Goal: Transaction & Acquisition: Purchase product/service

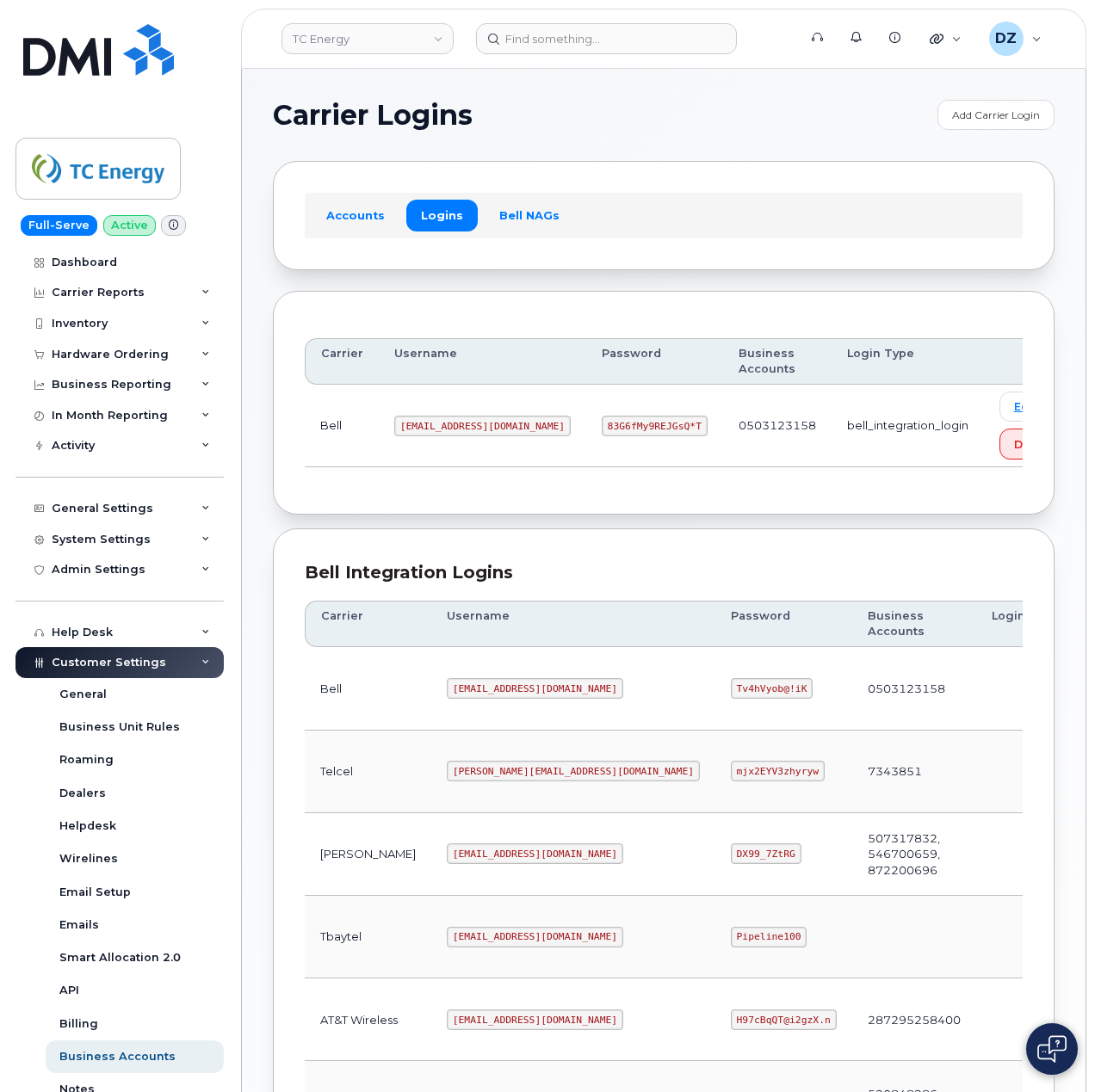
scroll to position [465, 0]
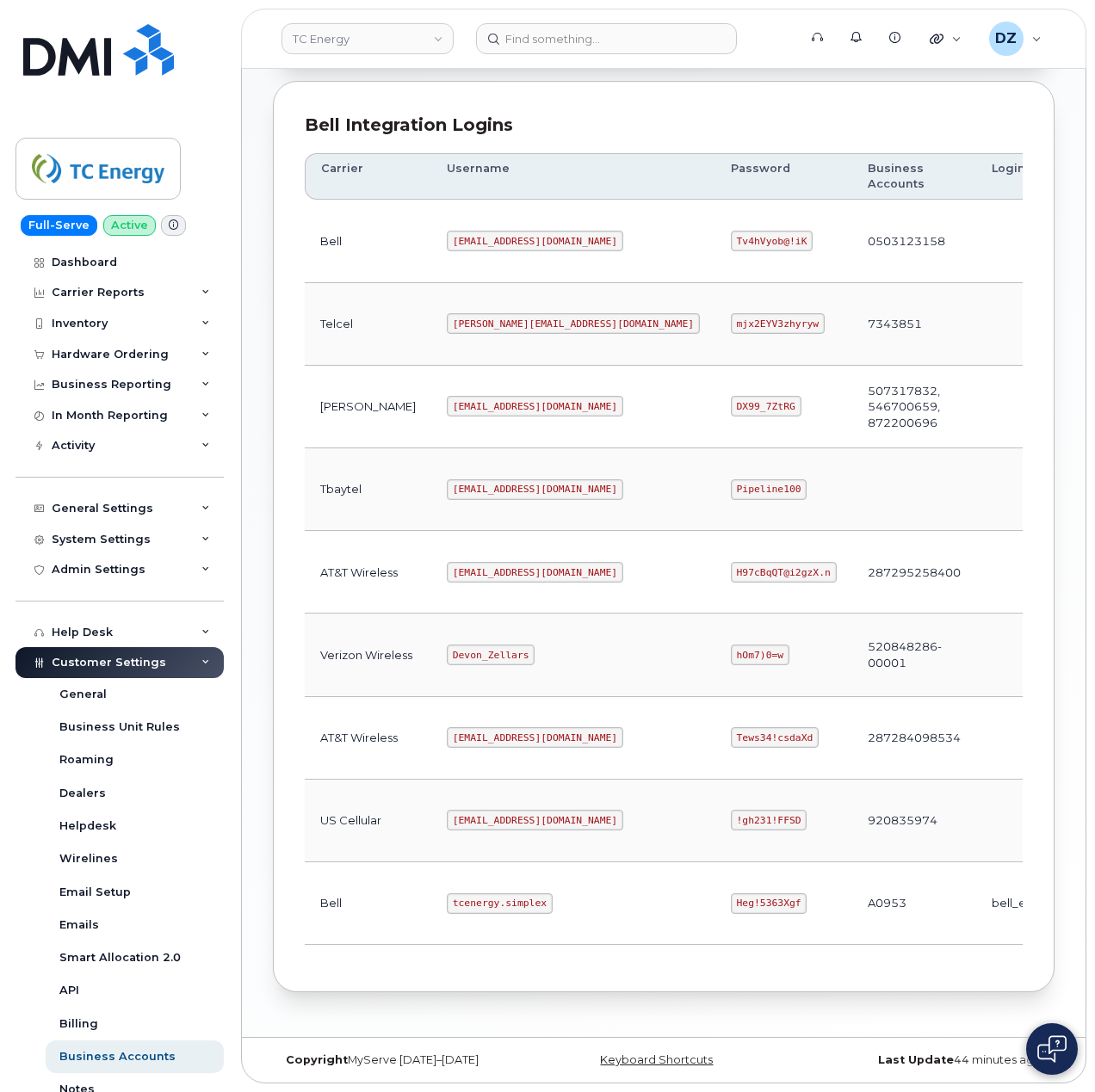
click at [446, 562] on code "tcenergy@myserve.ca" at bounding box center [534, 572] width 176 height 21
click at [504, 563] on code "tcenergy@myserve.ca" at bounding box center [534, 572] width 176 height 21
copy code "tcenergy@myserve.ca"
click at [731, 563] on code "H97cBqQT@i2gzX.n" at bounding box center [783, 572] width 105 height 21
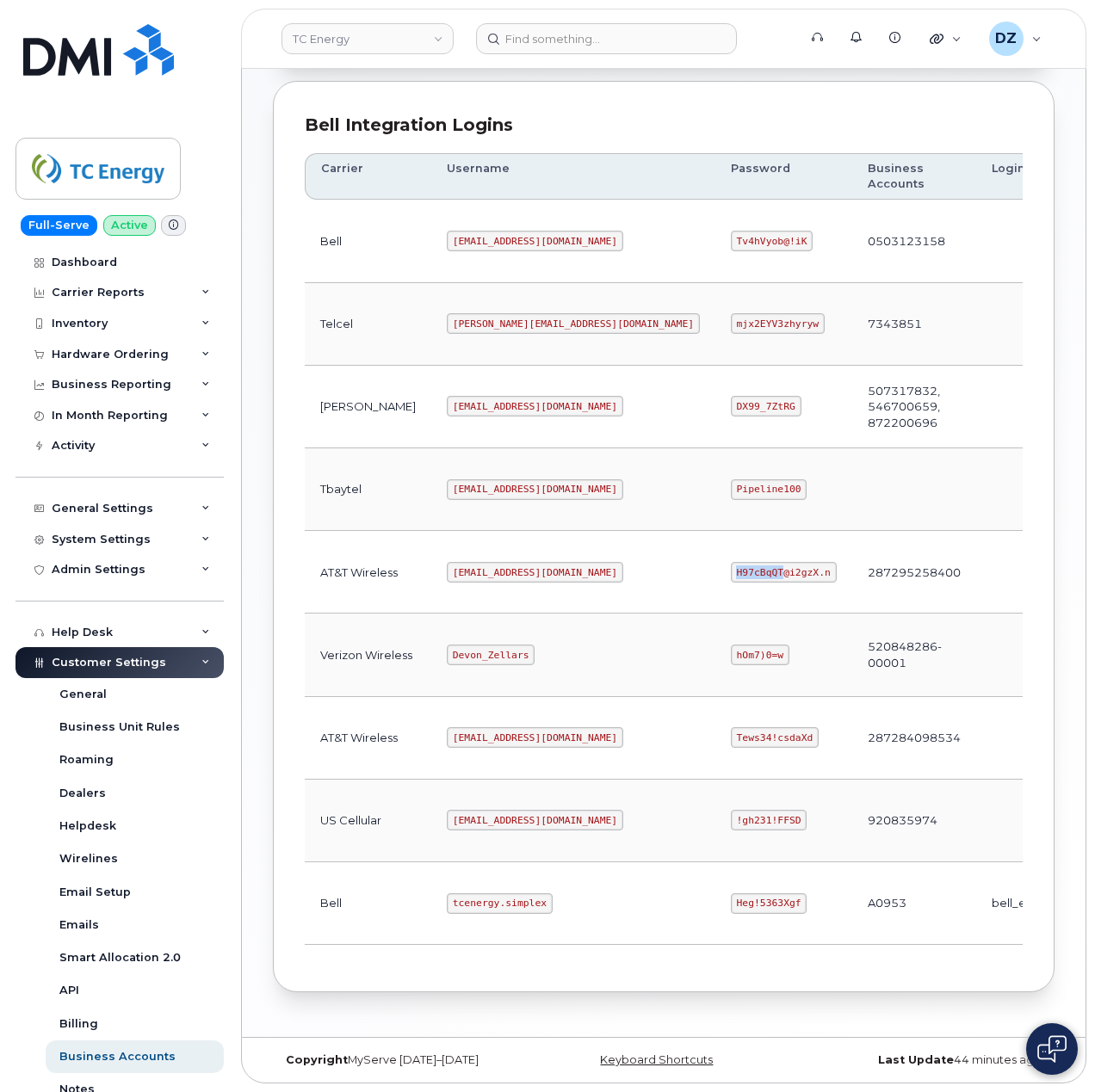
click at [731, 563] on code "H97cBqQT@i2gzX.n" at bounding box center [783, 572] width 105 height 21
drag, startPoint x: 693, startPoint y: 561, endPoint x: 769, endPoint y: 595, distance: 83.3
click at [731, 562] on code "H97cBqQT@i2gzX.n" at bounding box center [783, 572] width 105 height 21
copy code "H97cBqQT@i2gzX.n"
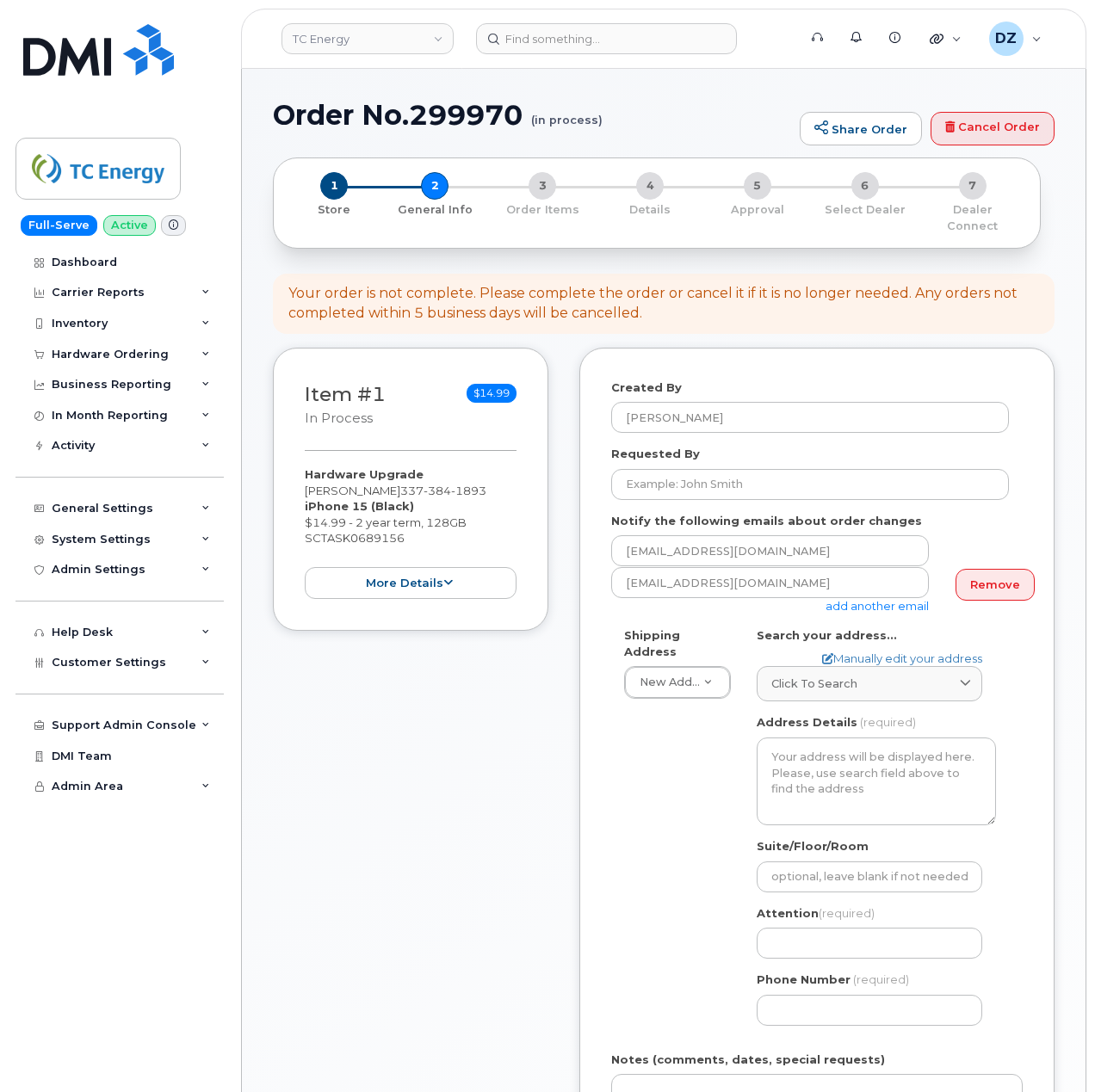
select select
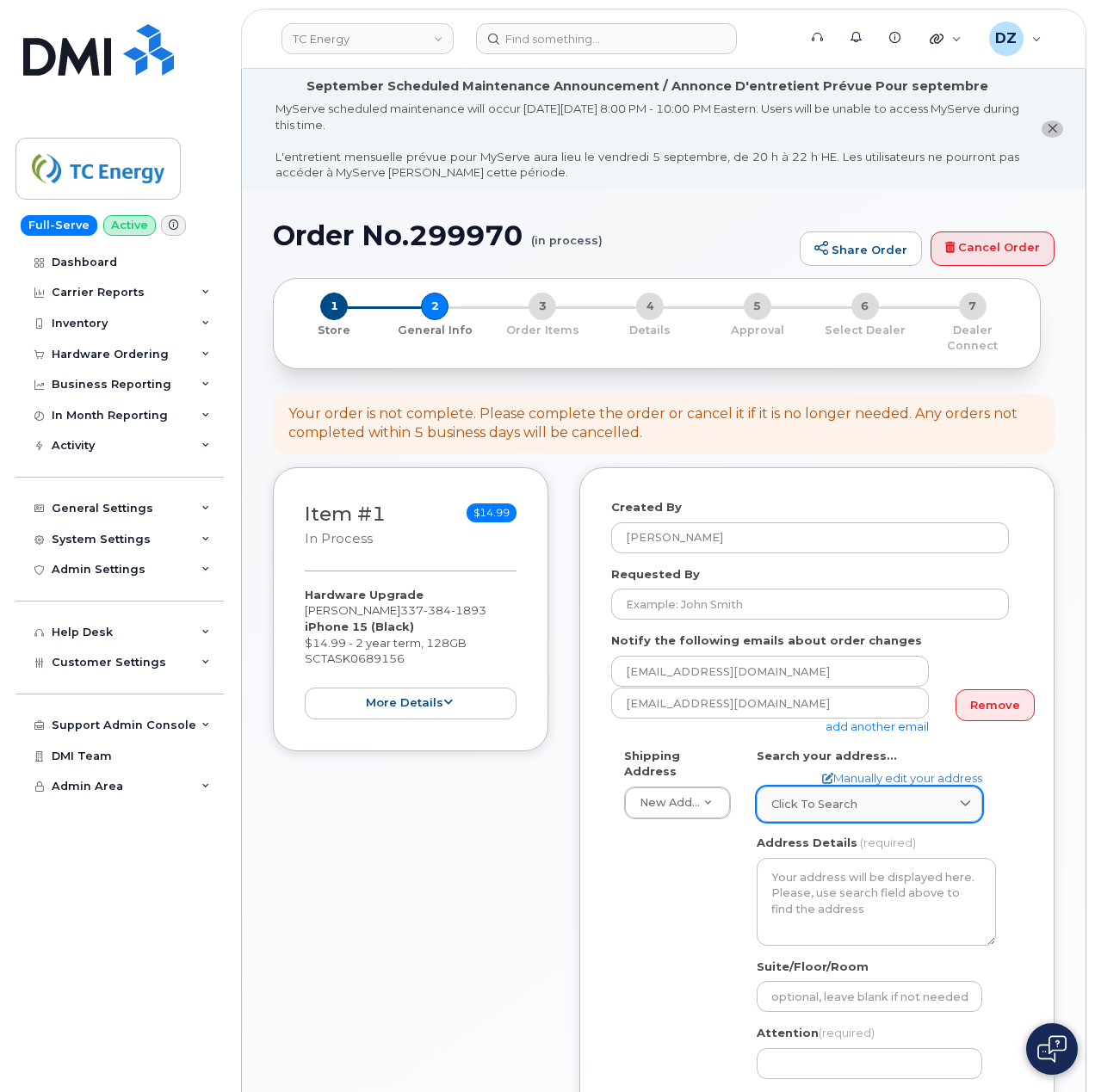
click at [835, 796] on span "Click to search" at bounding box center [814, 805] width 86 height 17
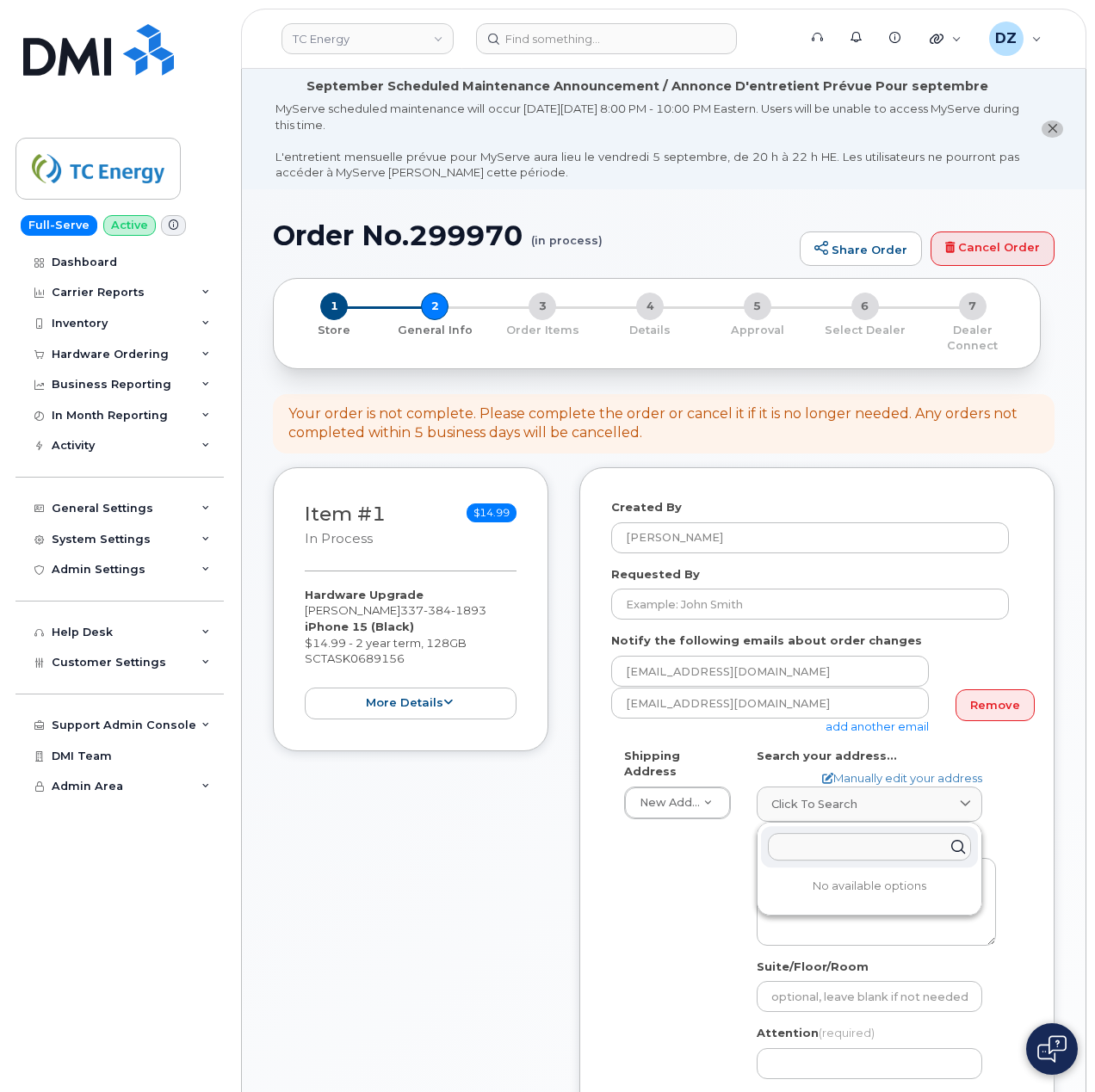
click at [850, 833] on input "text" at bounding box center [869, 846] width 204 height 27
paste input "5799 Church Point Highway"
type input "5799 Church Point Highway"
click at [817, 879] on div "5799 Church Point Hwy Rayne LA 70578-7676" at bounding box center [869, 898] width 217 height 47
select select
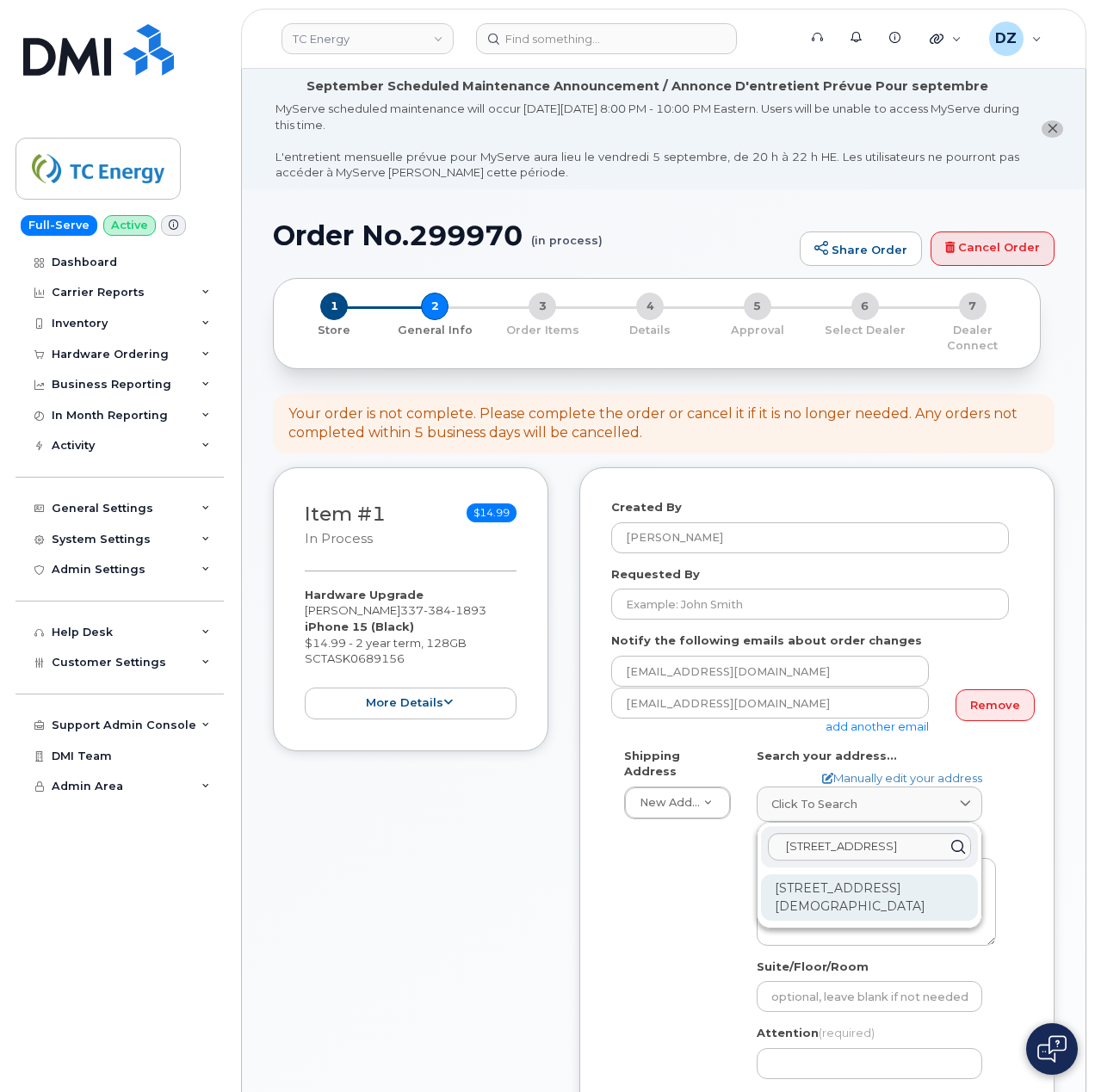
type textarea "5799 Church Point Hwy RAYNE LA 70578-7676 UNITED STATES"
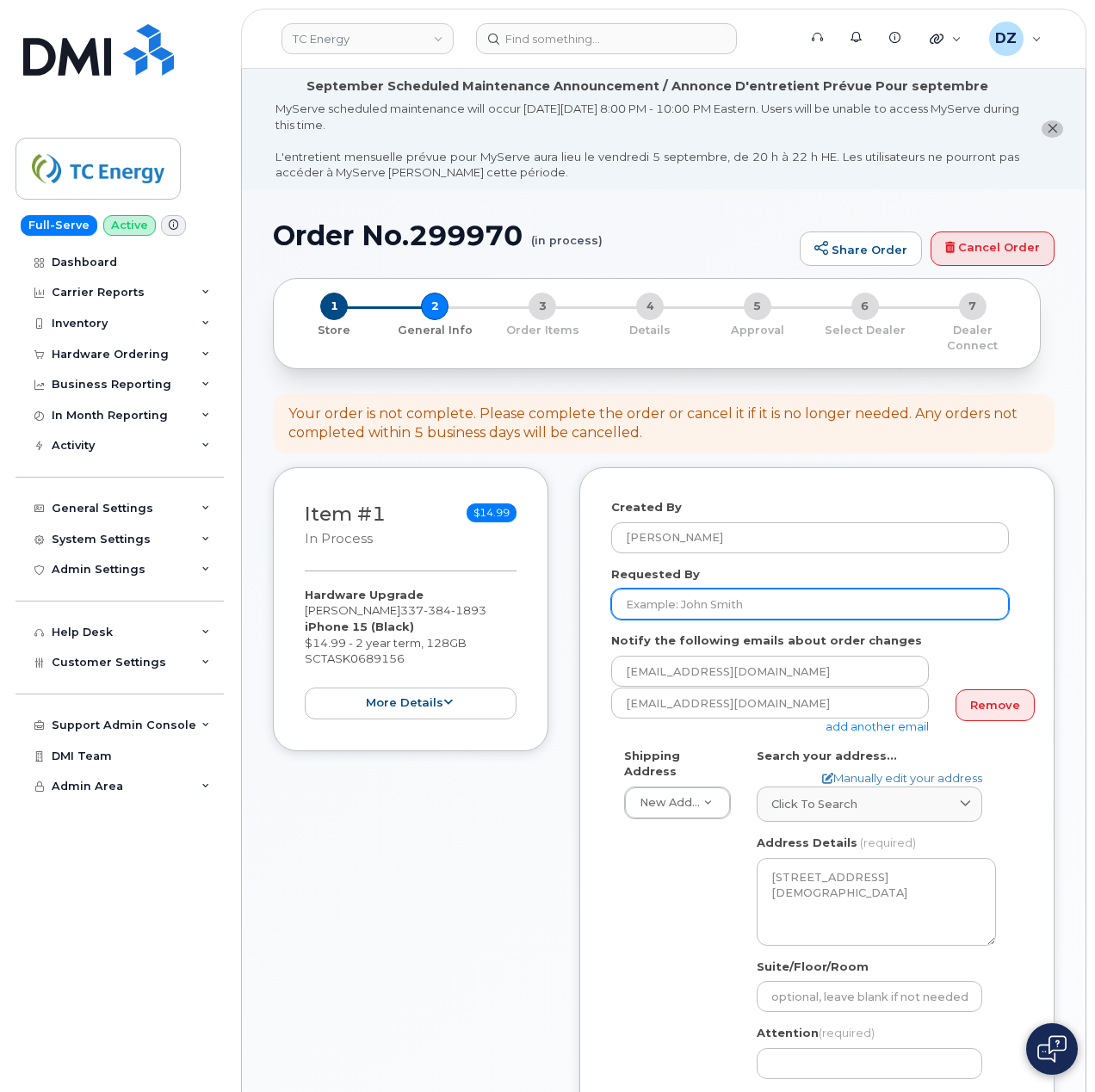
click at [669, 589] on input "Requested By" at bounding box center [809, 604] width 398 height 31
paste input "SCTASK0689156"
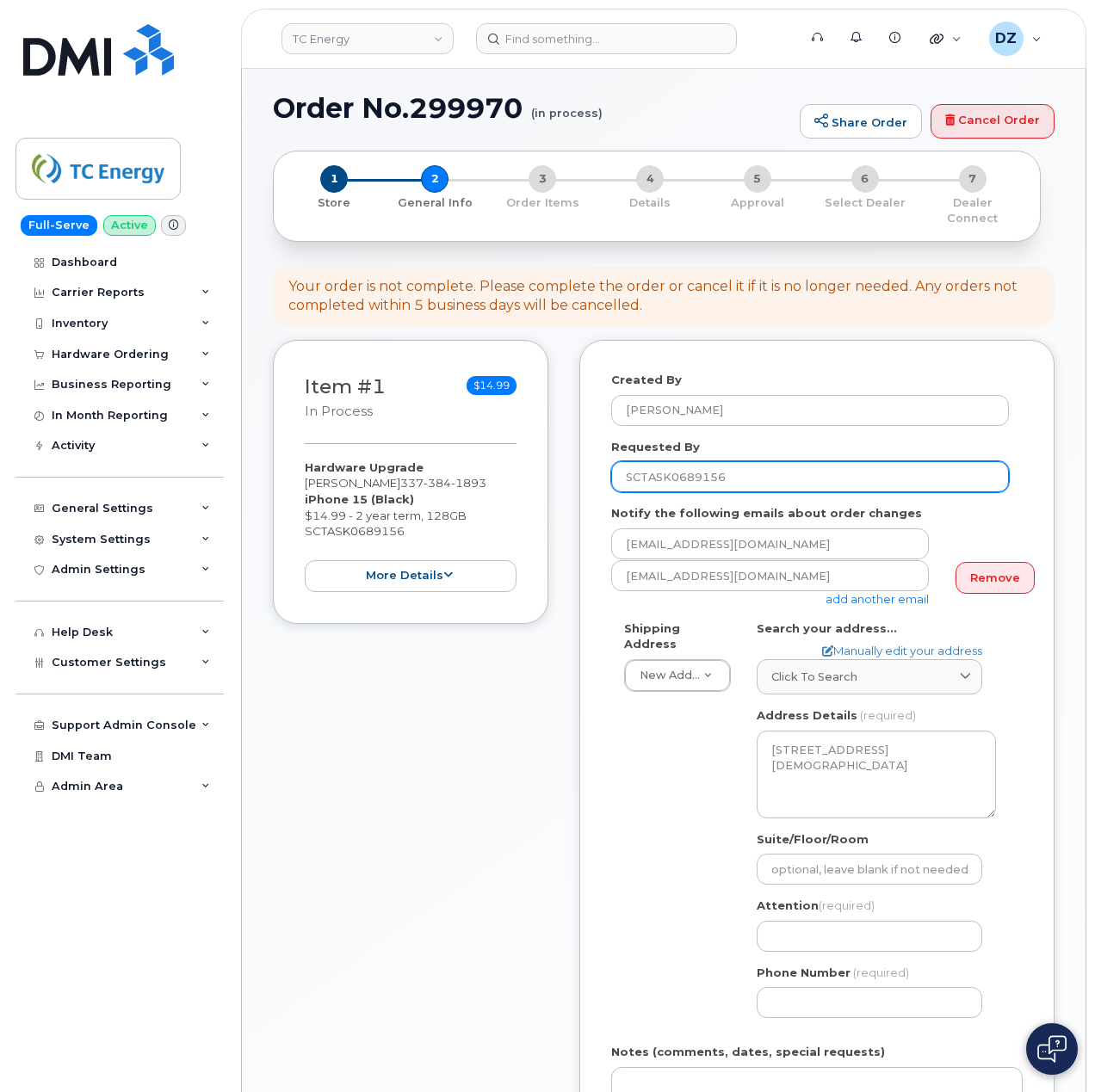
scroll to position [573, 0]
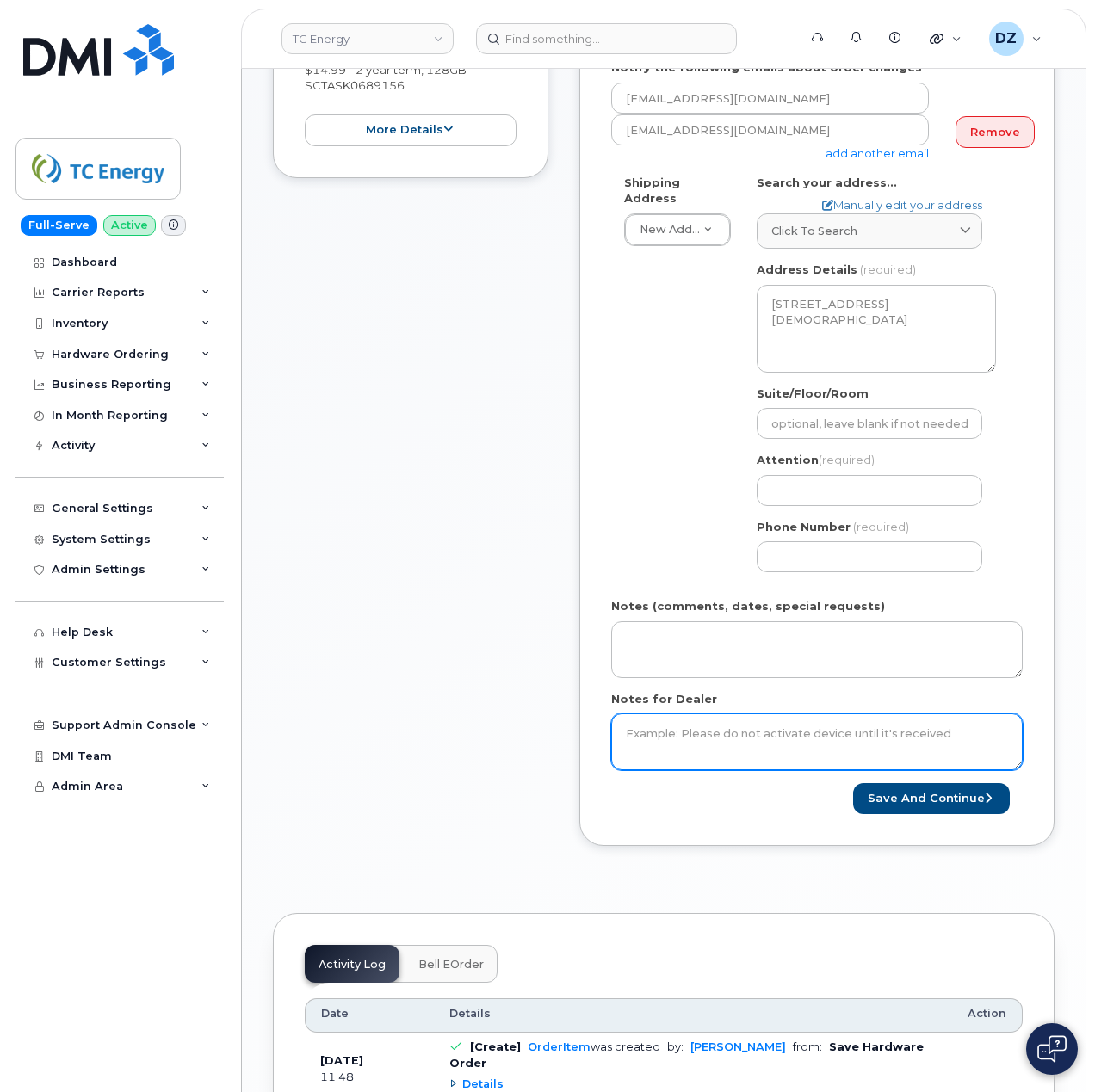
type input "SCTASK0689156"
click at [688, 728] on textarea "Notes for Dealer" at bounding box center [816, 741] width 412 height 57
paste textarea "SCTASK0689156"
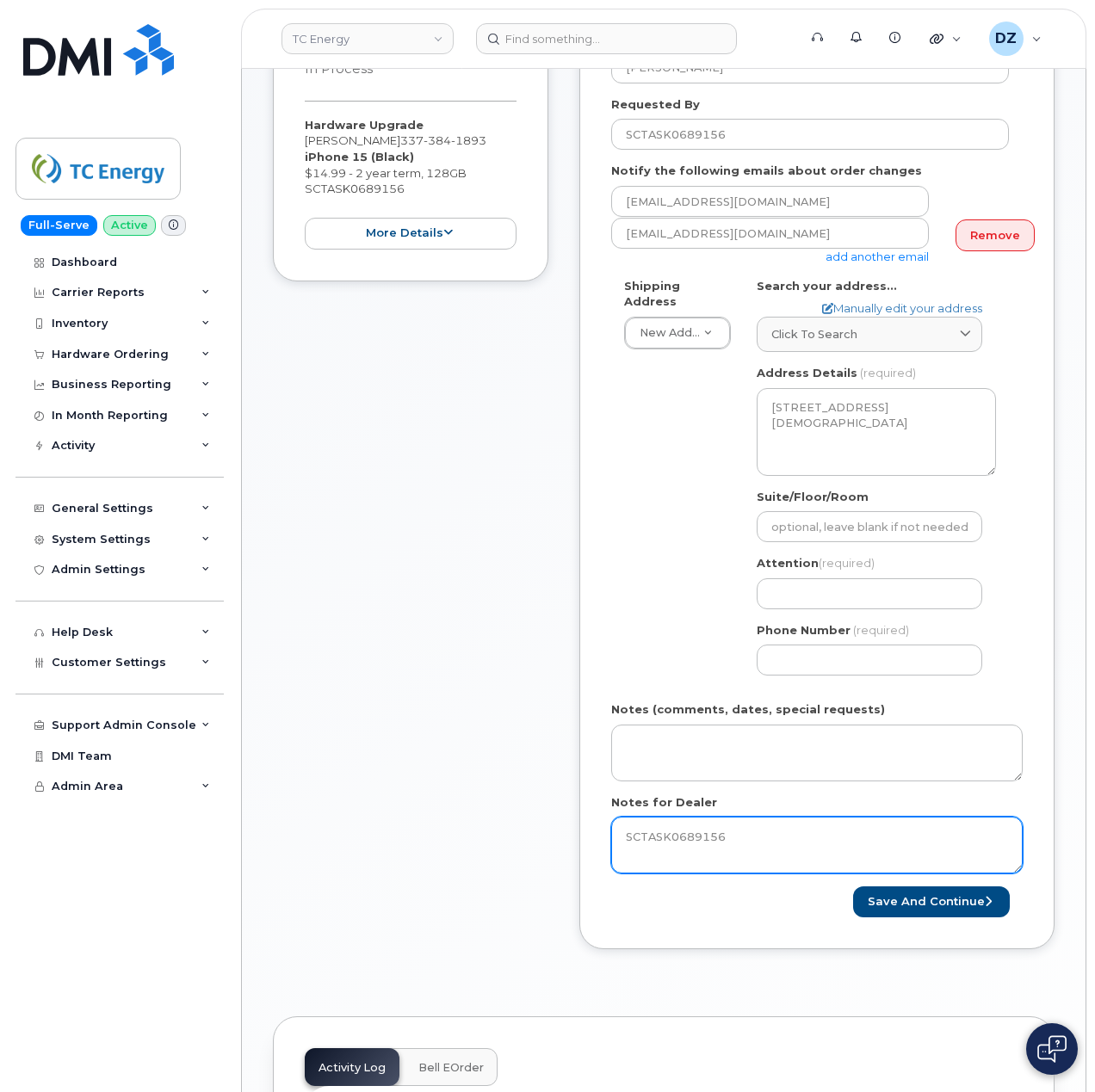
scroll to position [344, 0]
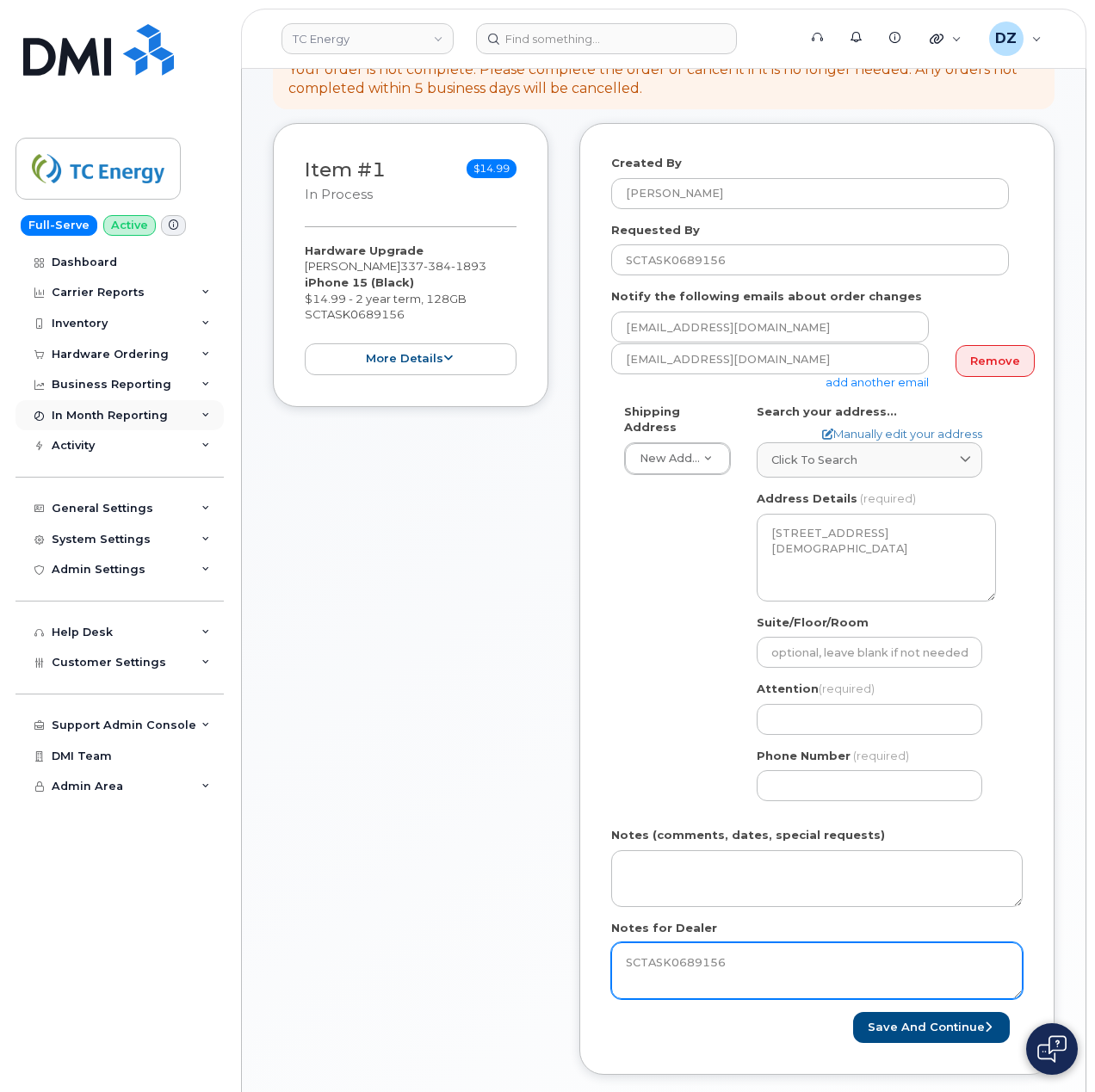
type textarea "SCTASK0689156"
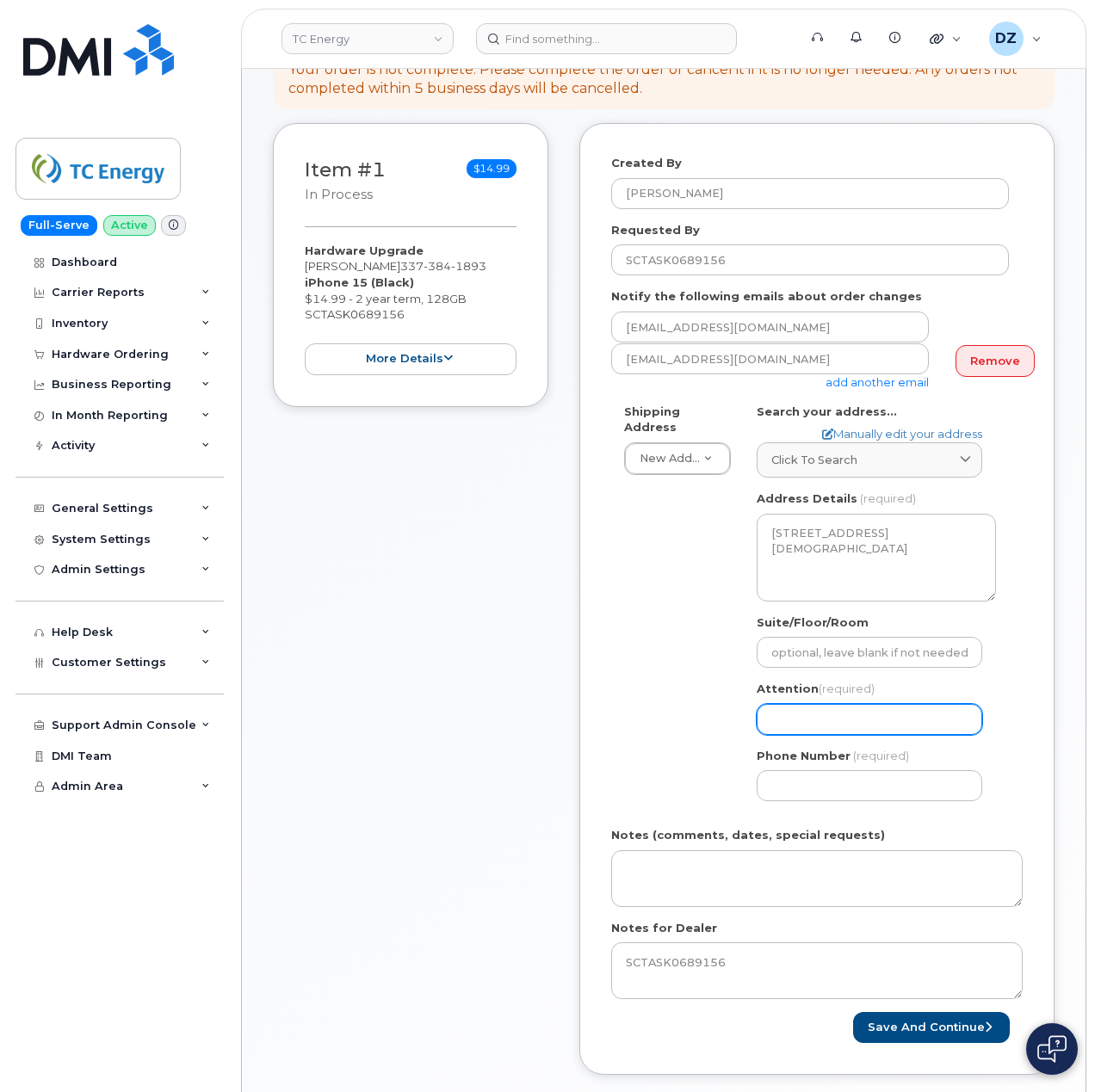
click at [808, 706] on input "Attention (required)" at bounding box center [869, 719] width 226 height 31
paste input "Nick Hoffpauir"
select select
type input "Nick Hoffpauir"
click at [796, 772] on input "Phone Number" at bounding box center [869, 785] width 226 height 31
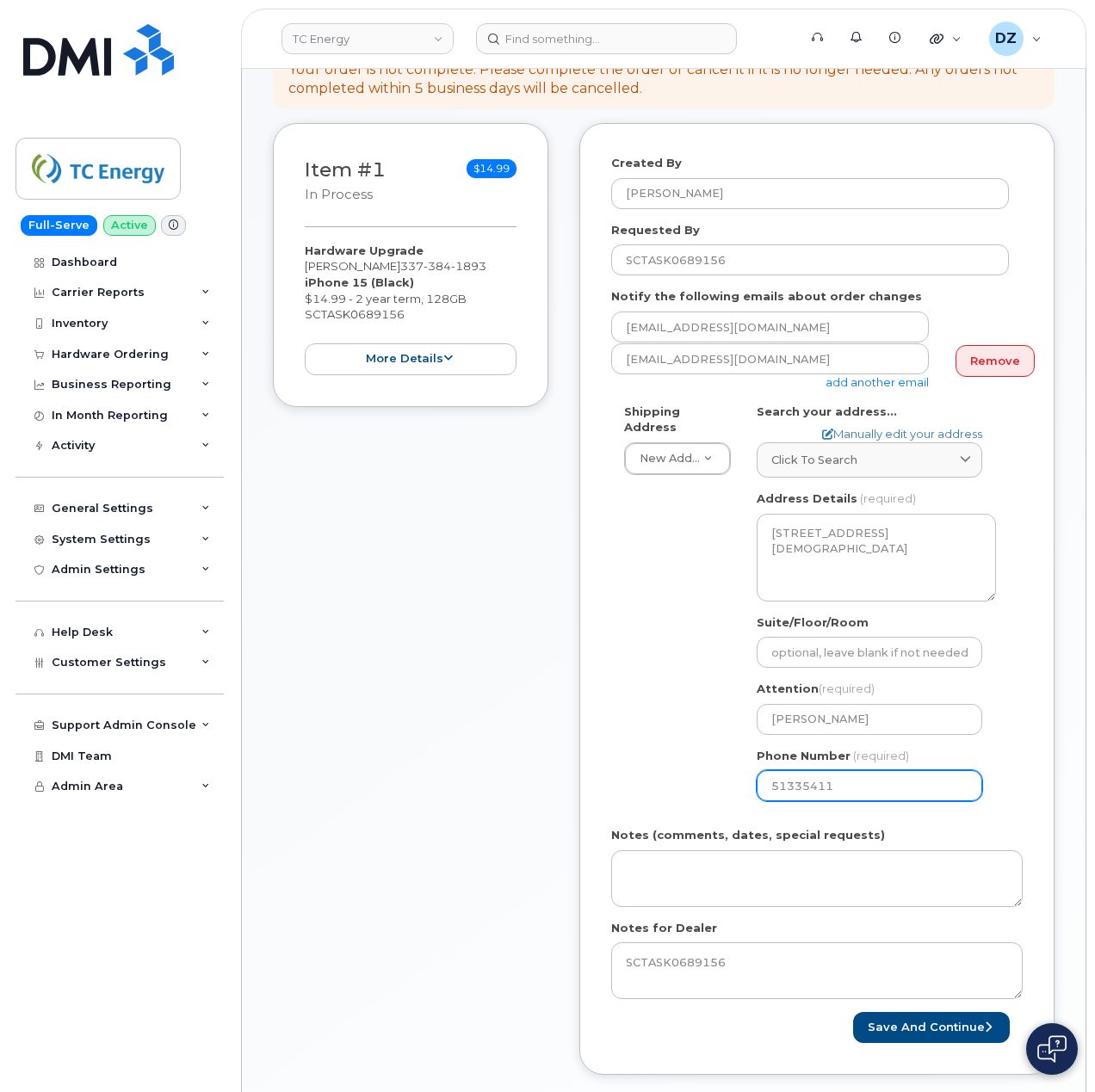
type input "513354115"
select select
type input "5133541153"
click at [630, 643] on div "Shipping Address New Address New Address 10255 S Washington Ave 117 Kohen Dr 18…" at bounding box center [809, 609] width 398 height 412
click at [923, 1012] on button "Save and Continue" at bounding box center [931, 1028] width 157 height 32
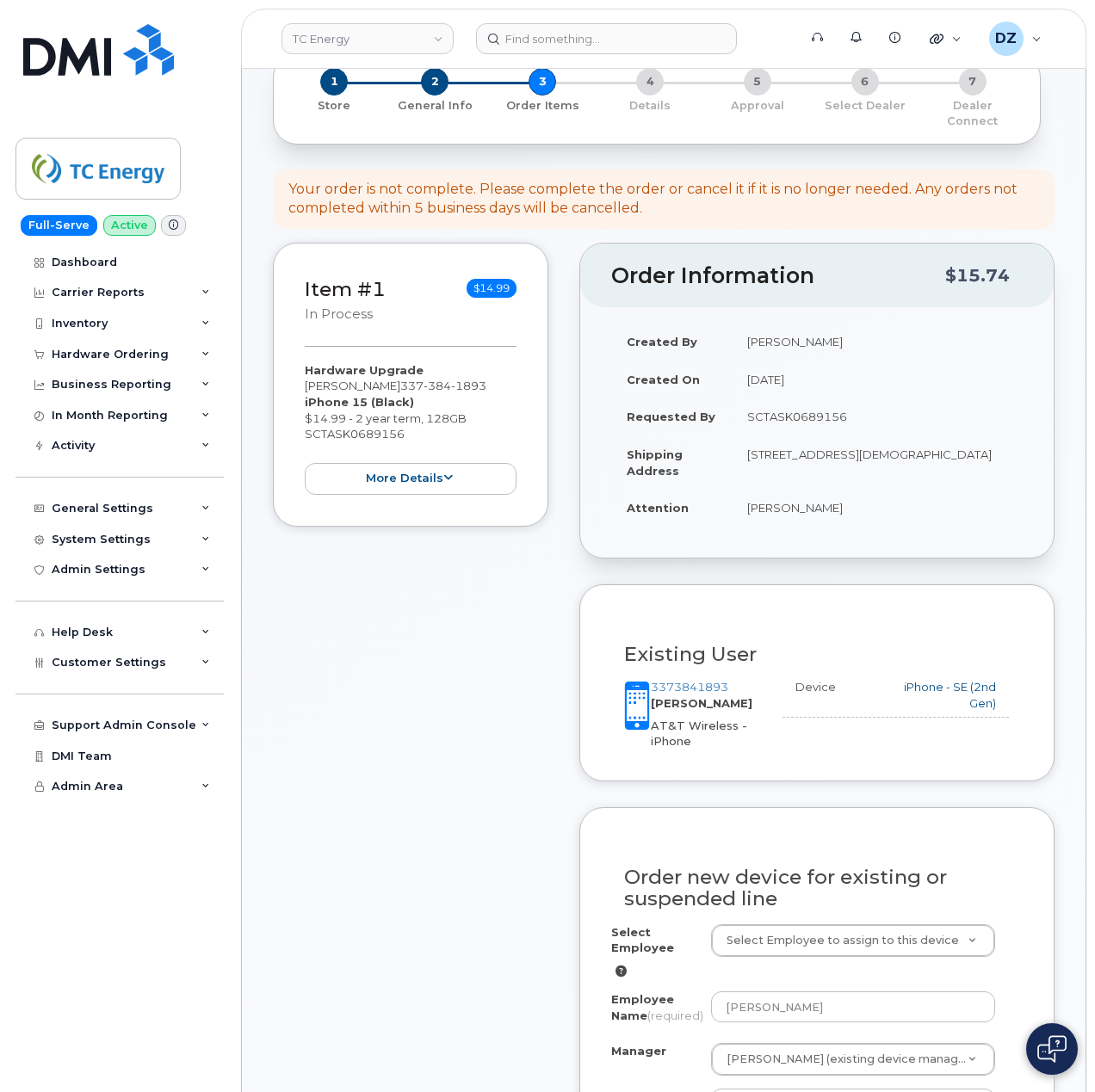
scroll to position [573, 0]
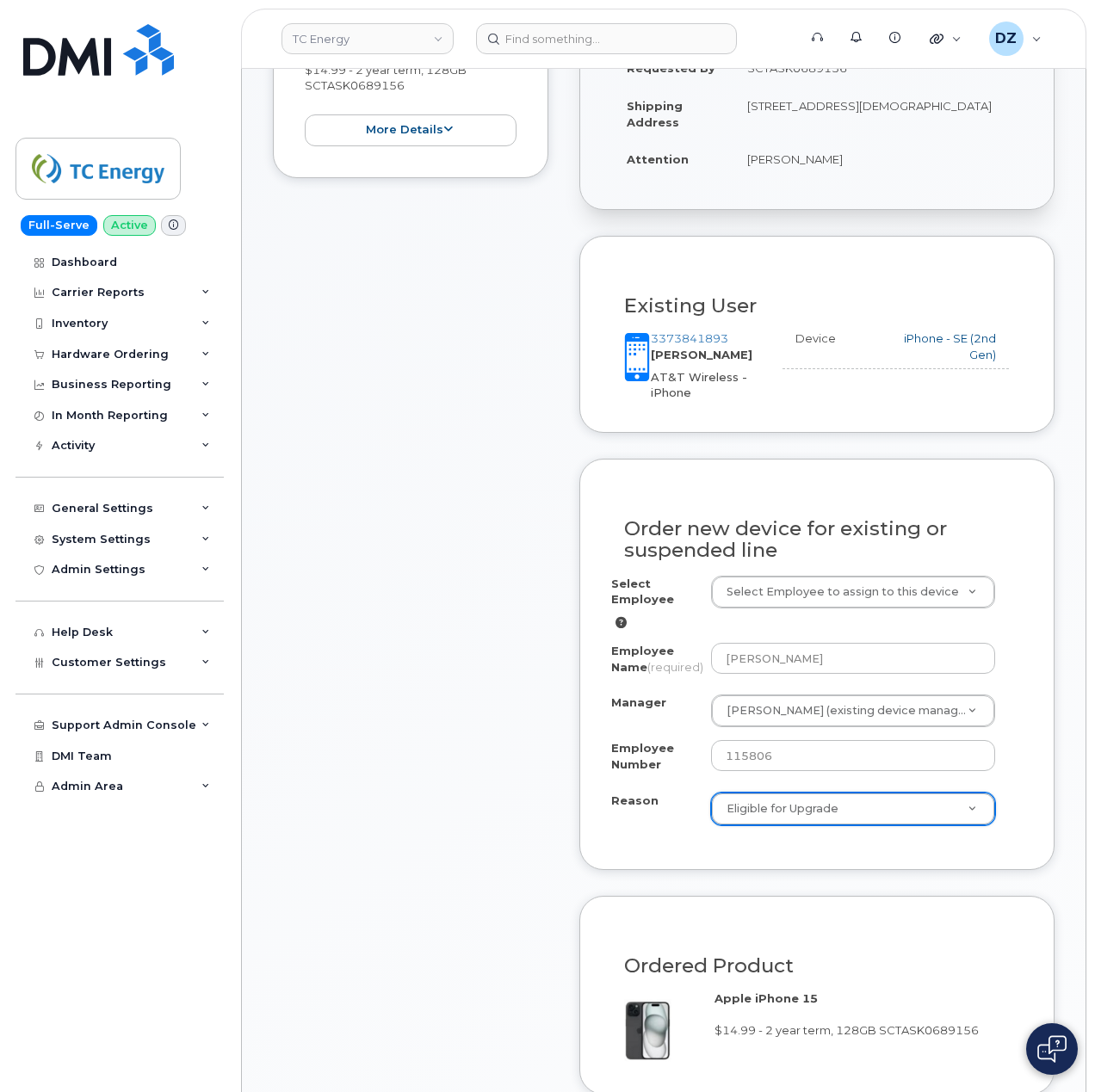
select select "eligible_for_upgrade"
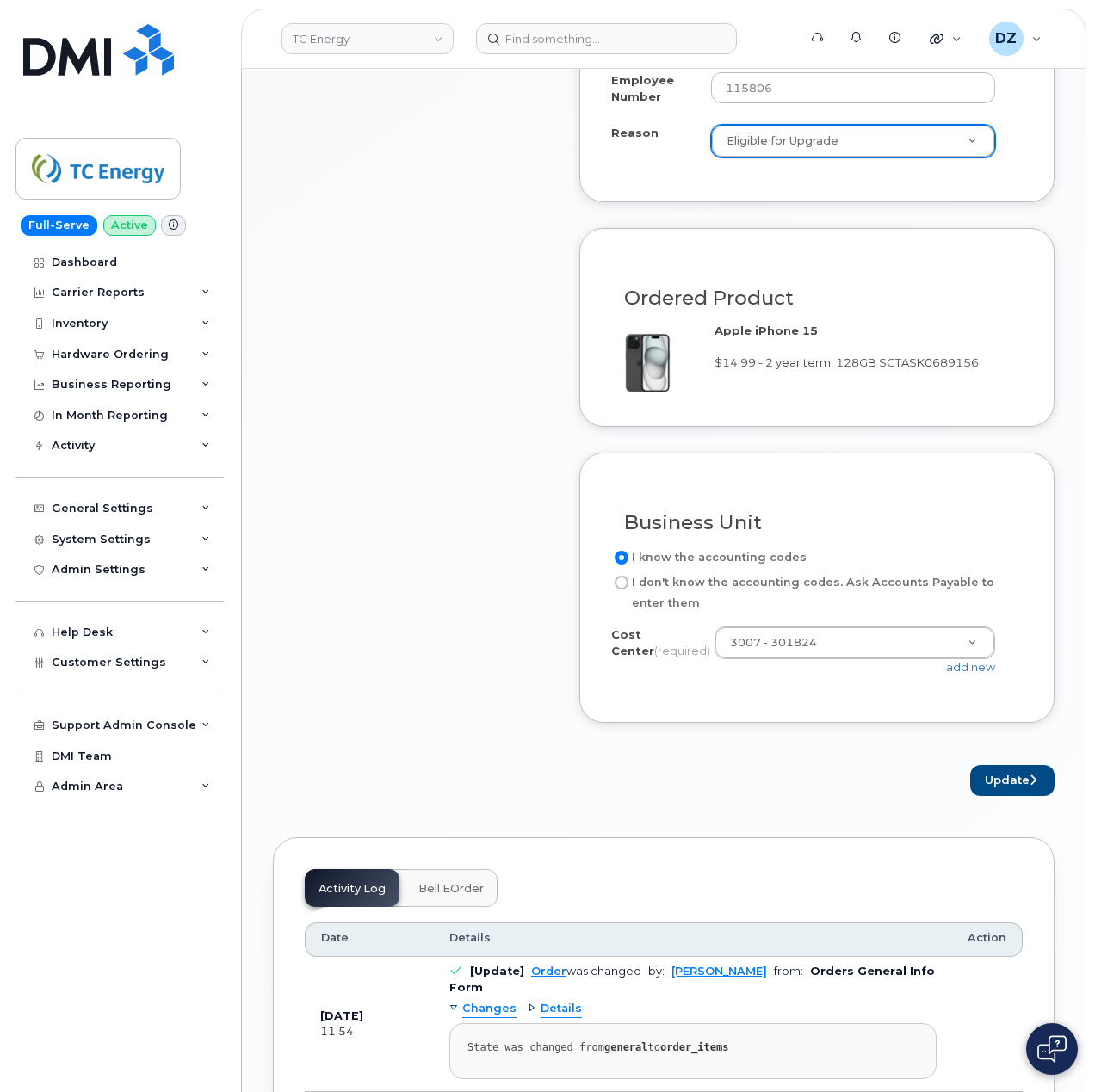
scroll to position [1261, 0]
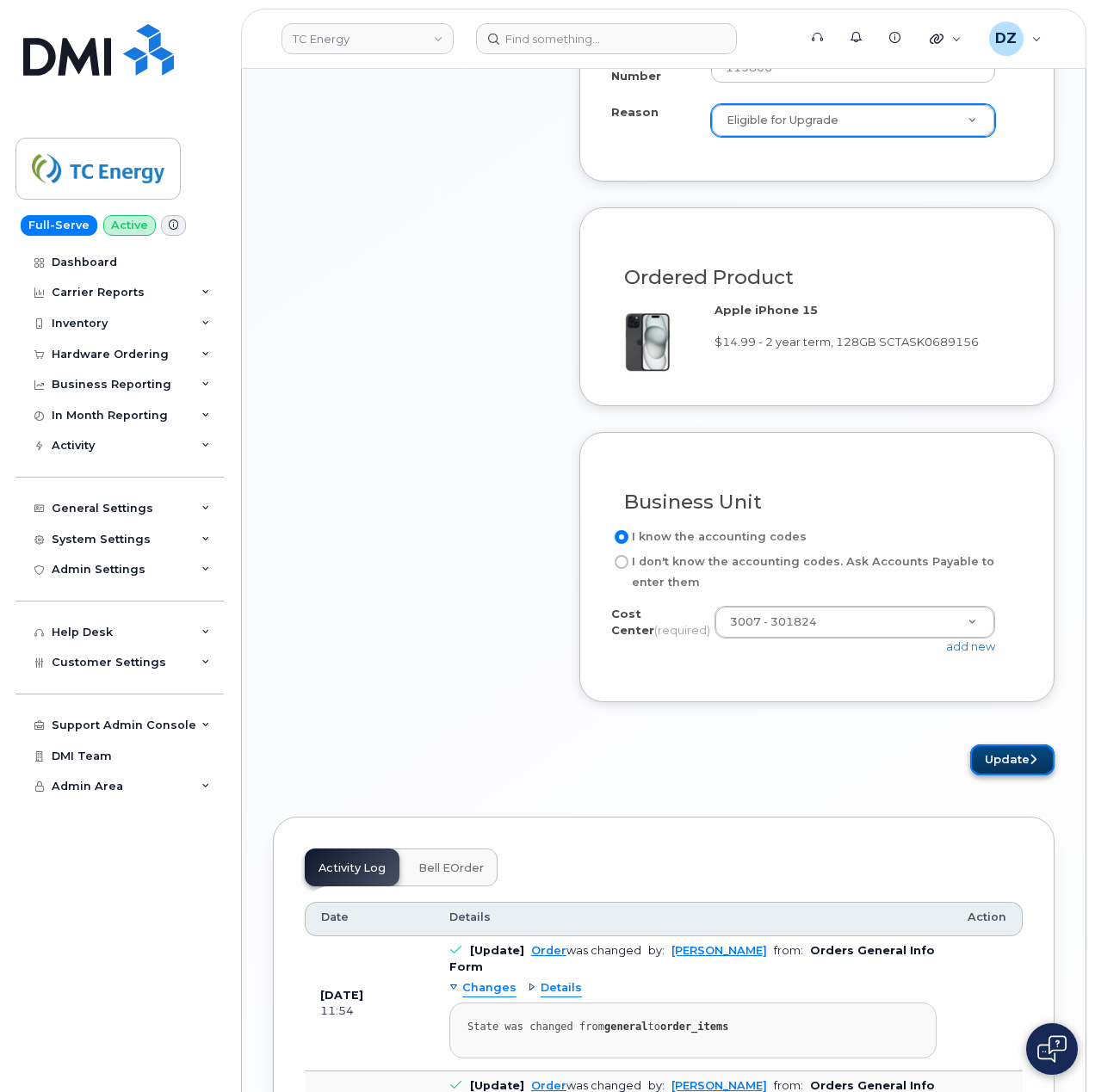
click at [1012, 765] on button "Update" at bounding box center [1012, 760] width 84 height 32
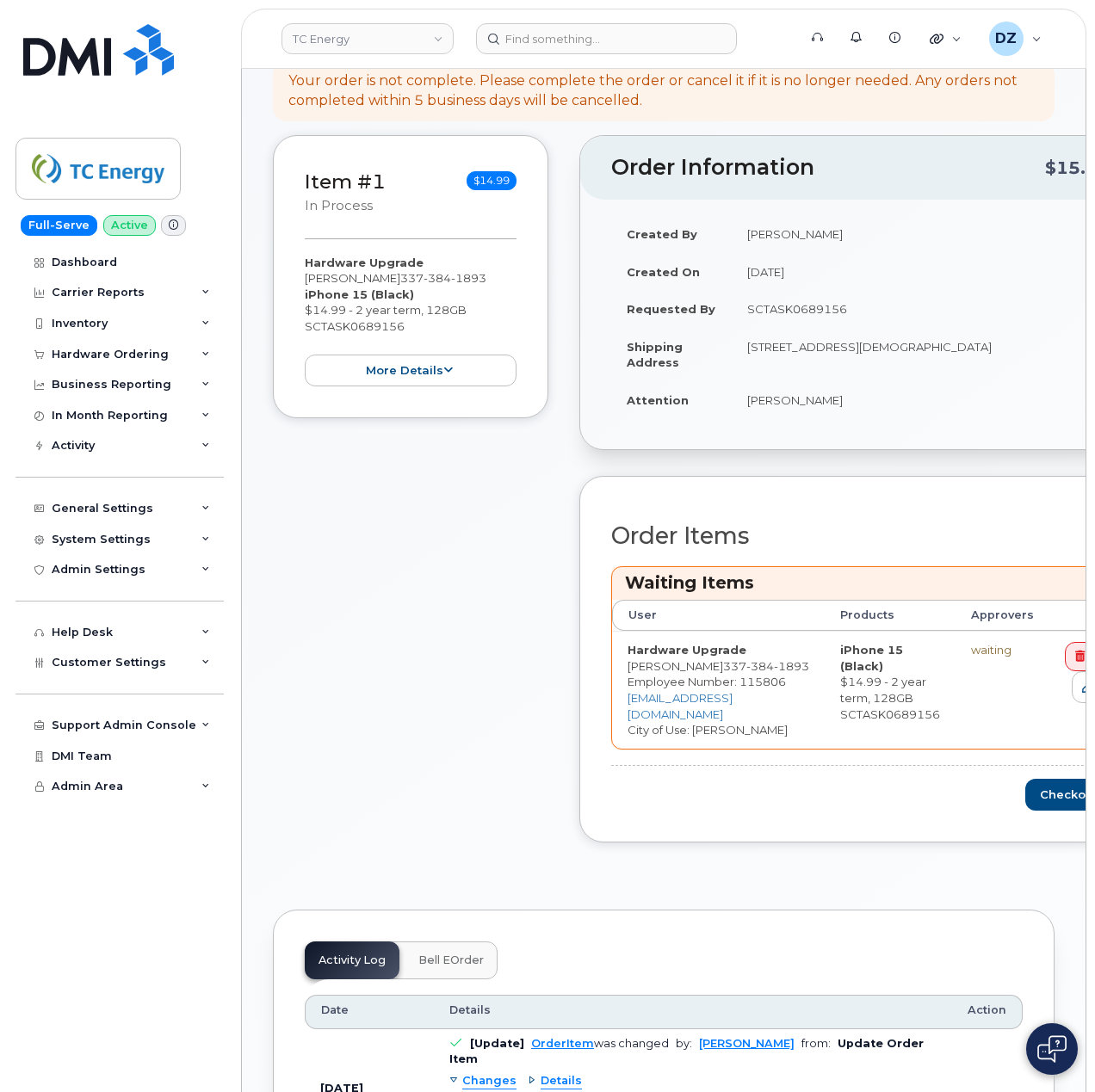
scroll to position [573, 0]
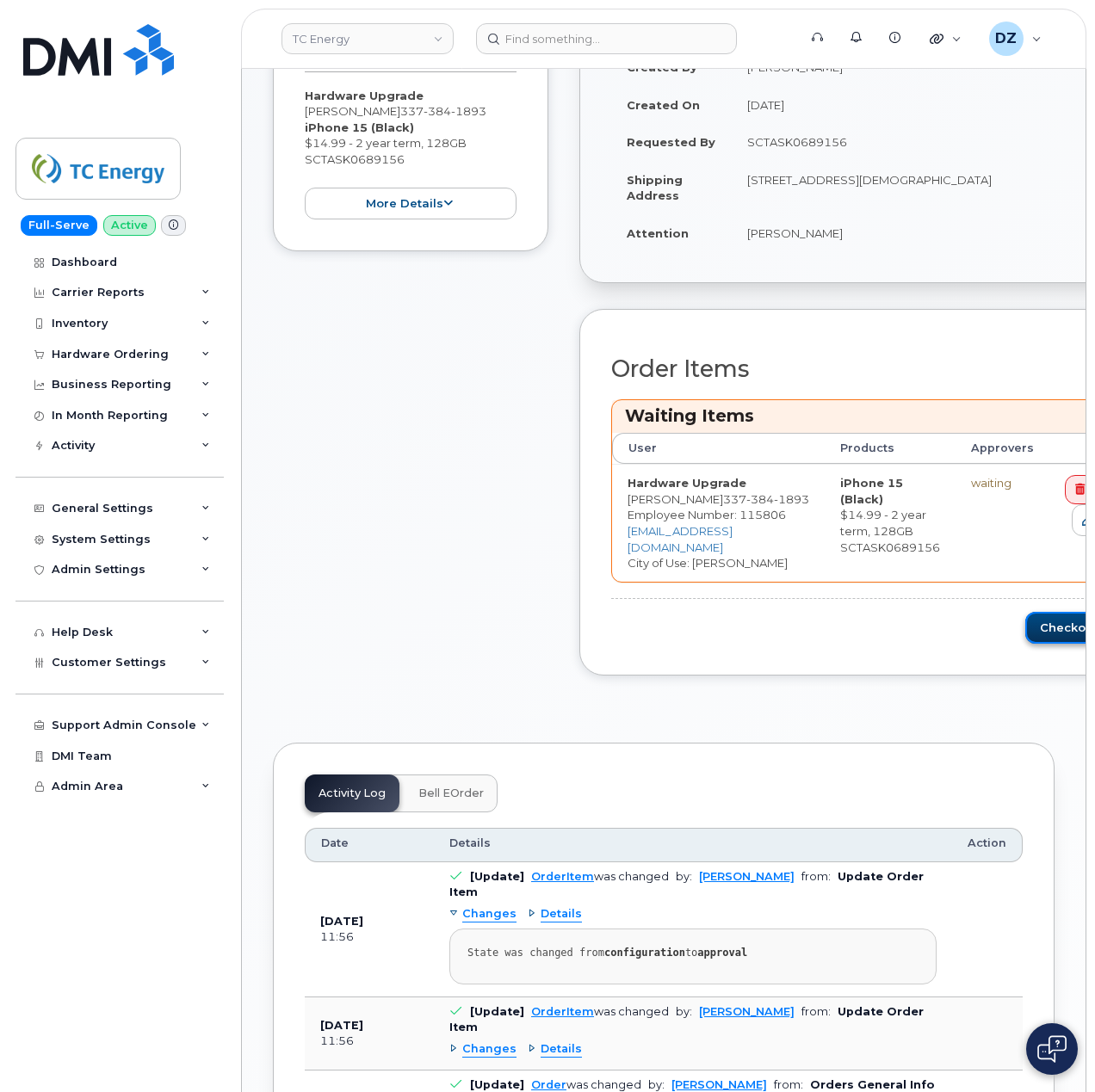
click at [1040, 614] on button "Checkout" at bounding box center [1074, 627] width 97 height 32
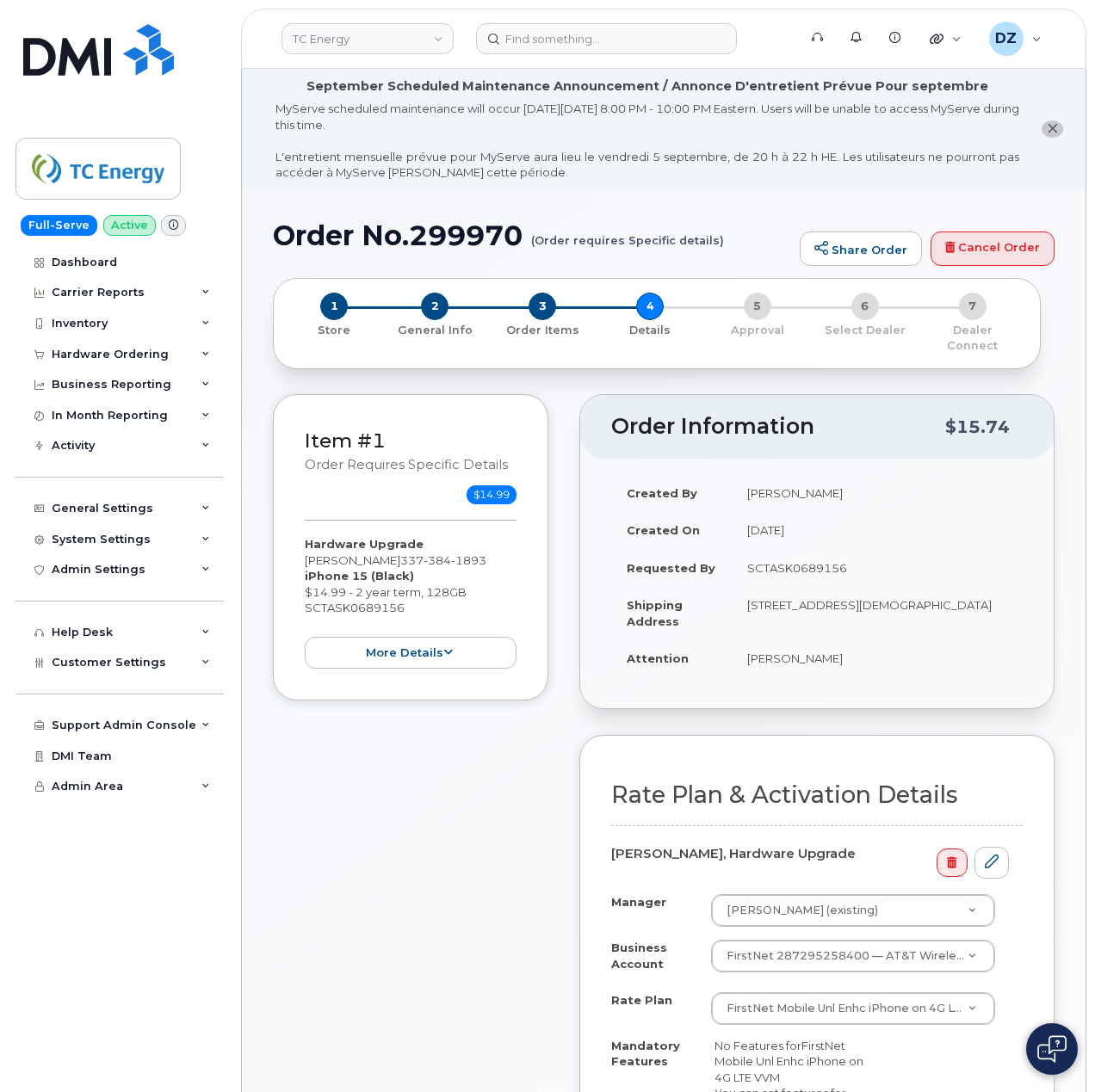
scroll to position [344, 0]
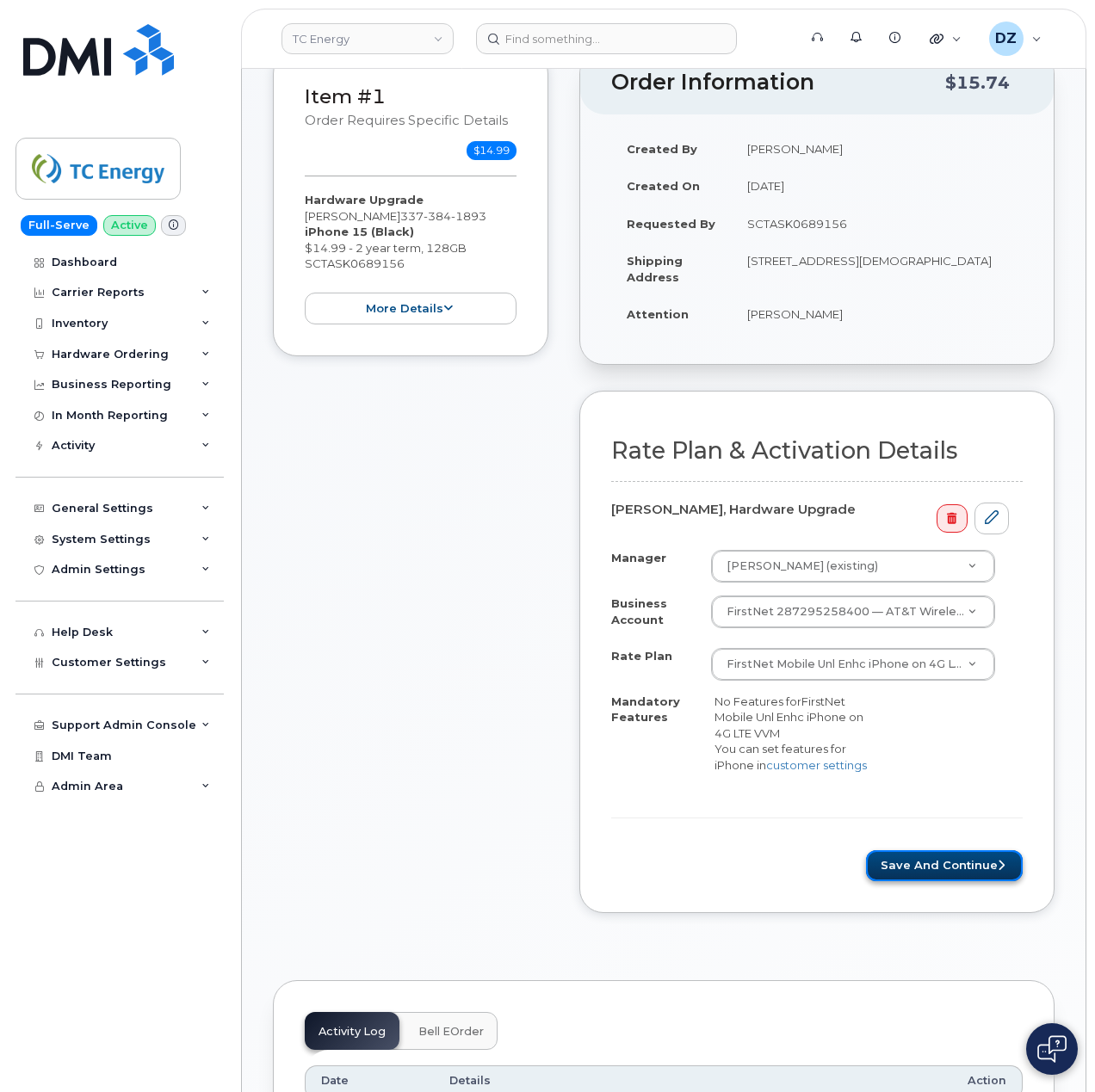
click at [909, 863] on button "Save and Continue" at bounding box center [944, 866] width 157 height 32
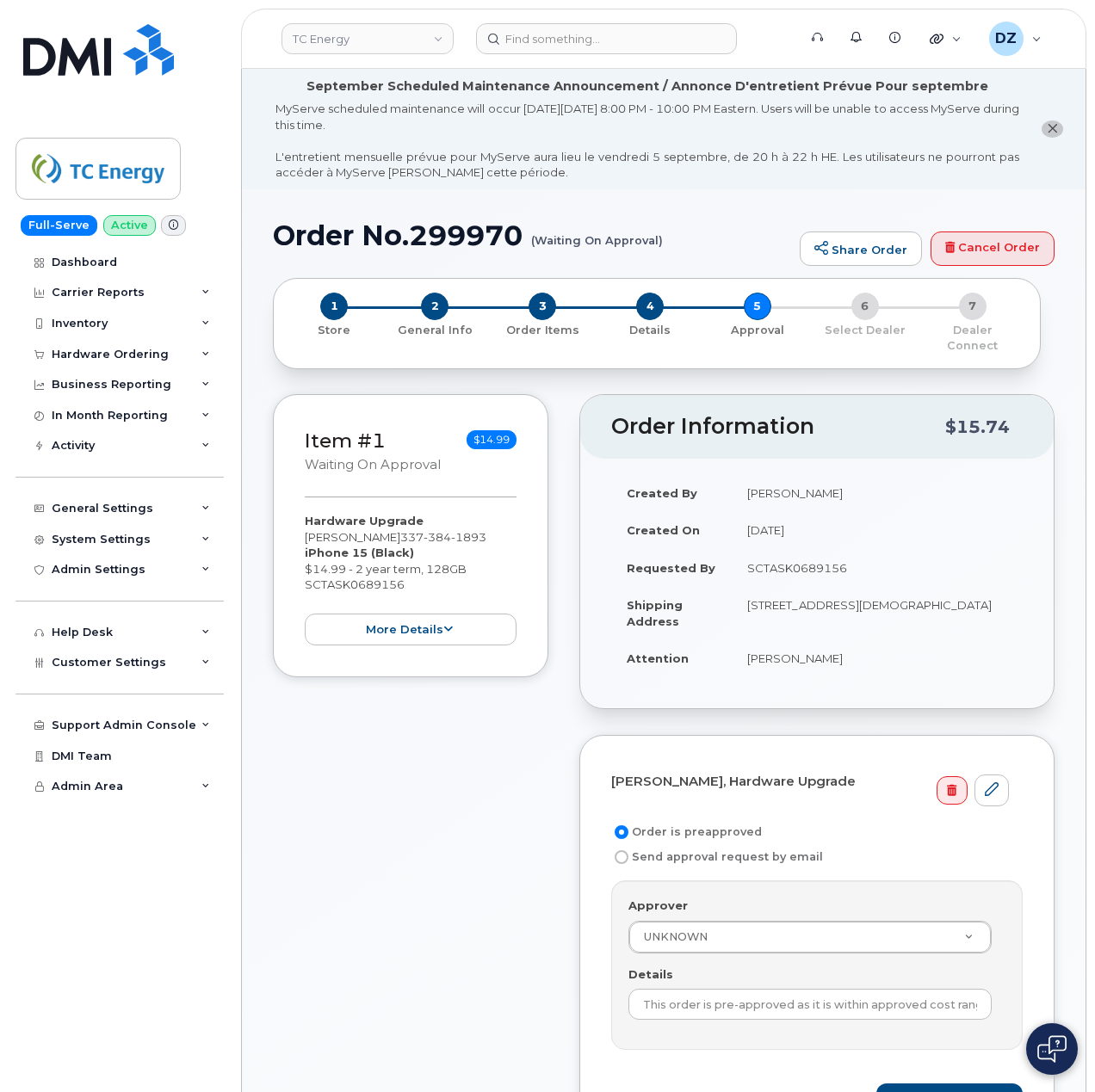
click at [795, 552] on td "SCTASK0689156" at bounding box center [877, 567] width 291 height 38
copy td "SCTASK0689156"
click at [757, 996] on input "This order is pre-approved as it is within approved cost range." at bounding box center [809, 1003] width 363 height 31
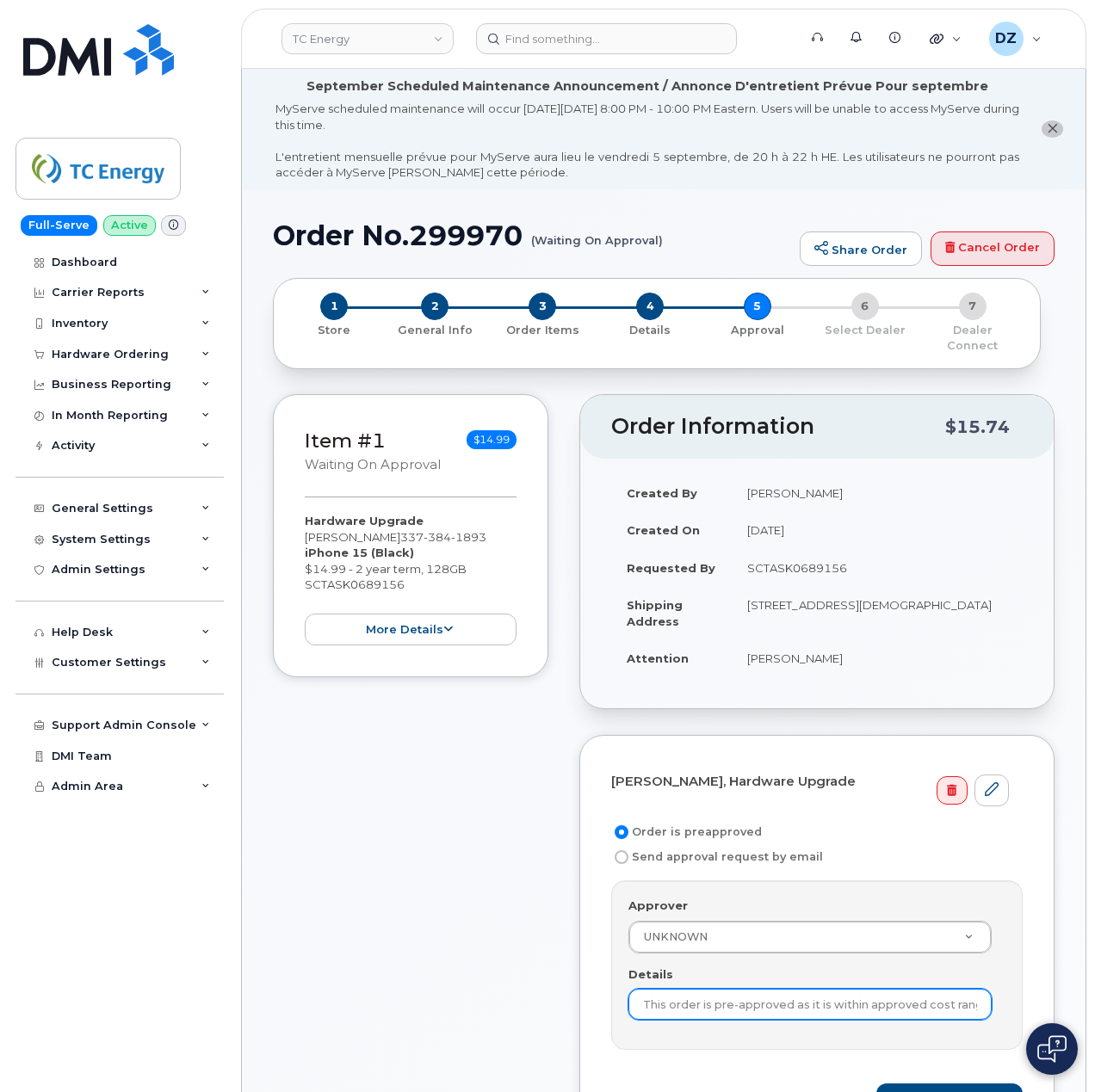
paste input "SCTASK0689156"
click at [757, 996] on input "This order is pre-SCTASK0689156as it is within approved cost range." at bounding box center [809, 1003] width 363 height 31
paste input "SCTASK0689156"
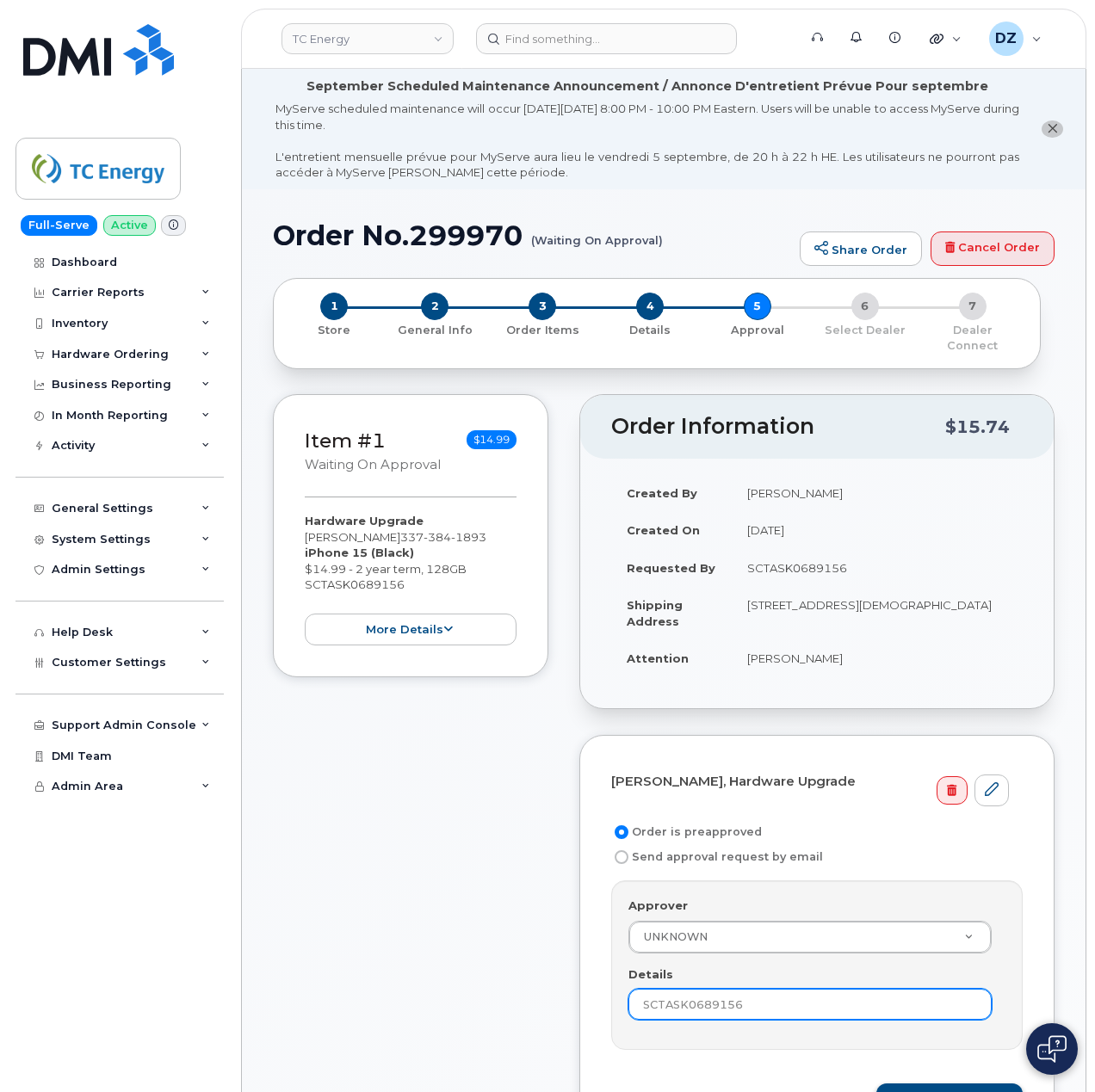
type input "SCTASK0689156"
click at [958, 1084] on button "Save and Continue" at bounding box center [948, 1099] width 147 height 32
click at [314, 245] on h1 "Order No.299970 (Waiting On Approval)" at bounding box center [531, 235] width 518 height 30
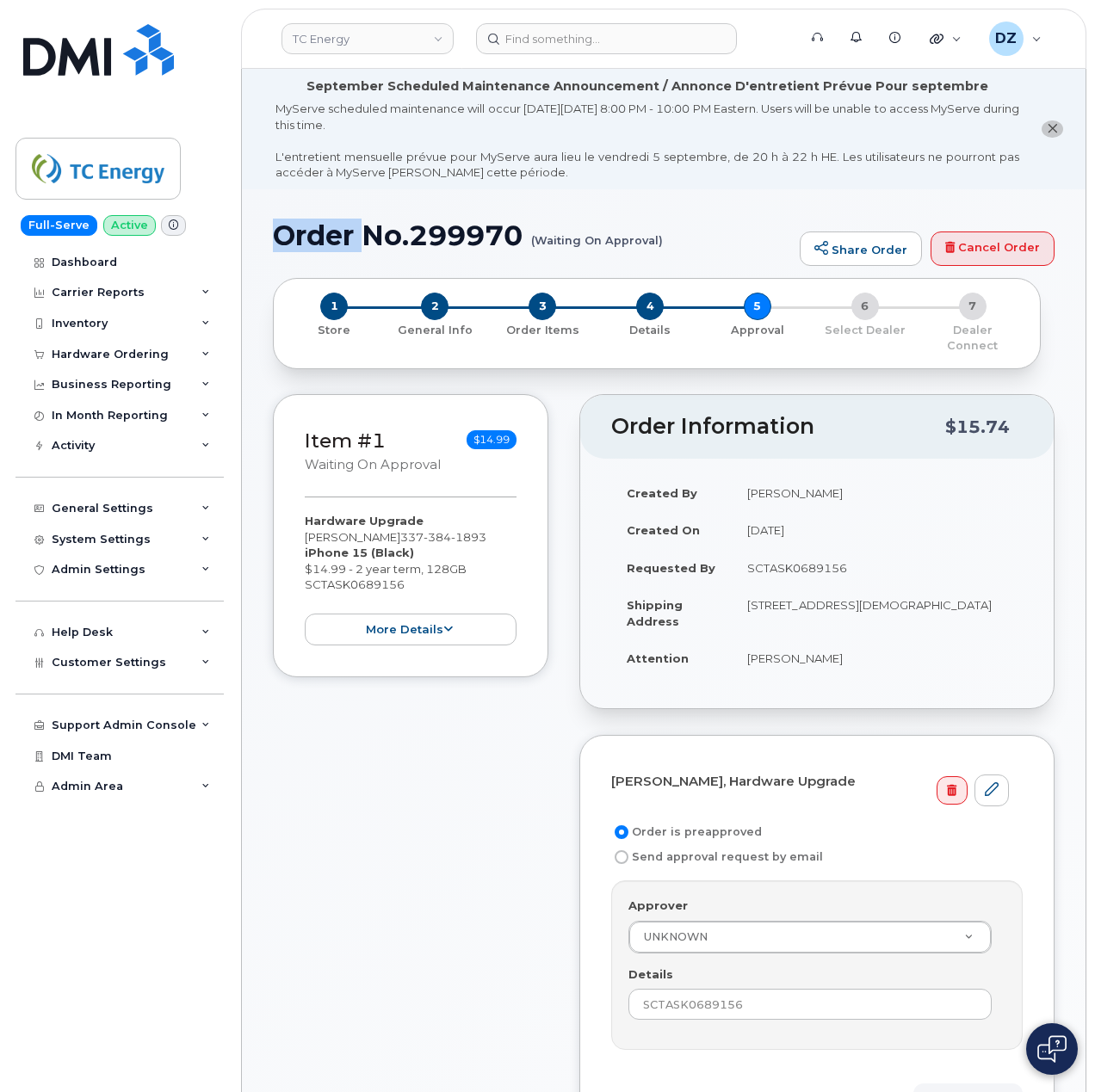
click at [314, 245] on h1 "Order No.299970 (Waiting On Approval)" at bounding box center [531, 235] width 518 height 30
click at [430, 227] on h1 "Order No.299970 (Waiting On Approval)" at bounding box center [531, 235] width 518 height 30
copy h1 "Order No.299970"
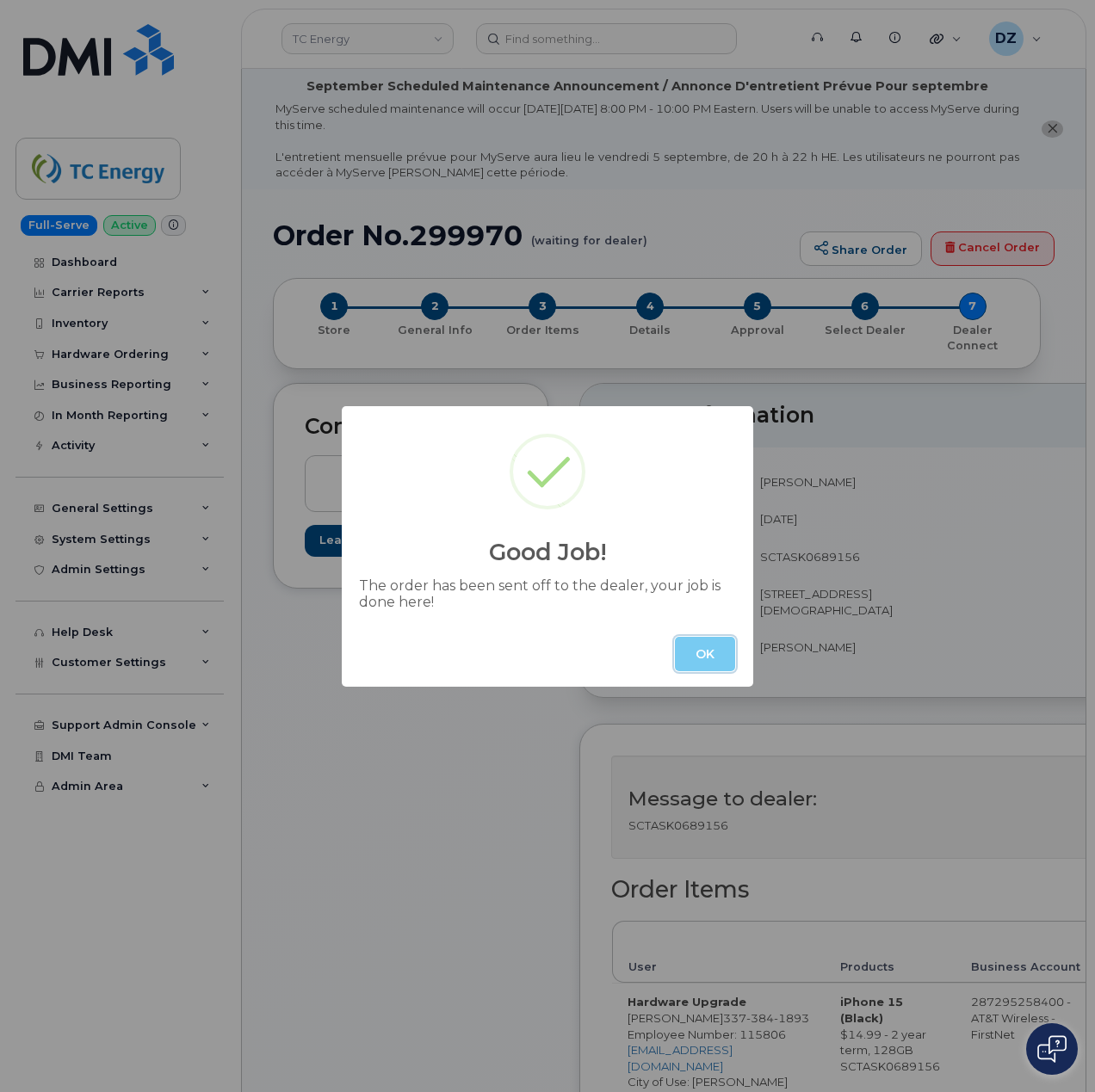
click at [708, 651] on button "OK" at bounding box center [705, 653] width 61 height 35
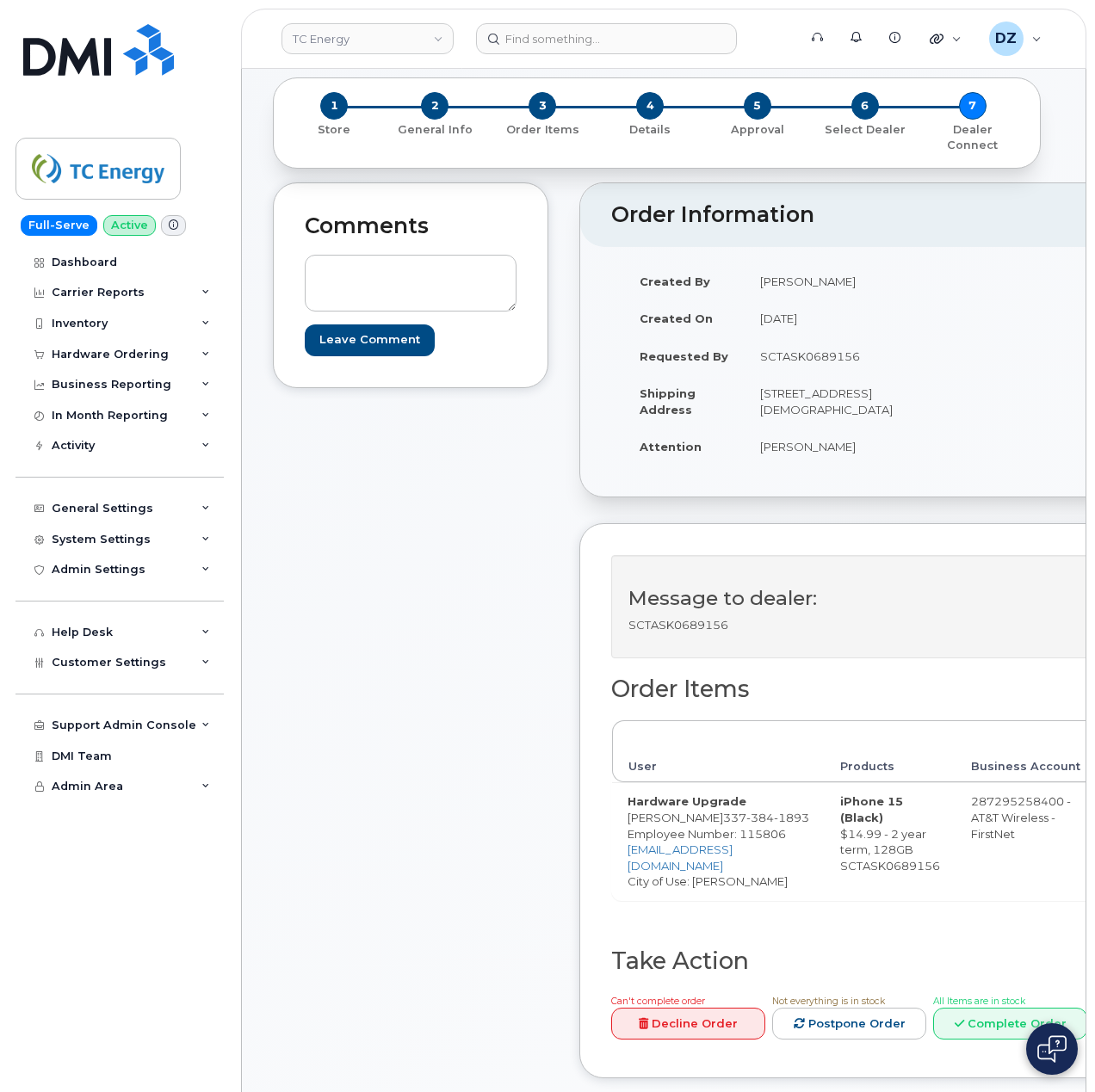
scroll to position [458, 0]
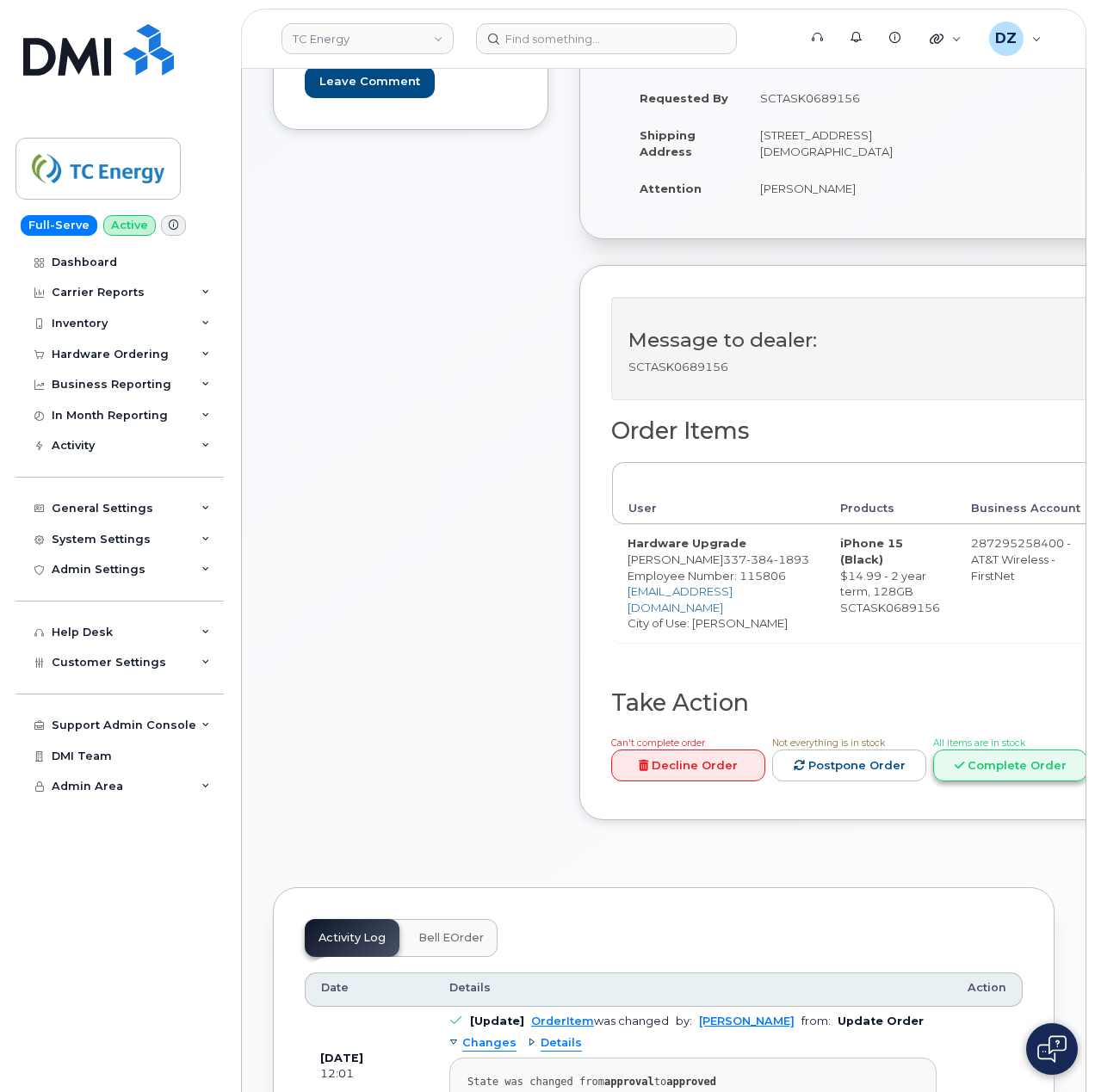
click at [1006, 773] on link "Complete Order" at bounding box center [1009, 765] width 154 height 32
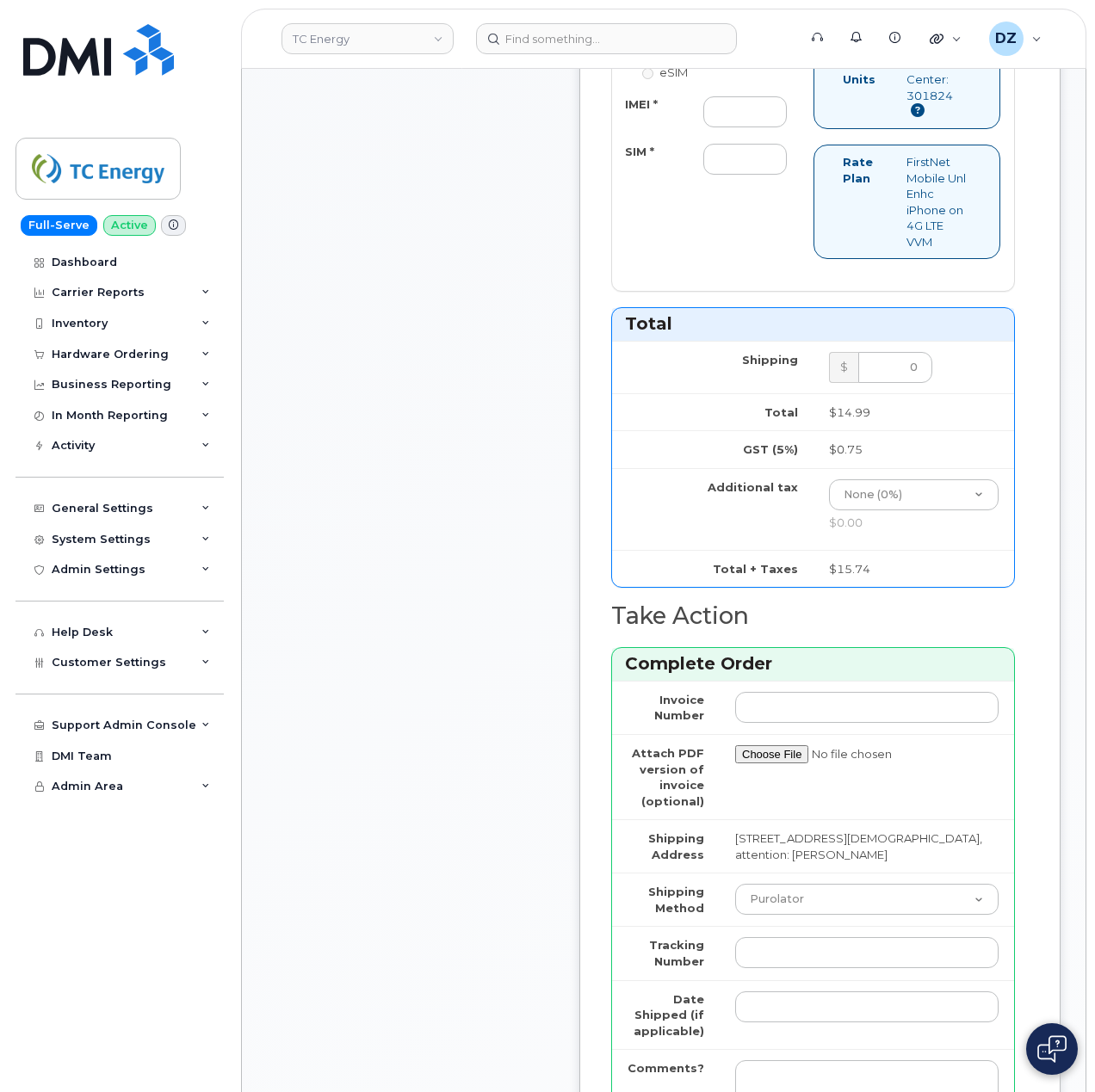
scroll to position [1491, 0]
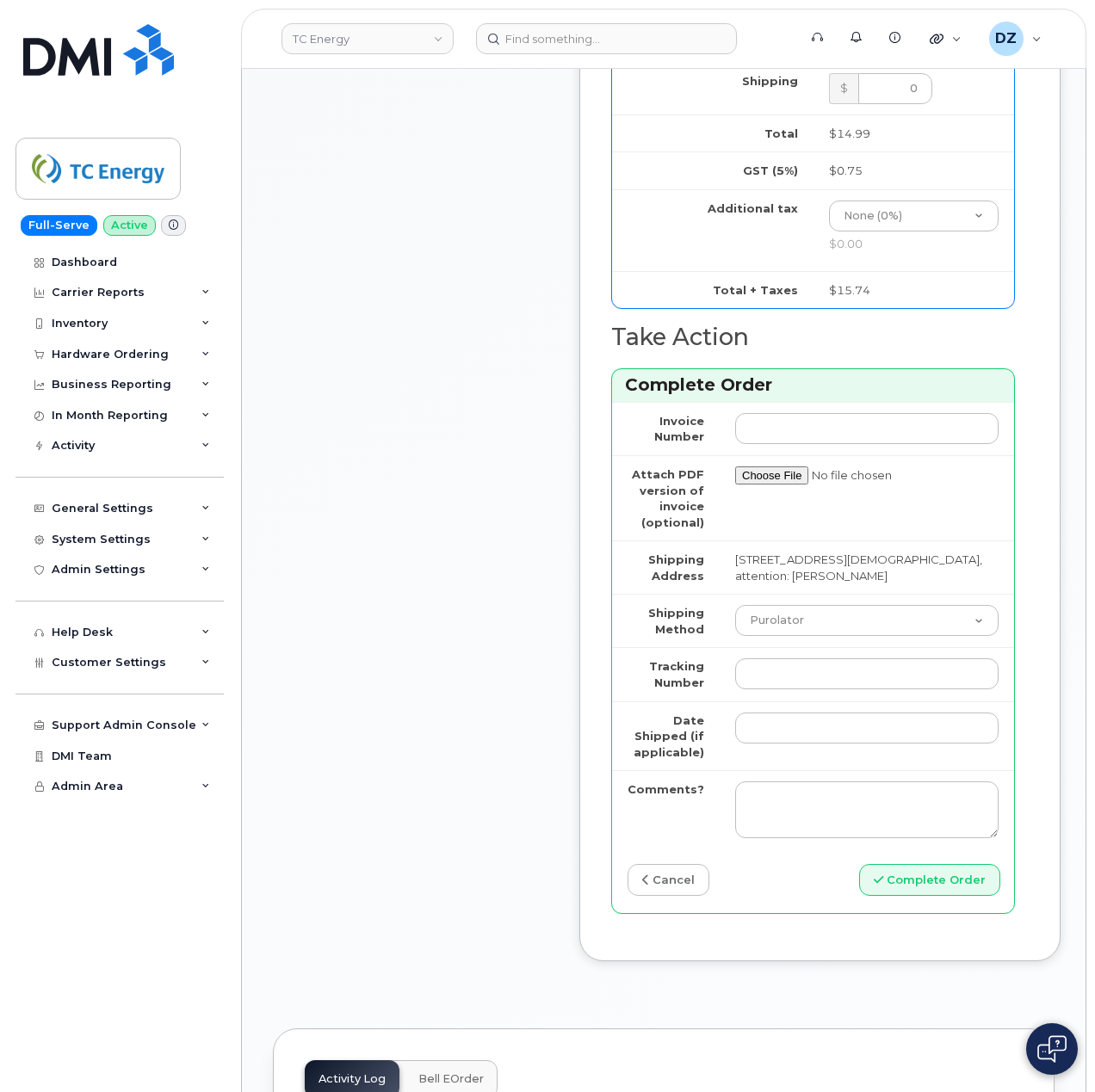
click at [663, 891] on link "cancel" at bounding box center [668, 879] width 82 height 32
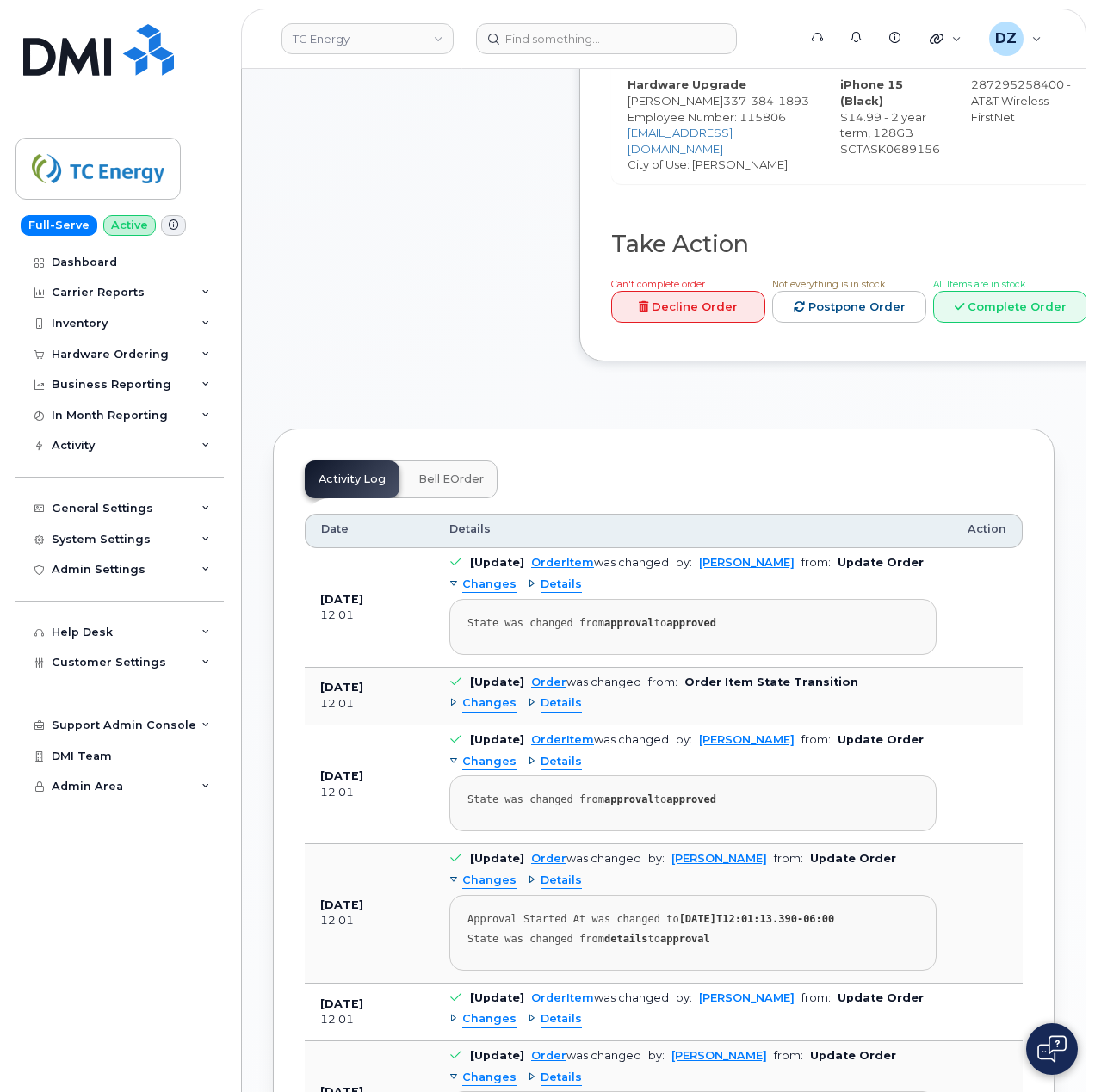
scroll to position [458, 0]
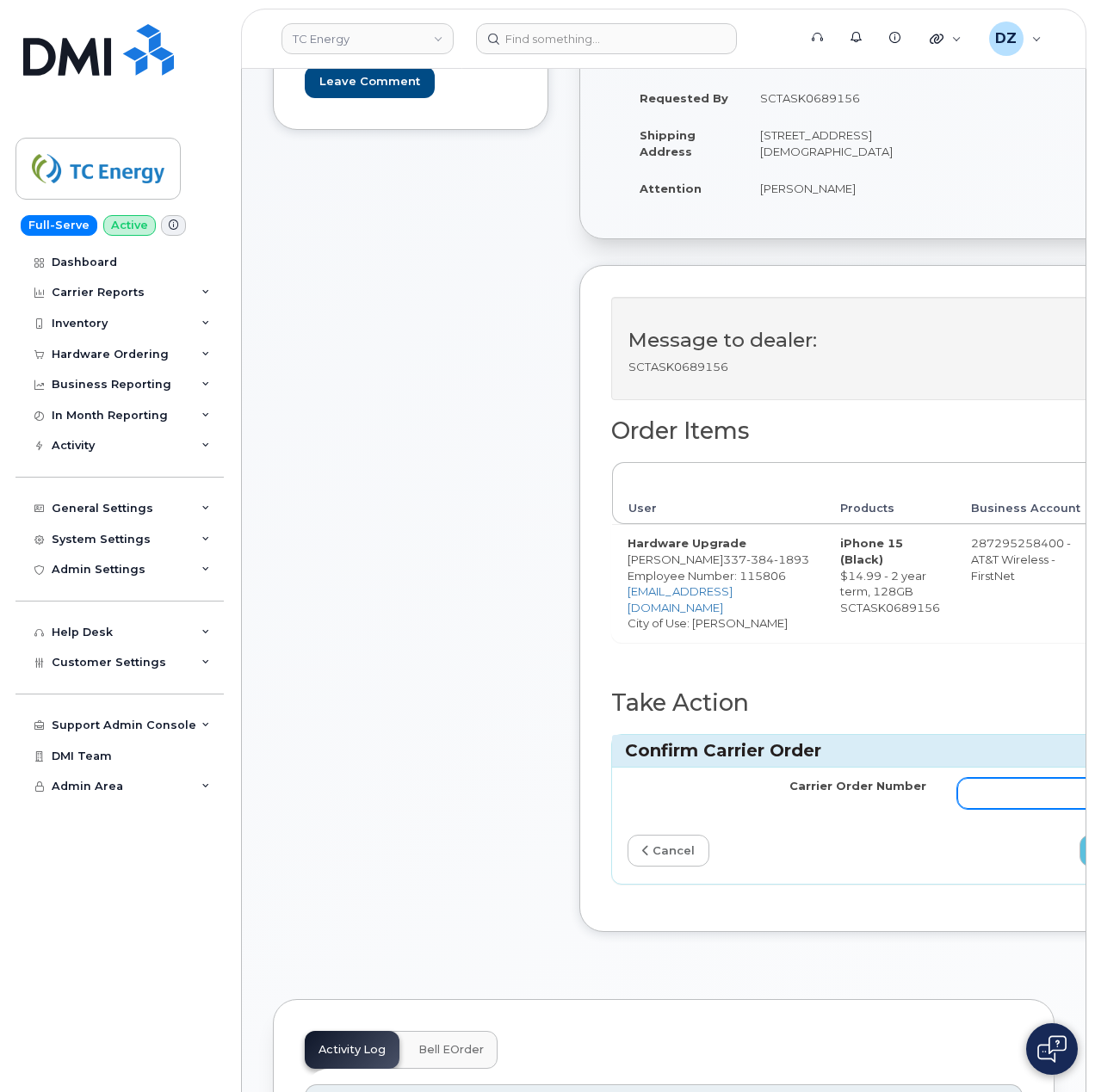
click at [963, 803] on input "Carrier Order Number" at bounding box center [1106, 792] width 299 height 31
paste input "10-173353142141016"
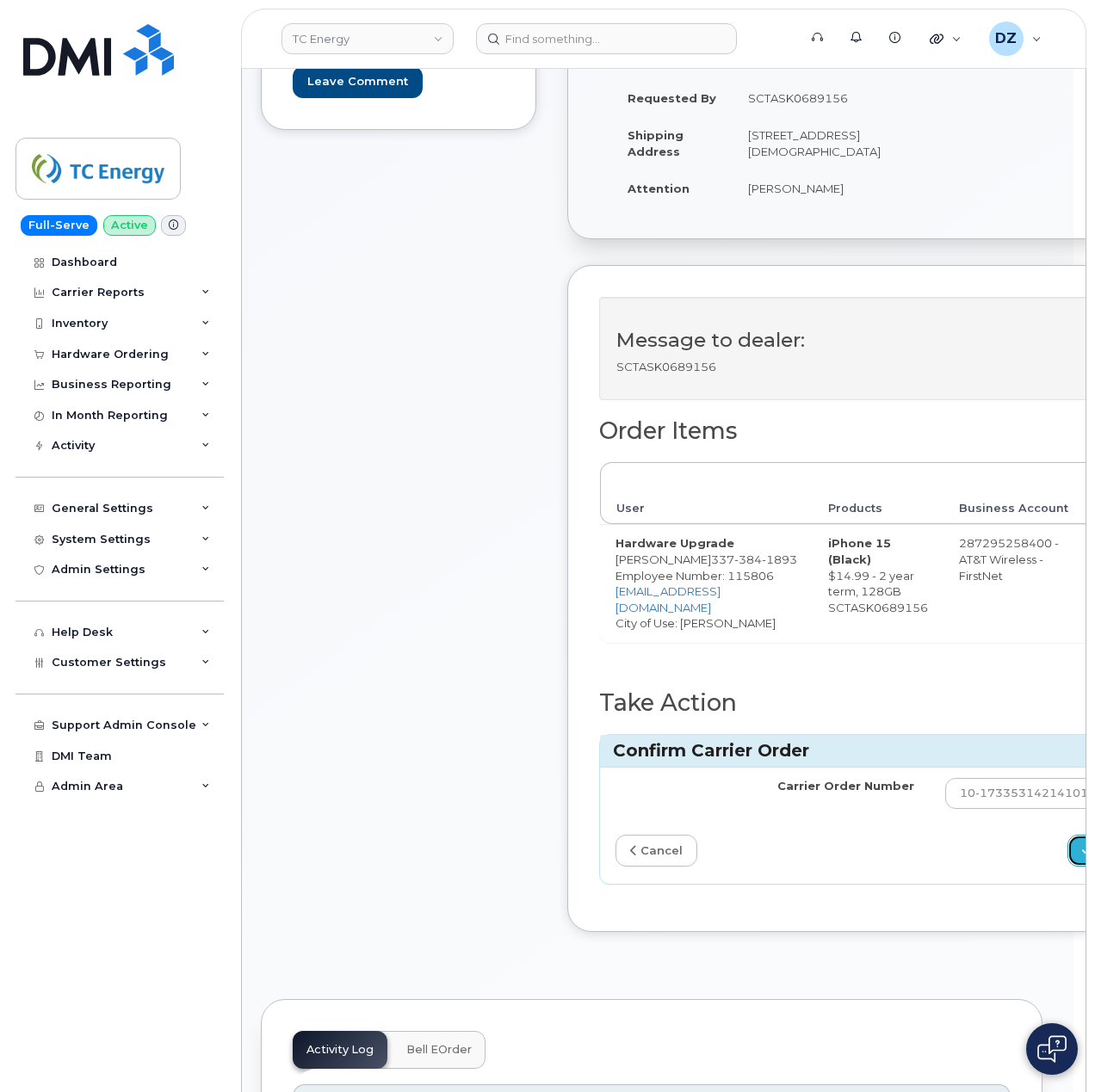
click at [1082, 851] on icon "submit" at bounding box center [1087, 850] width 9 height 11
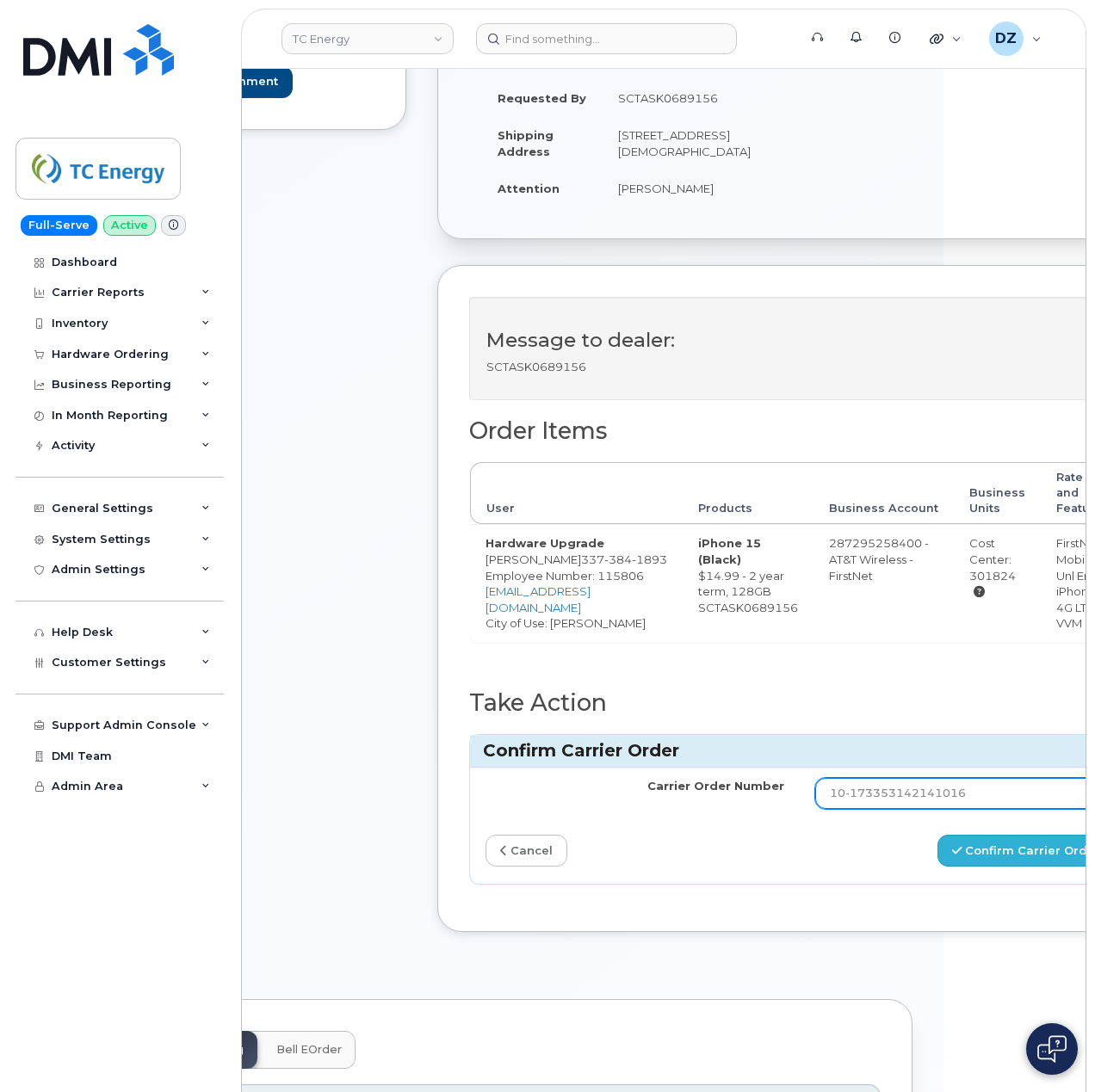
type input "10-173353142141016"
click at [948, 851] on button "Confirm Carrier Order" at bounding box center [1026, 850] width 177 height 32
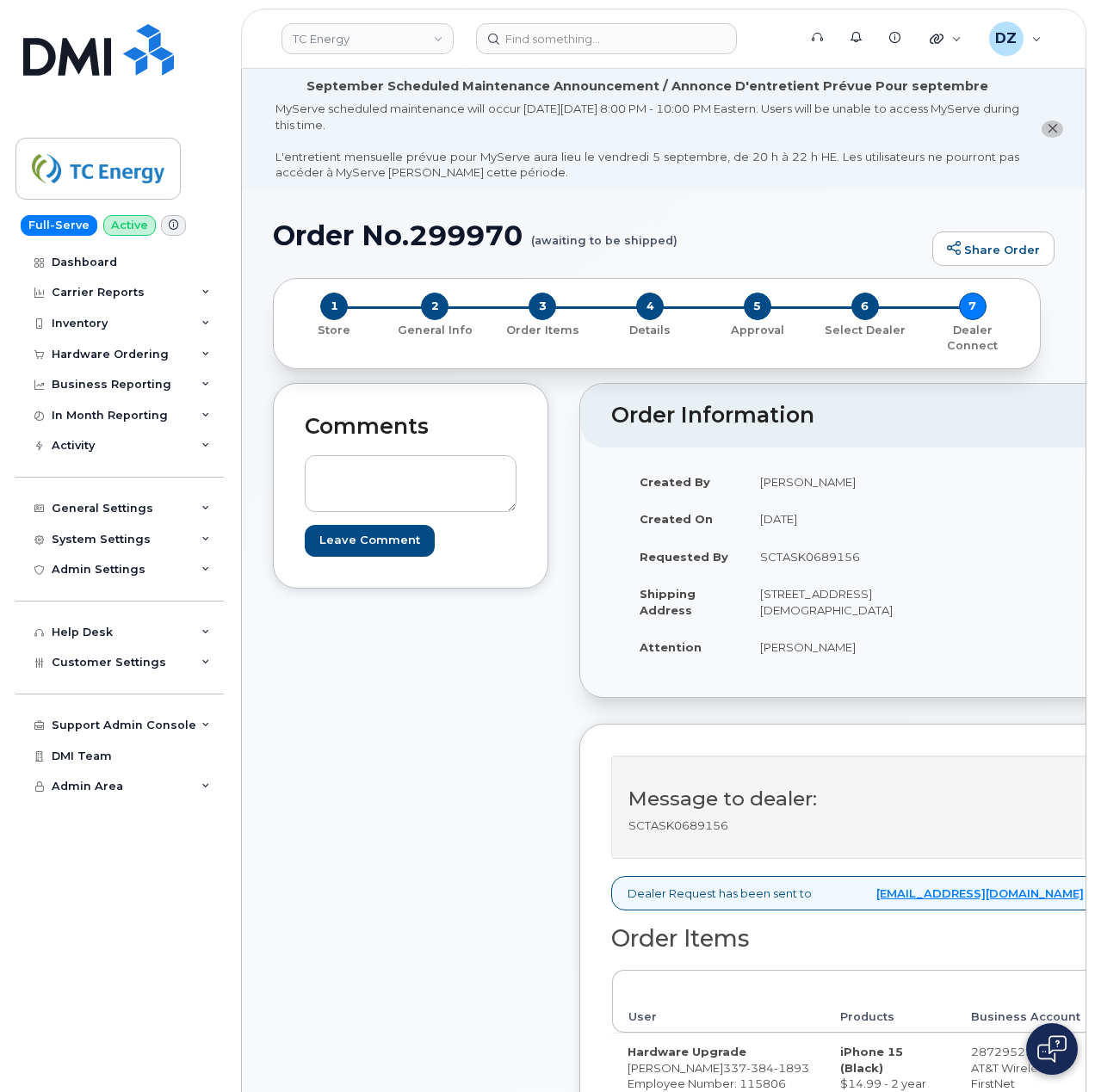
click at [544, 785] on div "Comments Leave Comment" at bounding box center [410, 893] width 275 height 1021
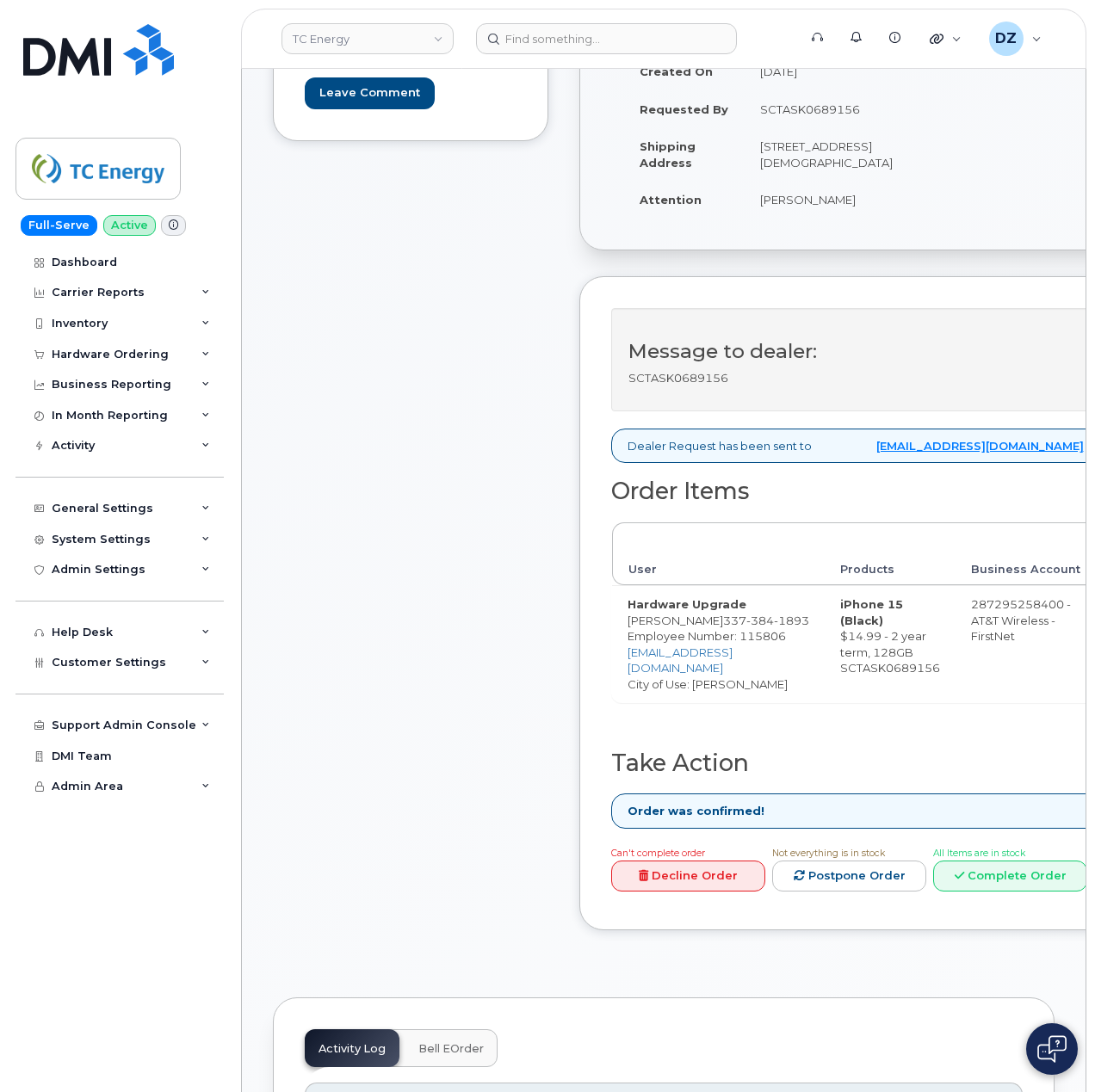
scroll to position [573, 0]
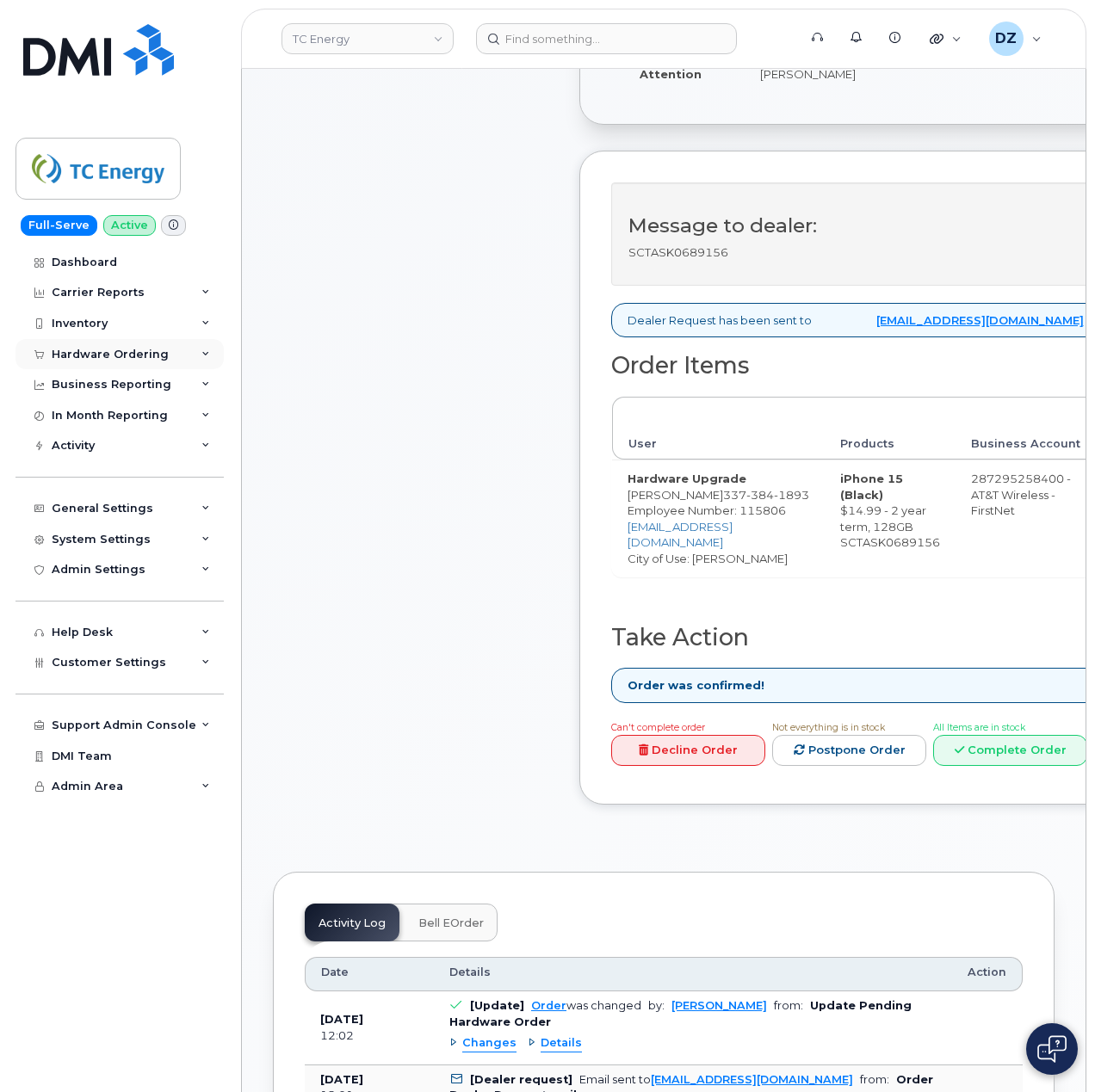
click at [136, 353] on div "Hardware Ordering" at bounding box center [109, 354] width 117 height 14
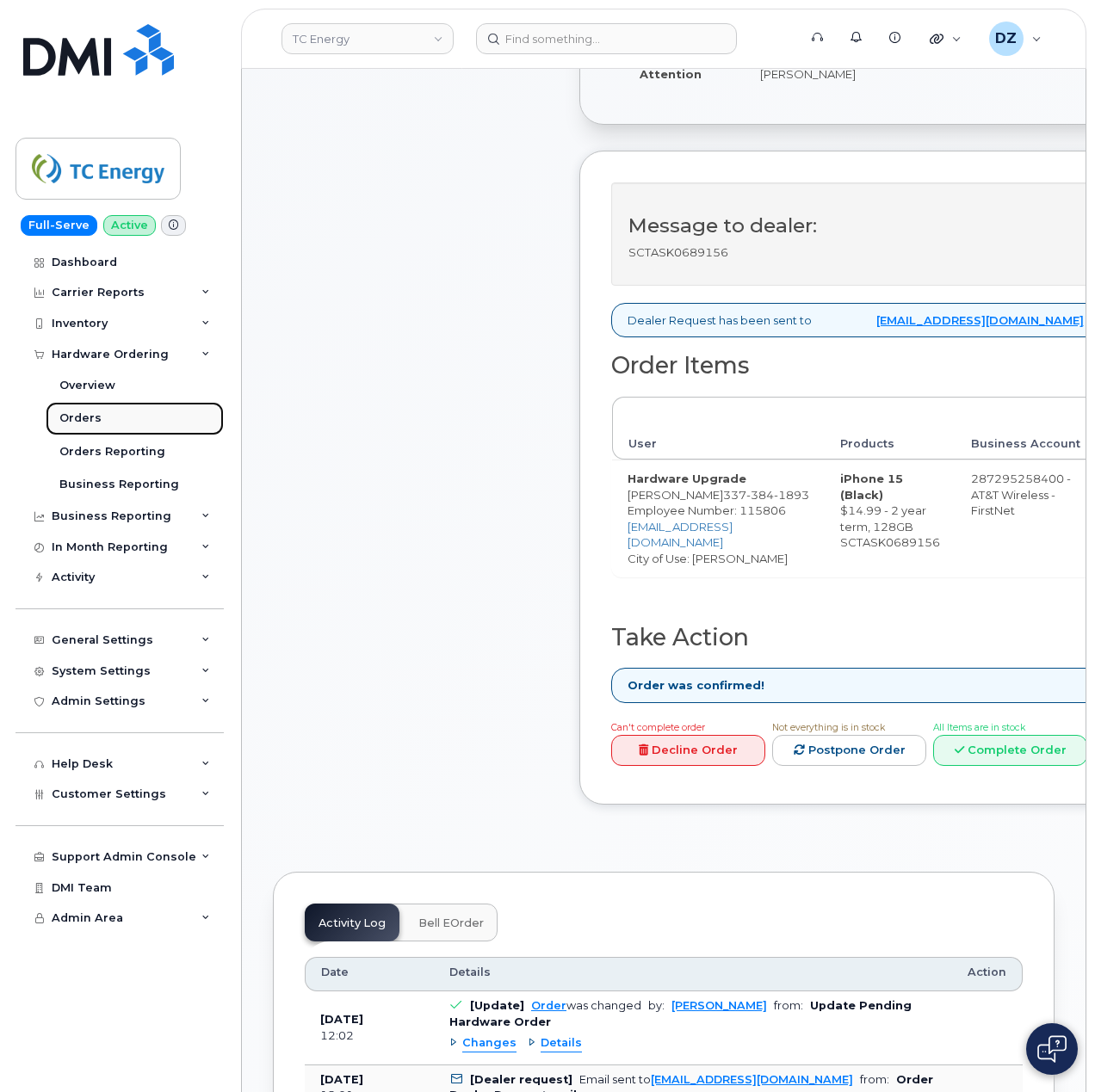
click at [120, 418] on link "Orders" at bounding box center [134, 417] width 178 height 33
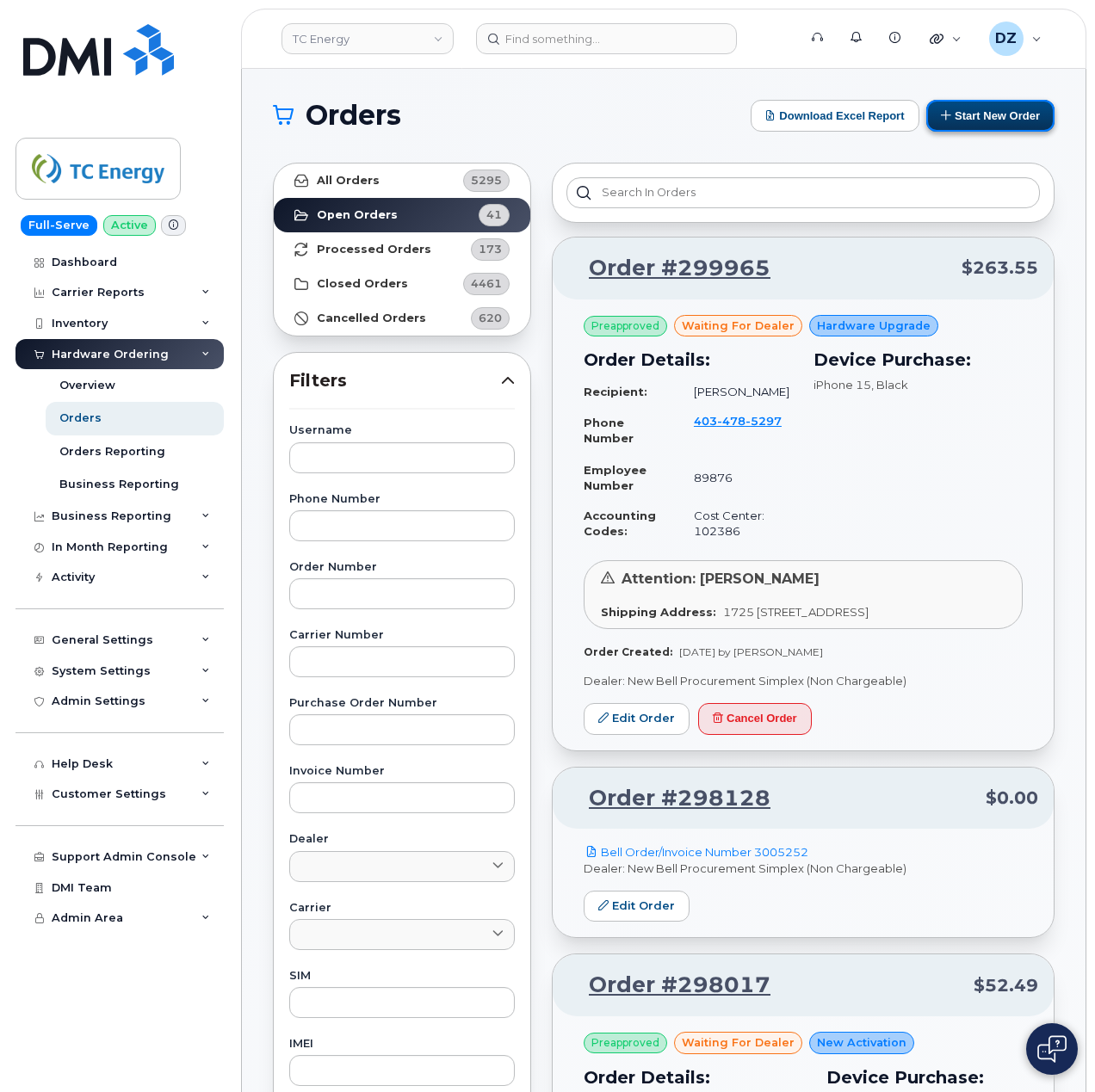
click at [999, 117] on button "Start New Order" at bounding box center [990, 116] width 128 height 32
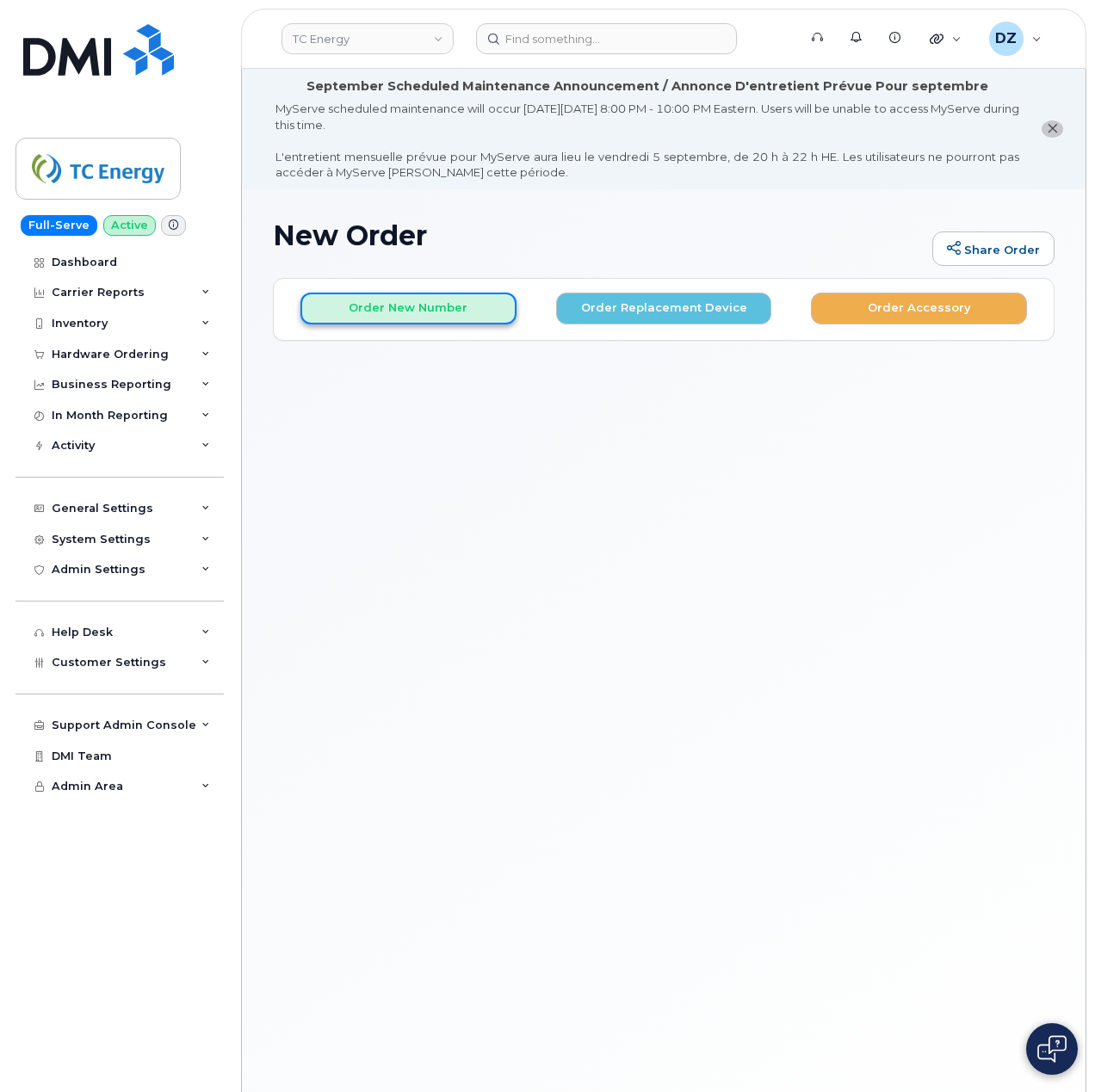
click at [402, 304] on button "Order New Number" at bounding box center [408, 308] width 216 height 32
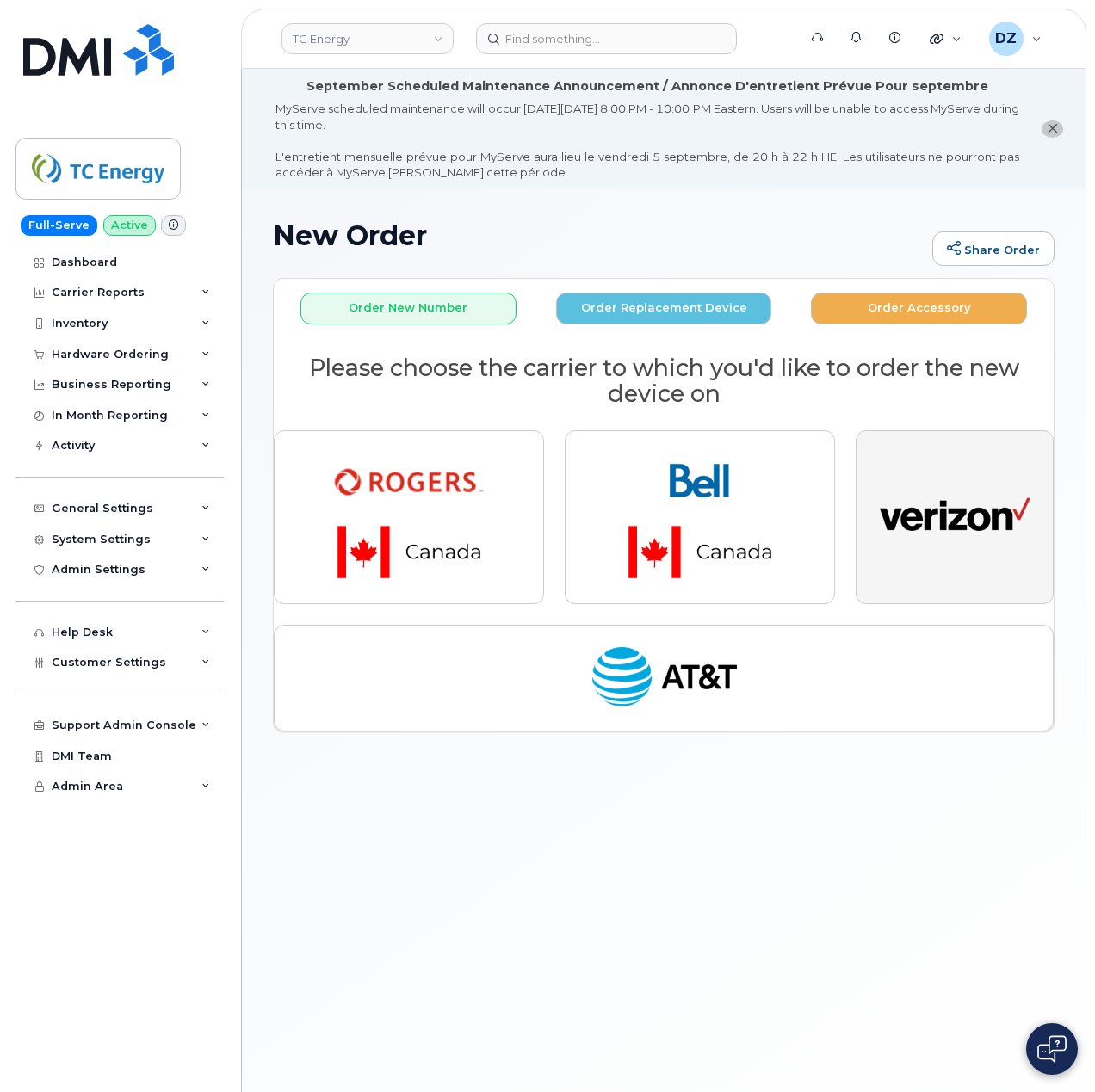
click at [912, 511] on img "button" at bounding box center [954, 517] width 150 height 77
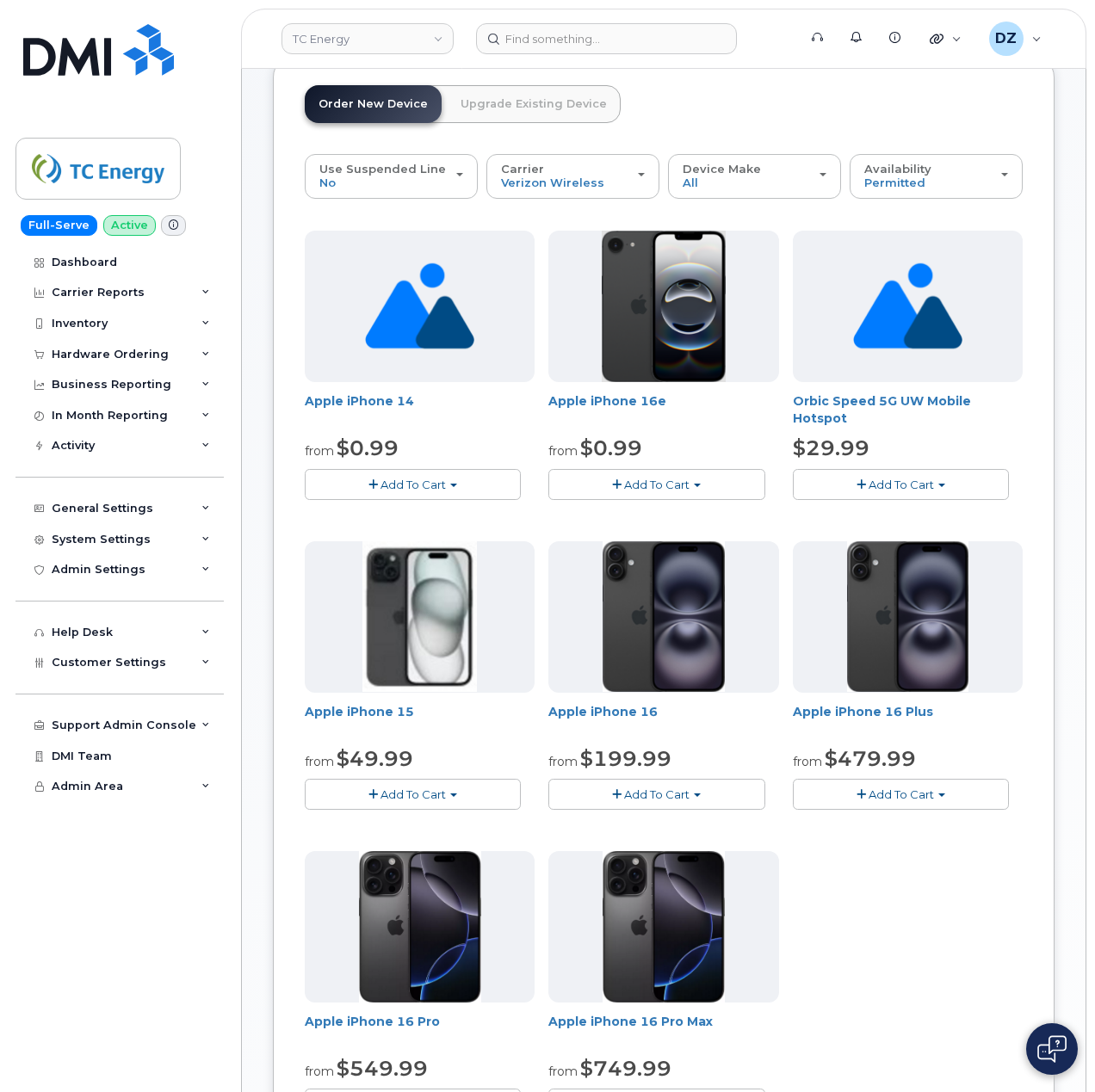
scroll to position [229, 0]
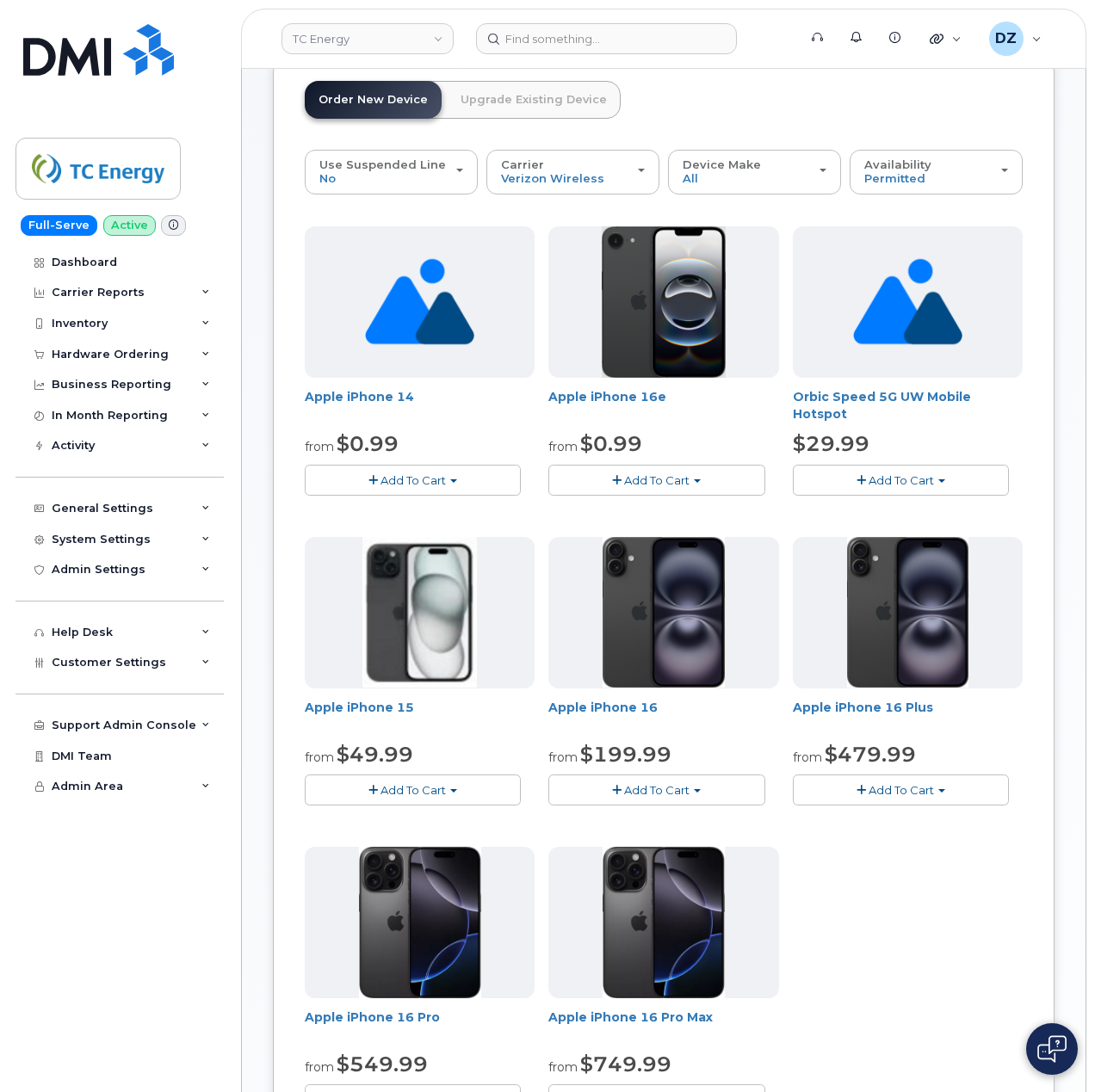
click at [463, 795] on button "Add To Cart" at bounding box center [412, 790] width 216 height 30
click at [448, 824] on link "$49.99 - 2 Year Activation (128 GB)" at bounding box center [428, 821] width 240 height 21
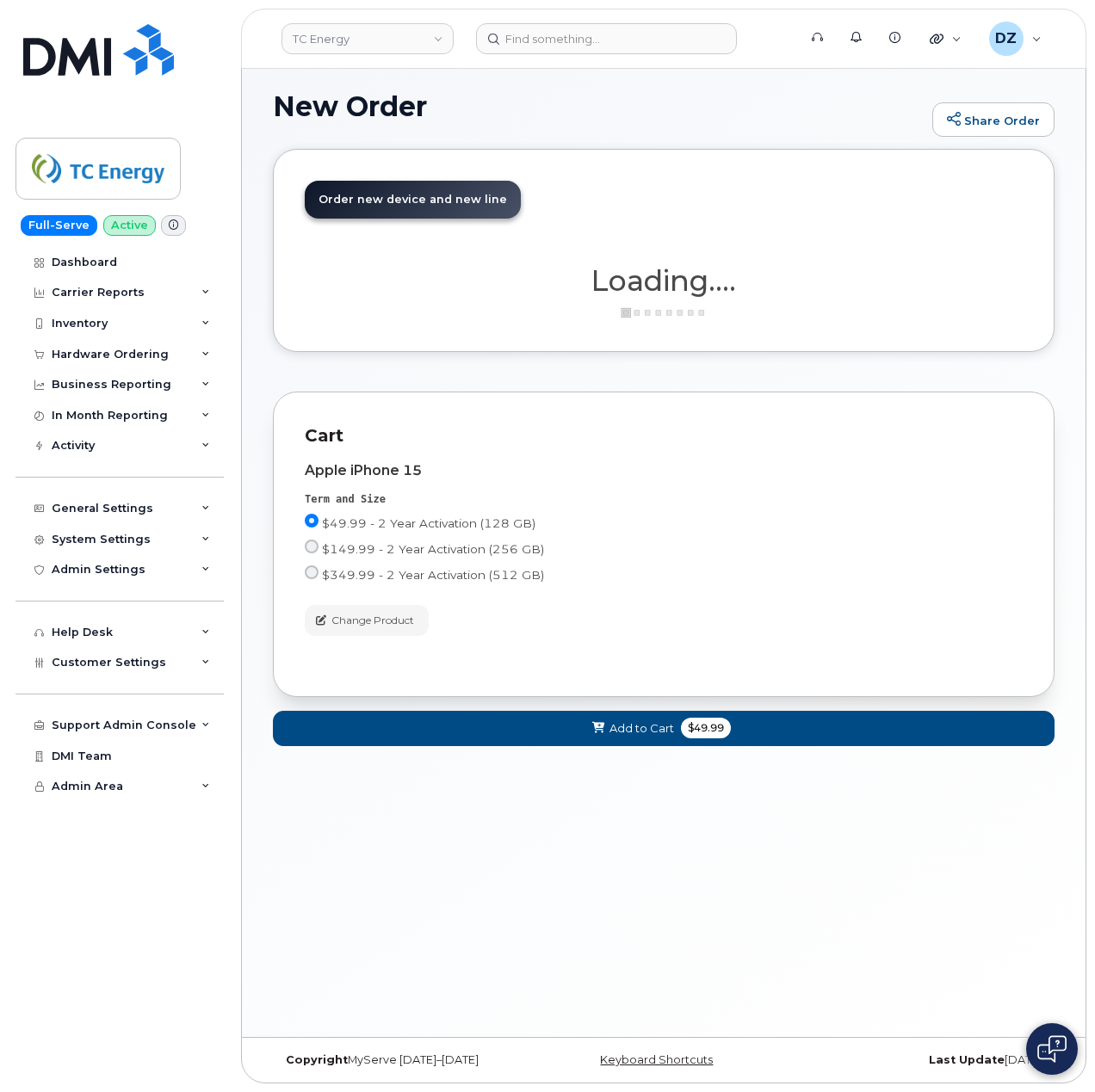
scroll to position [129, 0]
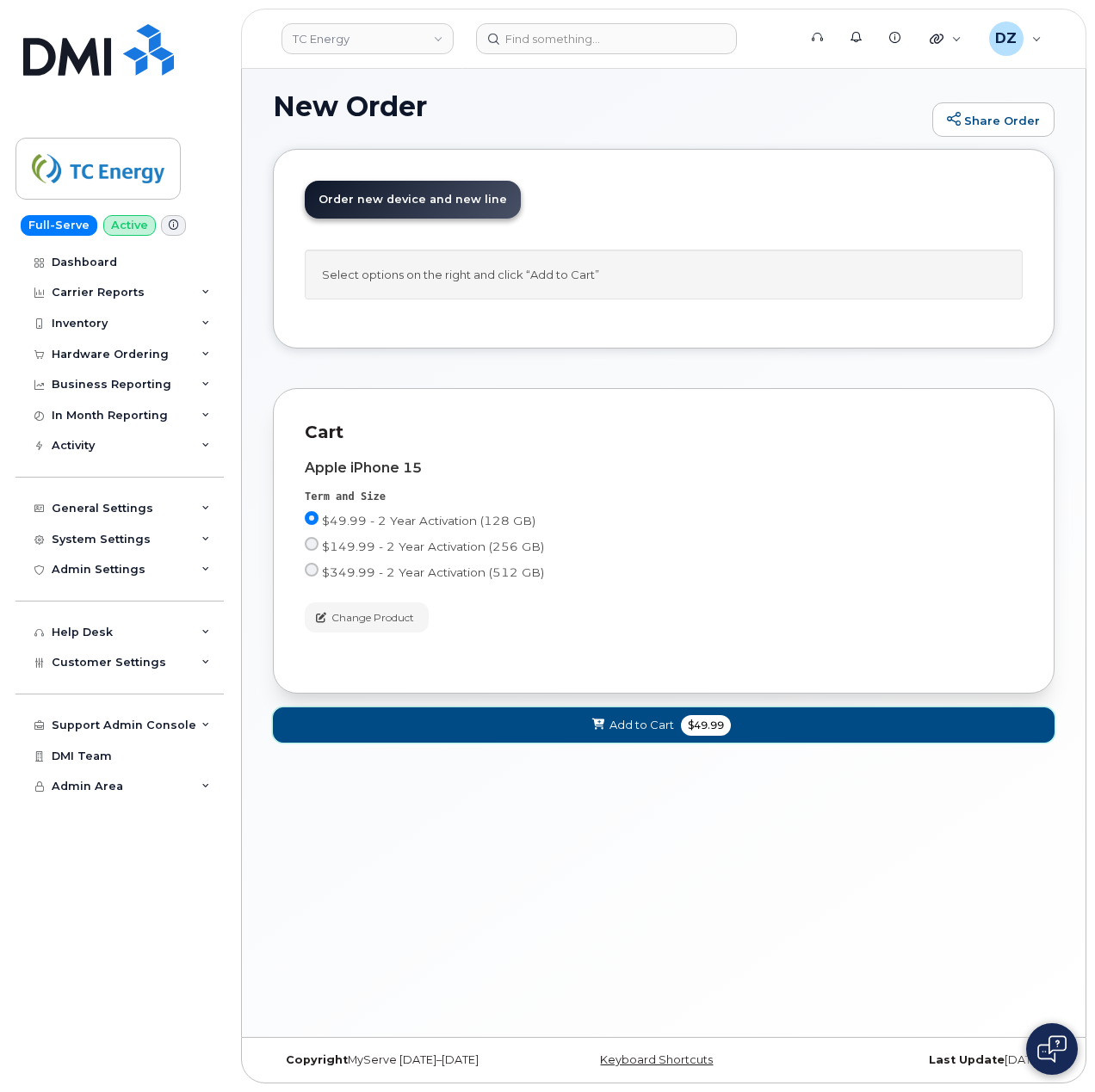
click at [672, 736] on button "Add to Cart $49.99" at bounding box center [663, 725] width 781 height 35
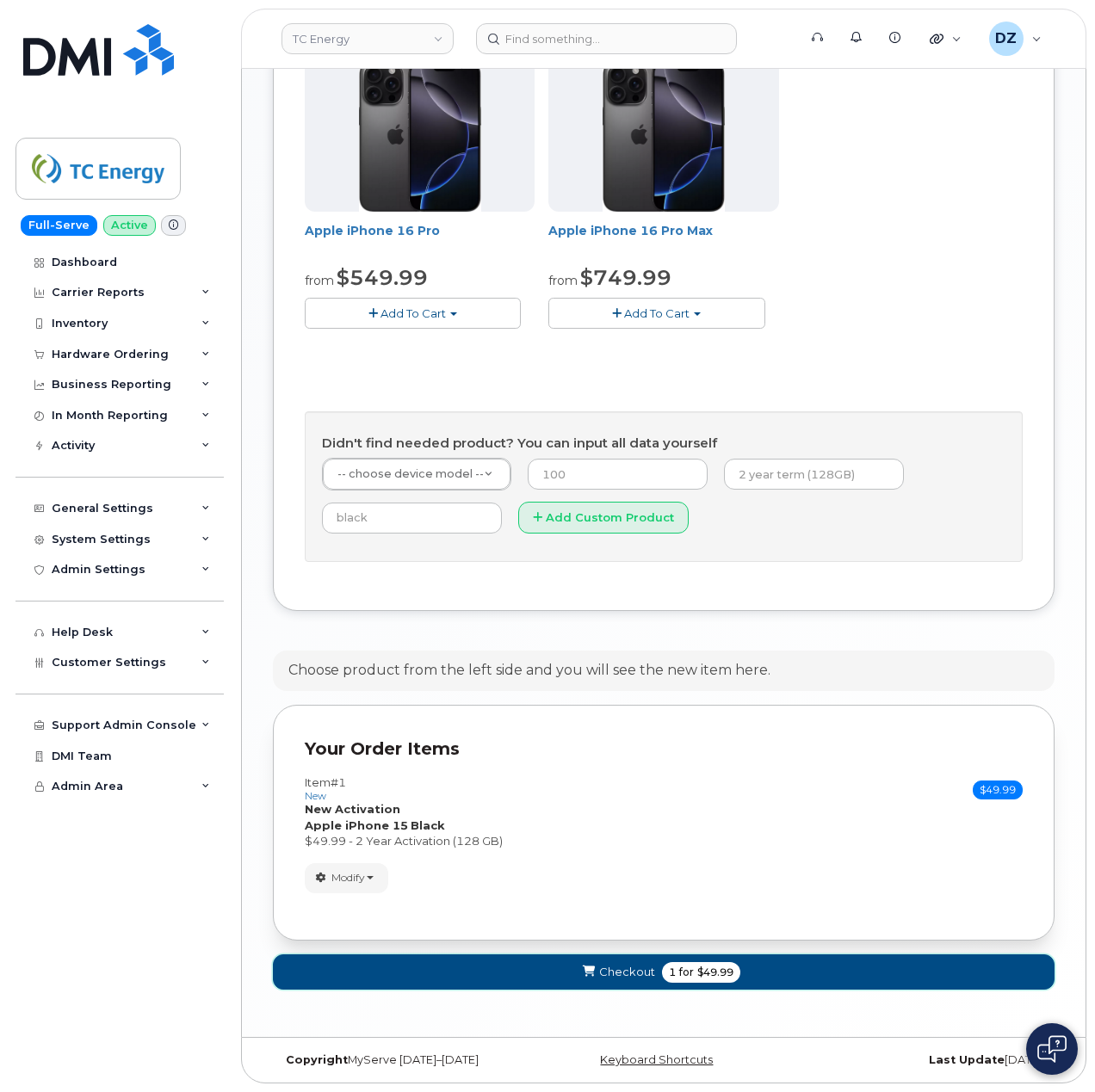
click at [671, 967] on span "1" at bounding box center [671, 972] width 7 height 16
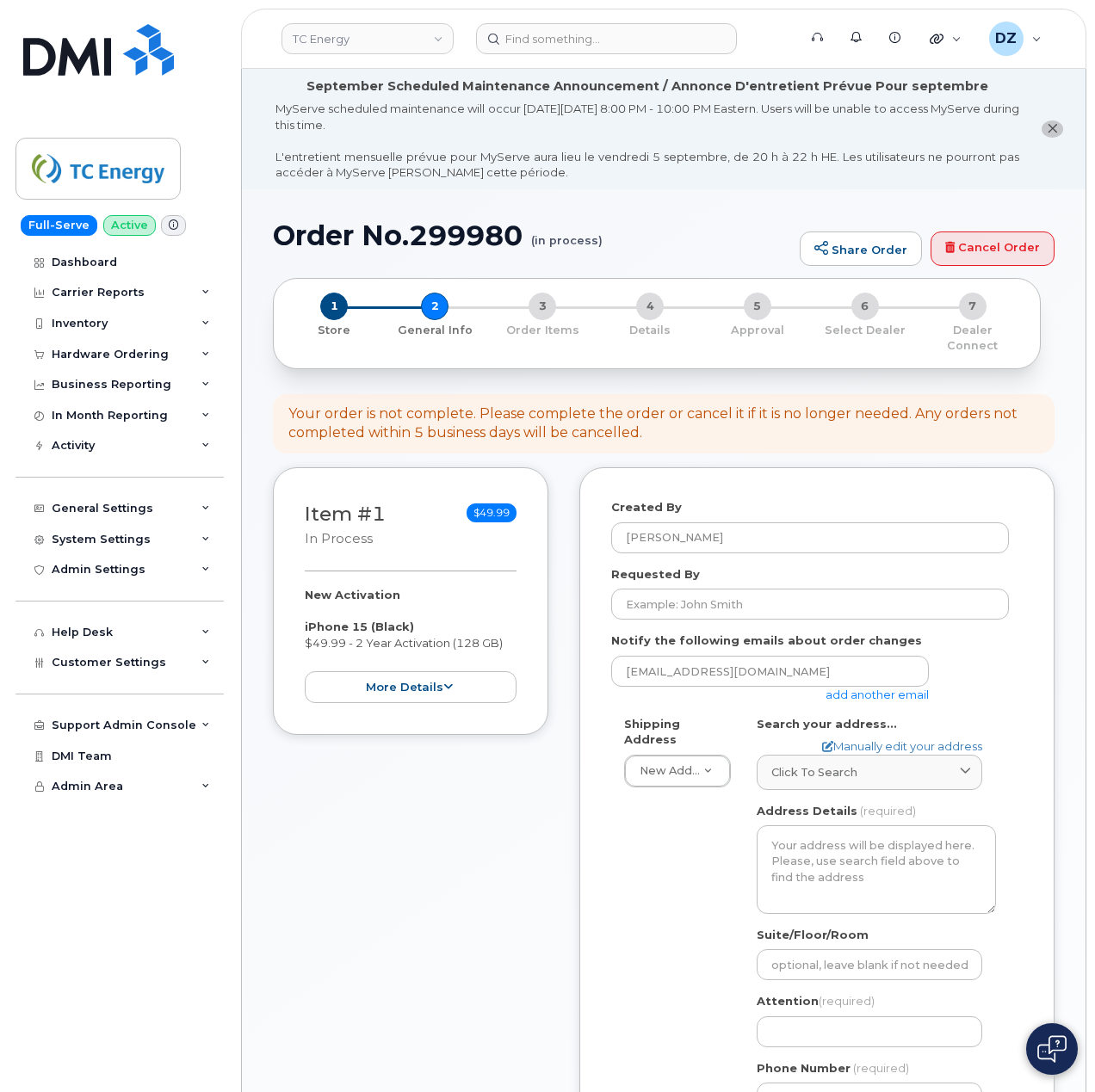
select select
click at [779, 594] on input "Requested By" at bounding box center [809, 604] width 398 height 31
paste input "SCTASK0689245"
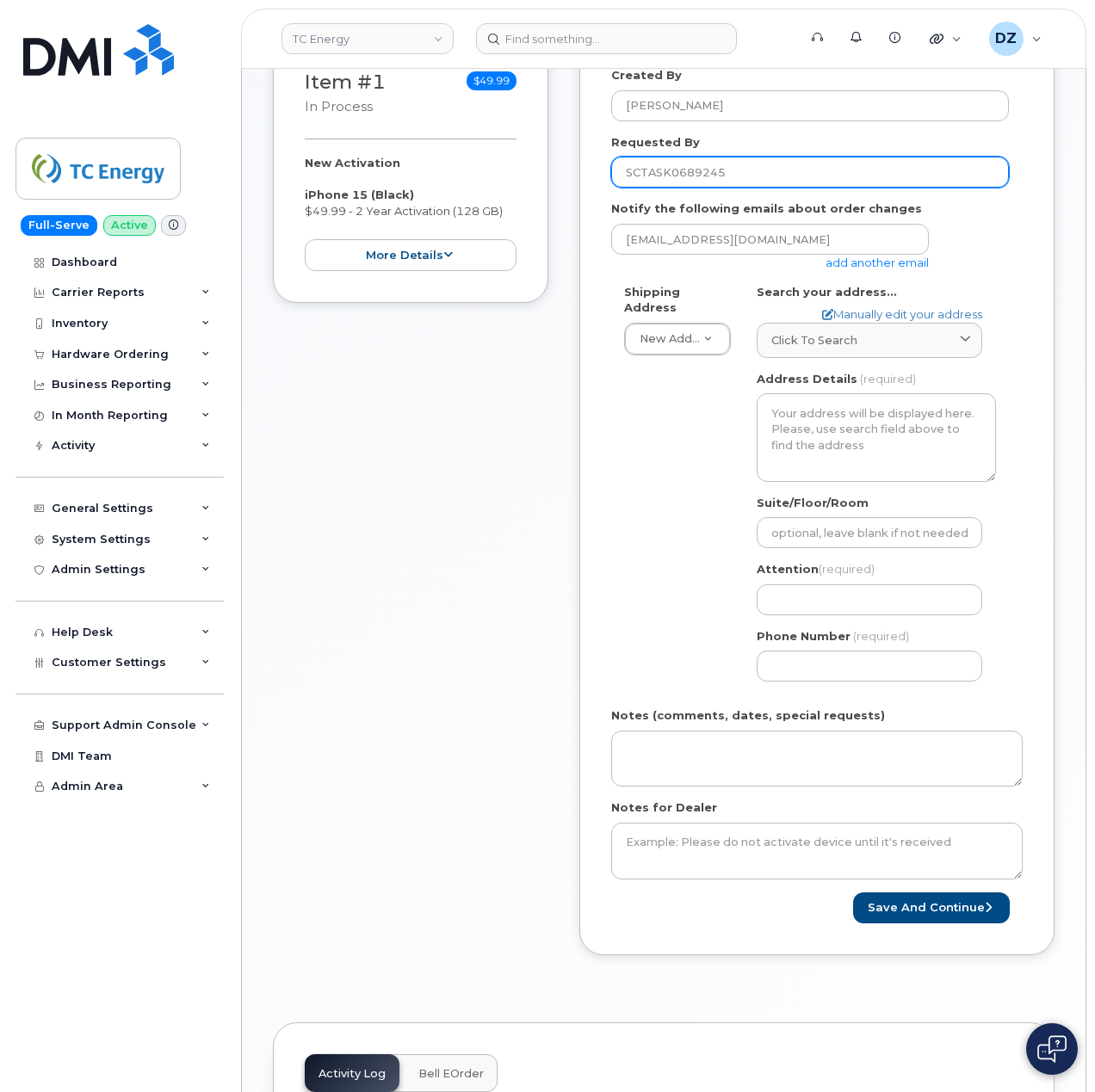
scroll to position [573, 0]
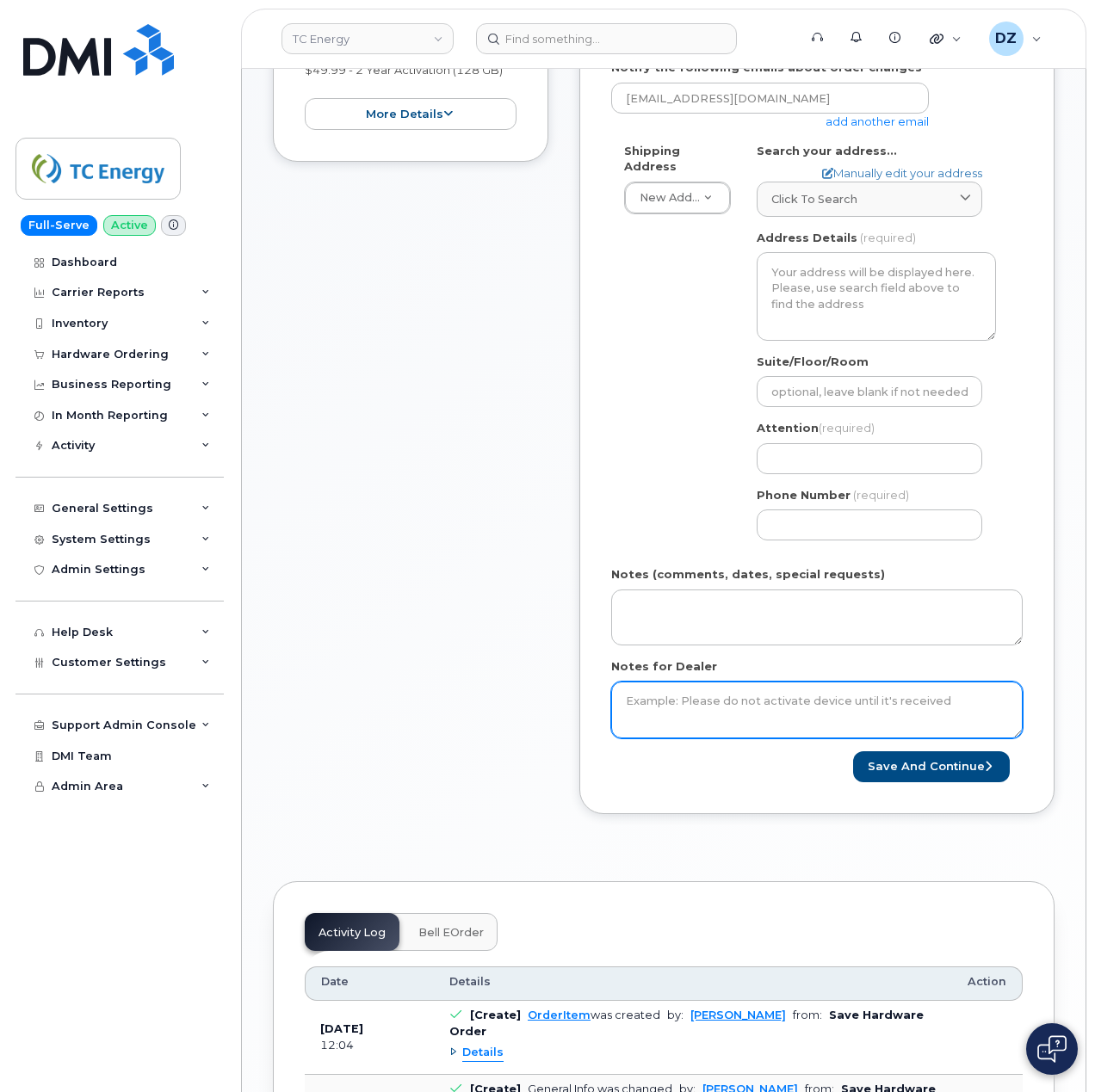
type input "SCTASK0689245"
click at [704, 709] on textarea "Notes for Dealer" at bounding box center [816, 709] width 412 height 57
paste textarea "SCTASK0689245"
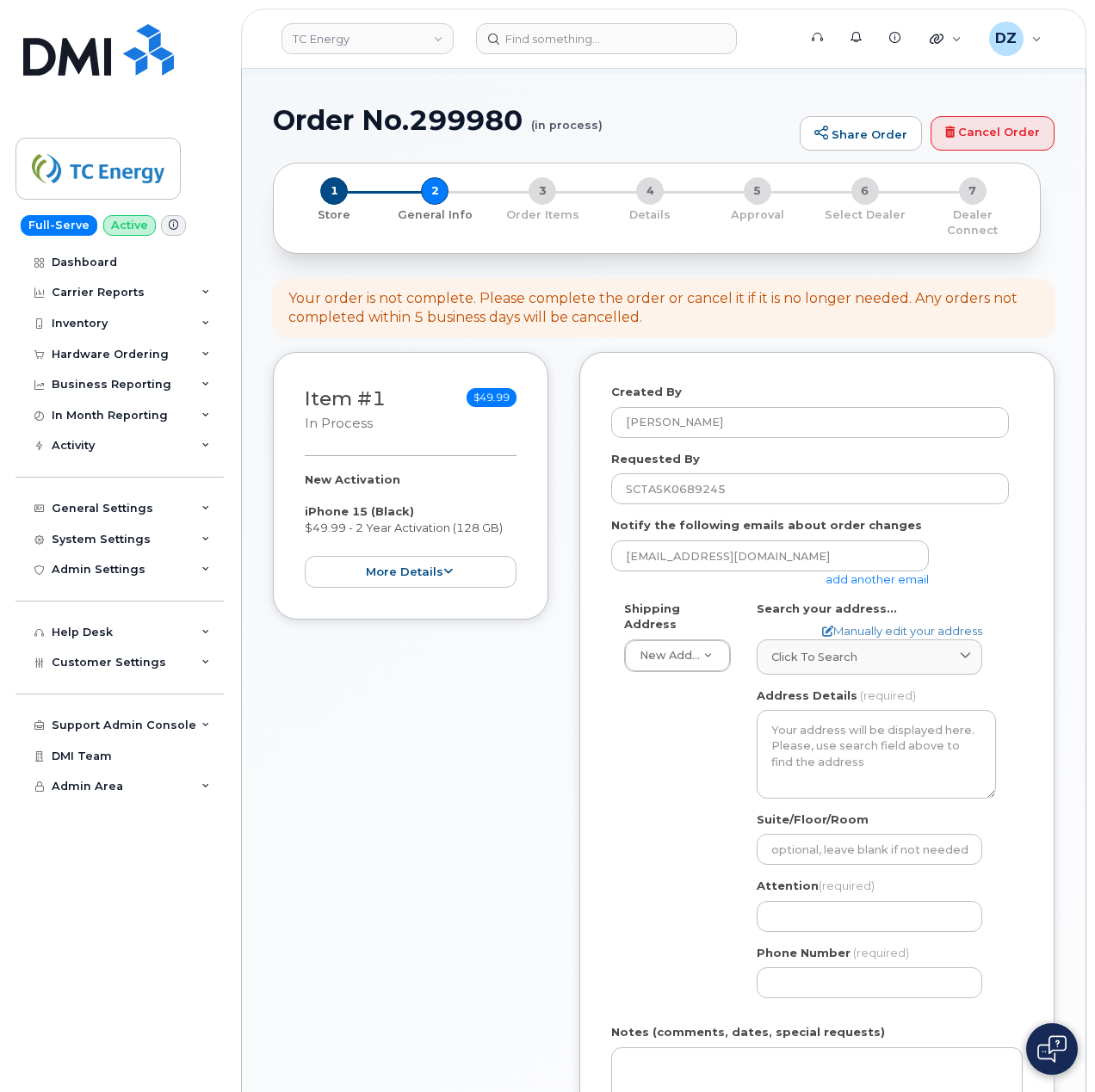
scroll to position [115, 0]
type textarea "SCTASK0689245"
click at [868, 573] on link "add another email" at bounding box center [877, 580] width 104 height 14
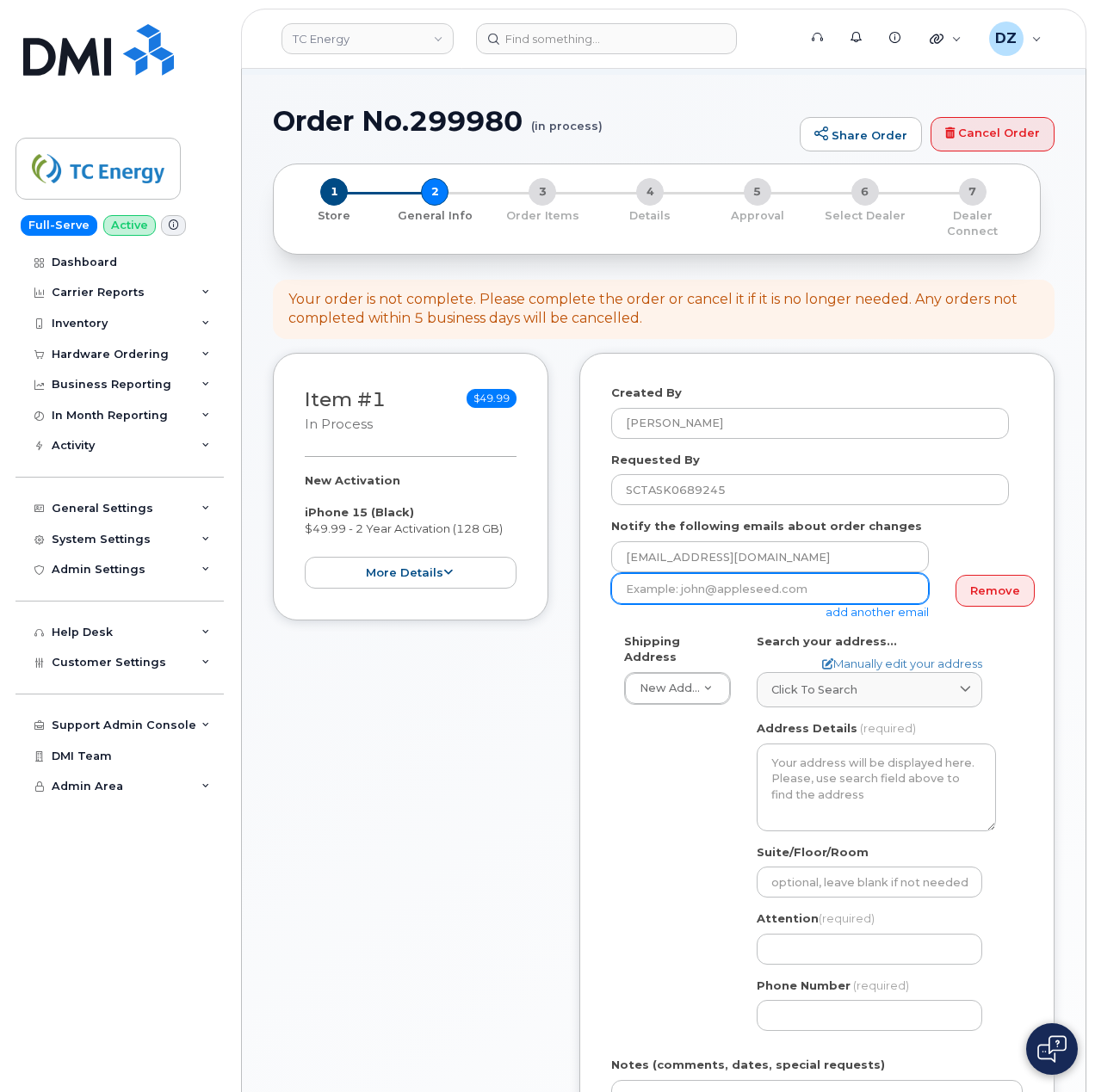
click at [704, 578] on input "email" at bounding box center [769, 588] width 317 height 31
paste input "[EMAIL_ADDRESS][DOMAIN_NAME]"
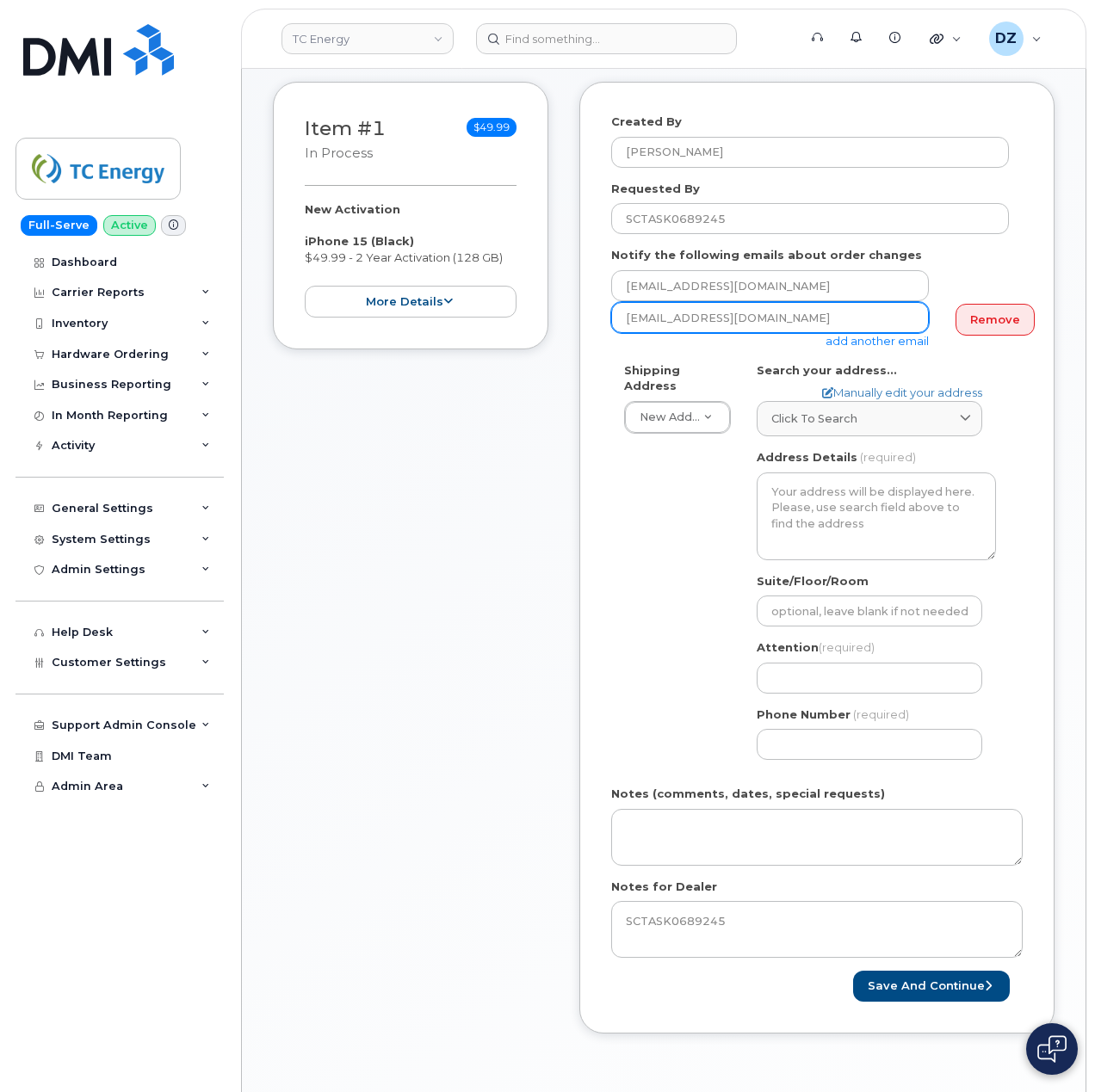
scroll to position [344, 0]
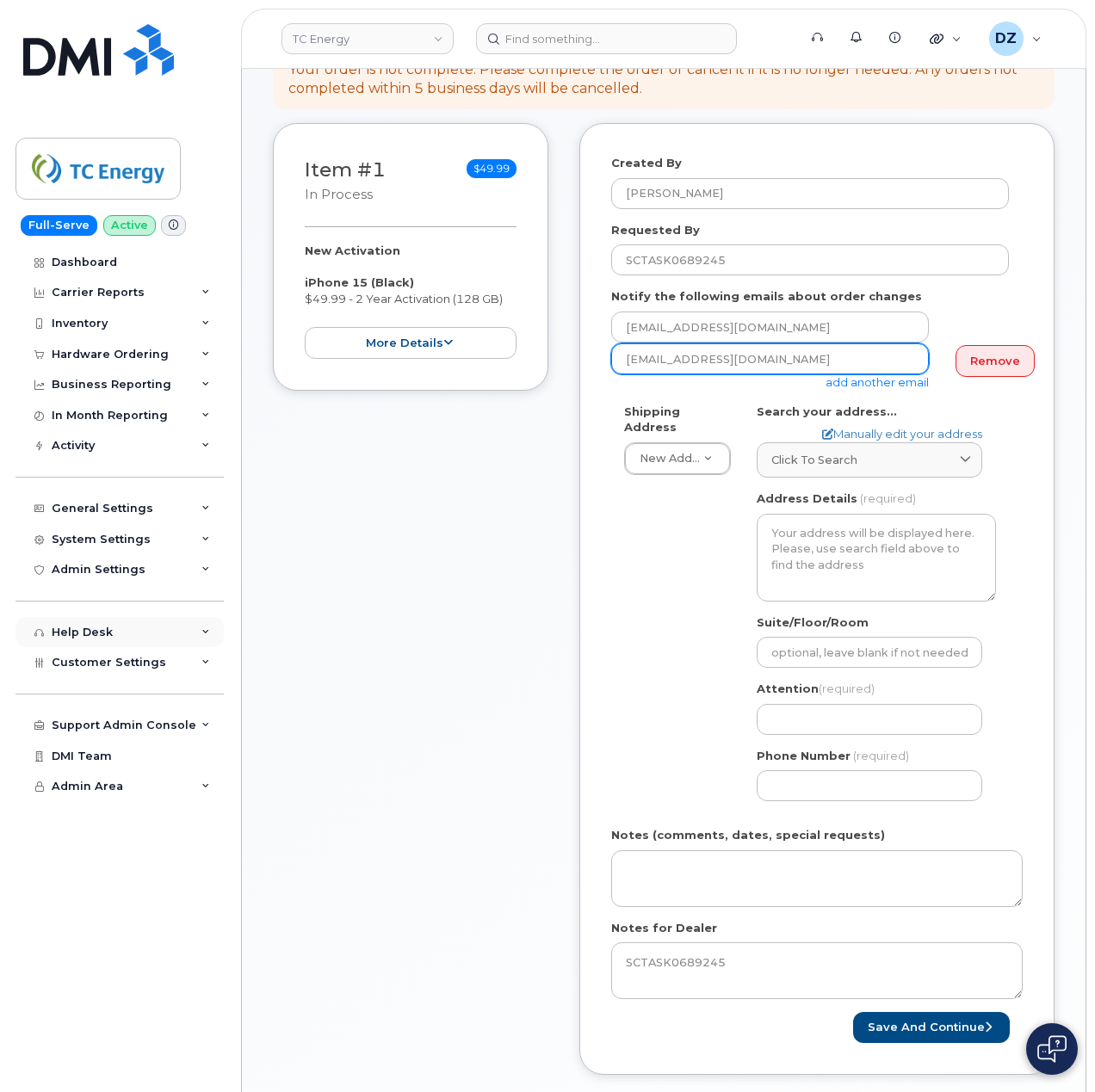
type input "[EMAIL_ADDRESS][DOMAIN_NAME]"
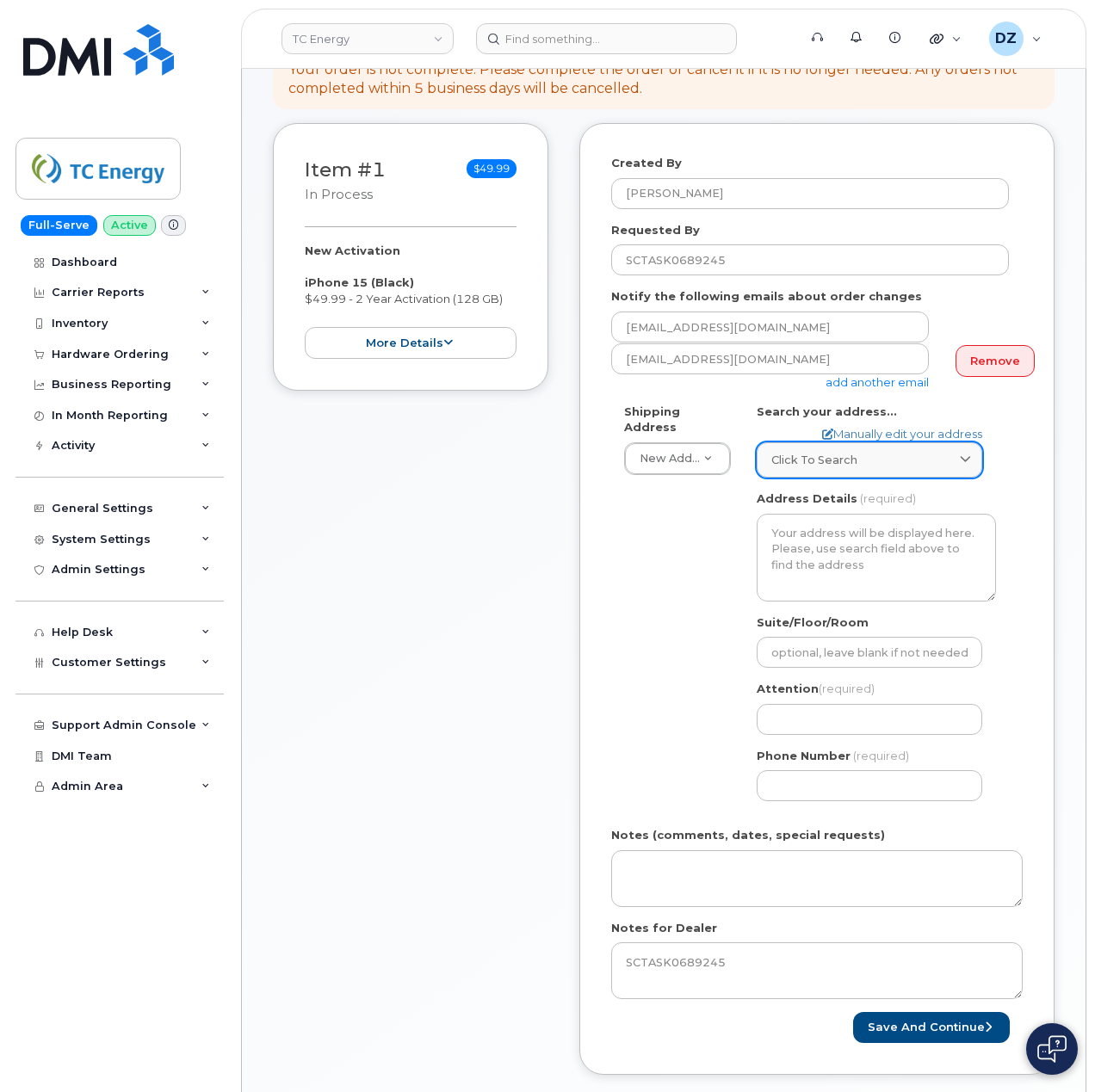
click at [781, 452] on span "Click to search" at bounding box center [814, 460] width 86 height 17
paste input "[STREET_ADDRESS]"
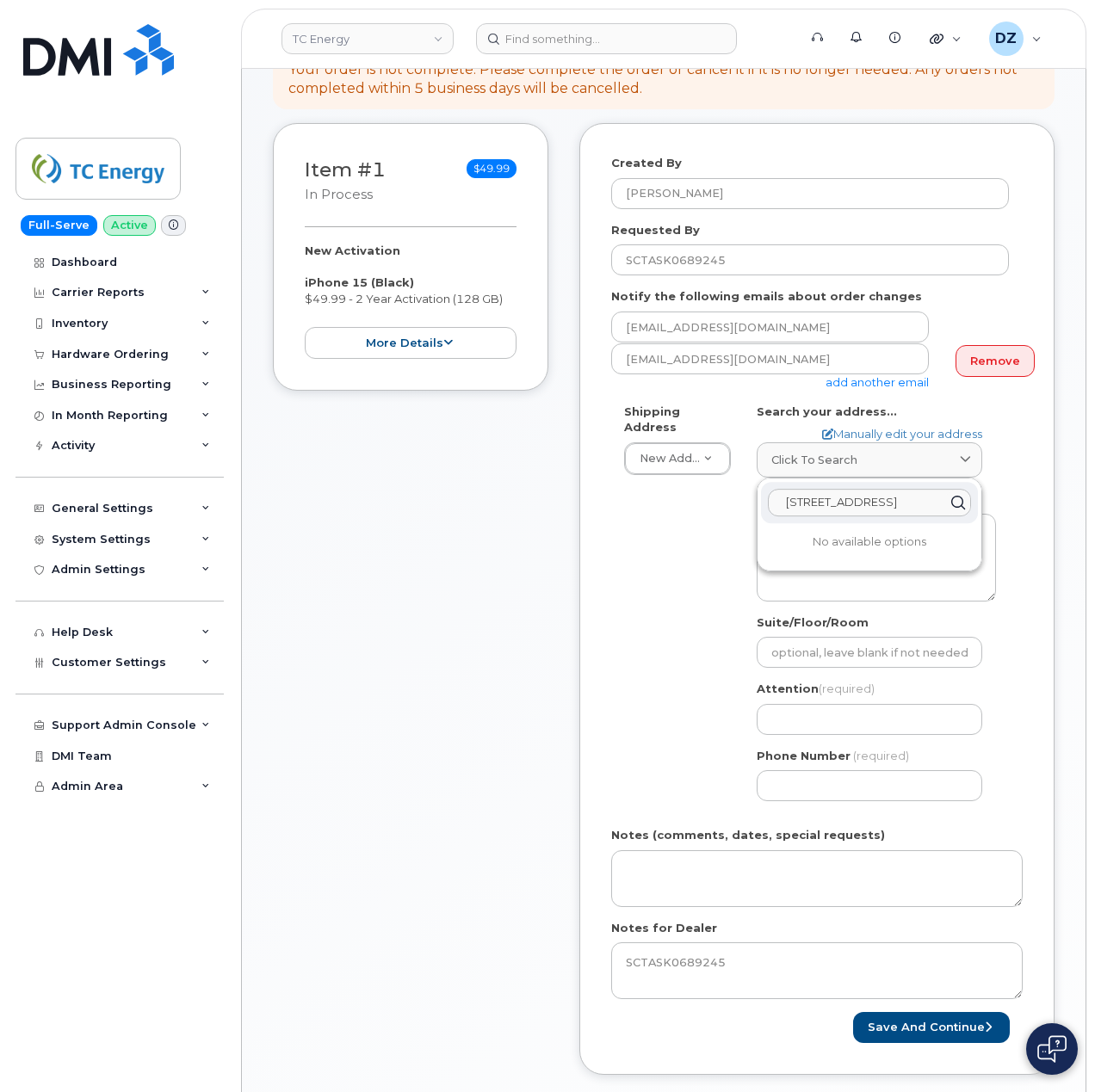
scroll to position [0, 42]
type input "[STREET_ADDRESS]"
click at [875, 544] on div "[STREET_ADDRESS]" at bounding box center [869, 544] width 217 height 28
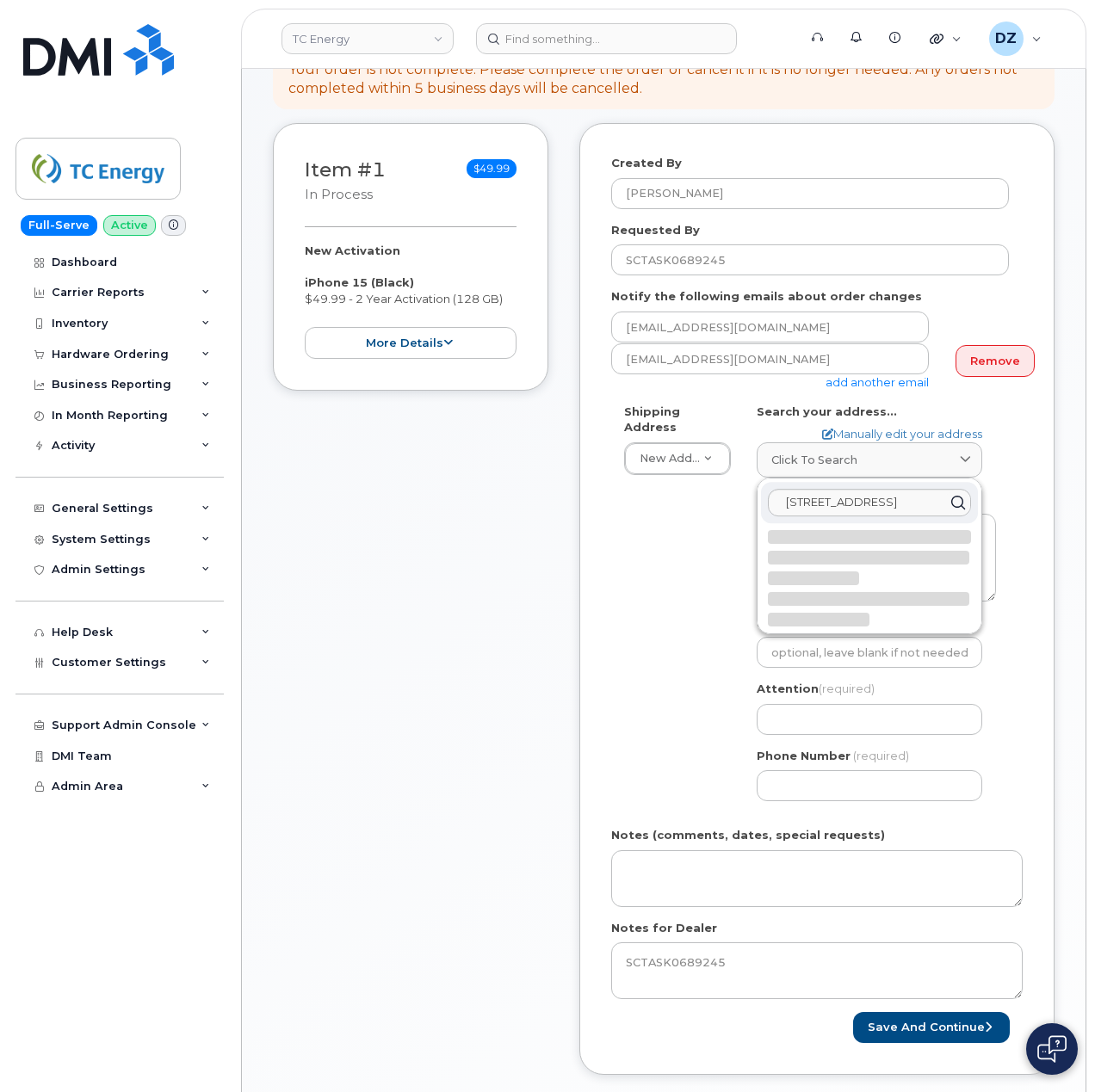
select select
type textarea "[STREET_ADDRESS]"
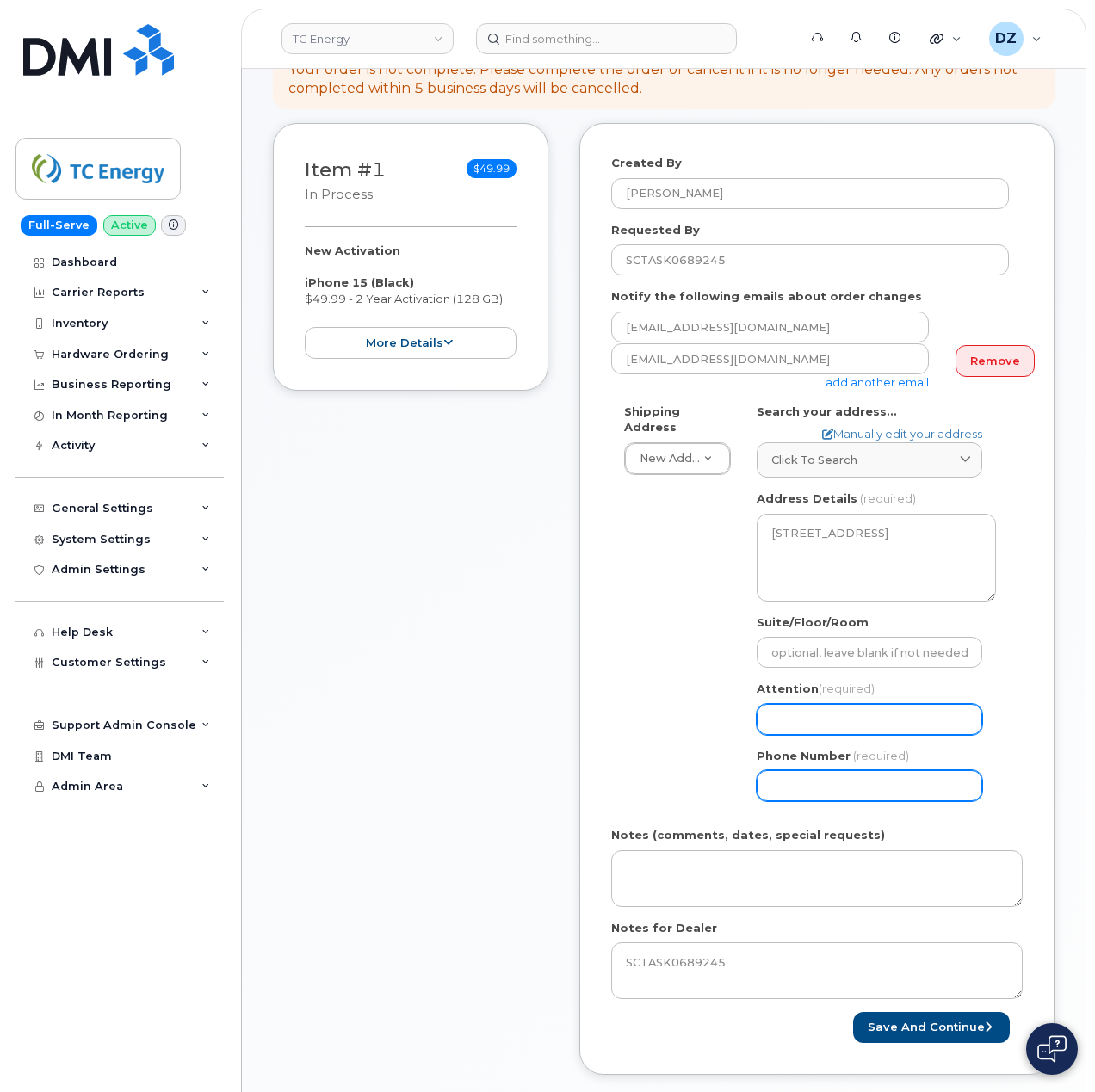
drag, startPoint x: 843, startPoint y: 704, endPoint x: 796, endPoint y: 763, distance: 75.4
click at [843, 704] on input "Attention (required)" at bounding box center [869, 719] width 226 height 31
paste input "Atul Ganpatye"
type input "Atul Ganpatye"
select select
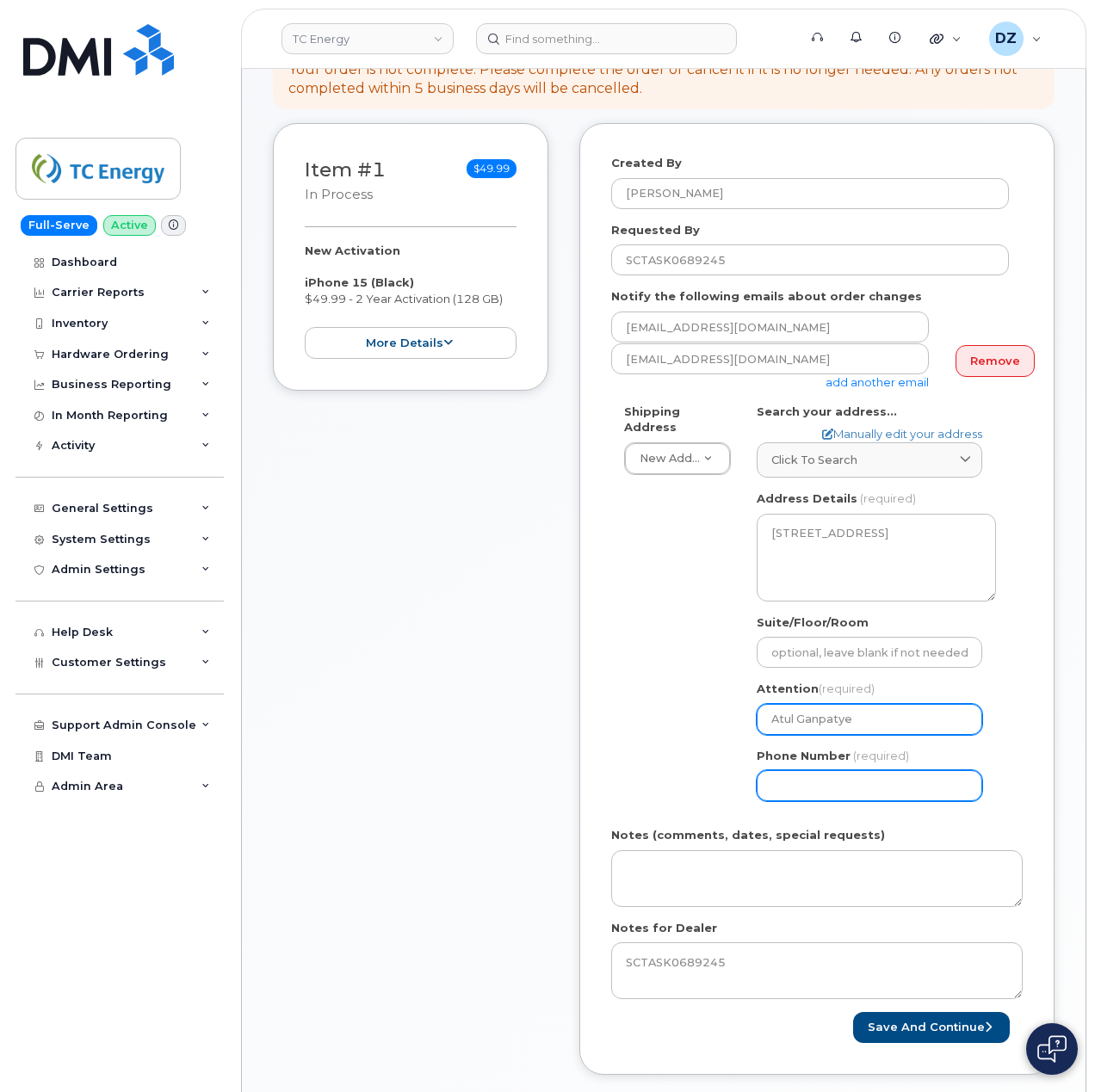
type input "Atul Ganpatye"
click at [788, 775] on input "Phone Number" at bounding box center [869, 785] width 226 height 31
type input "513354115"
select select
type input "5133541153"
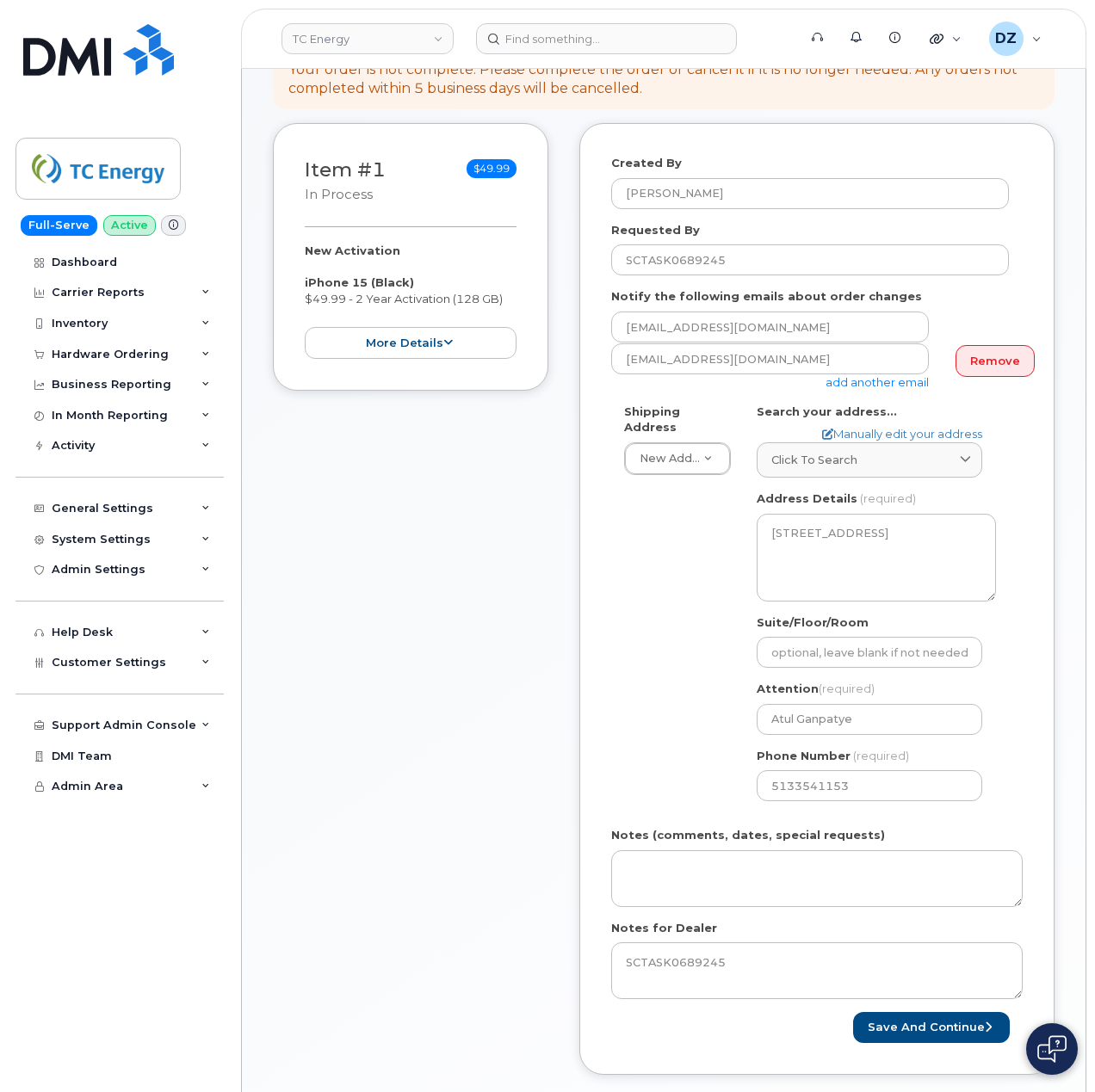
click at [673, 654] on div "Shipping Address New Address New Address [STREET_ADDRESS][GEOGRAPHIC_DATA][US_S…" at bounding box center [809, 609] width 398 height 412
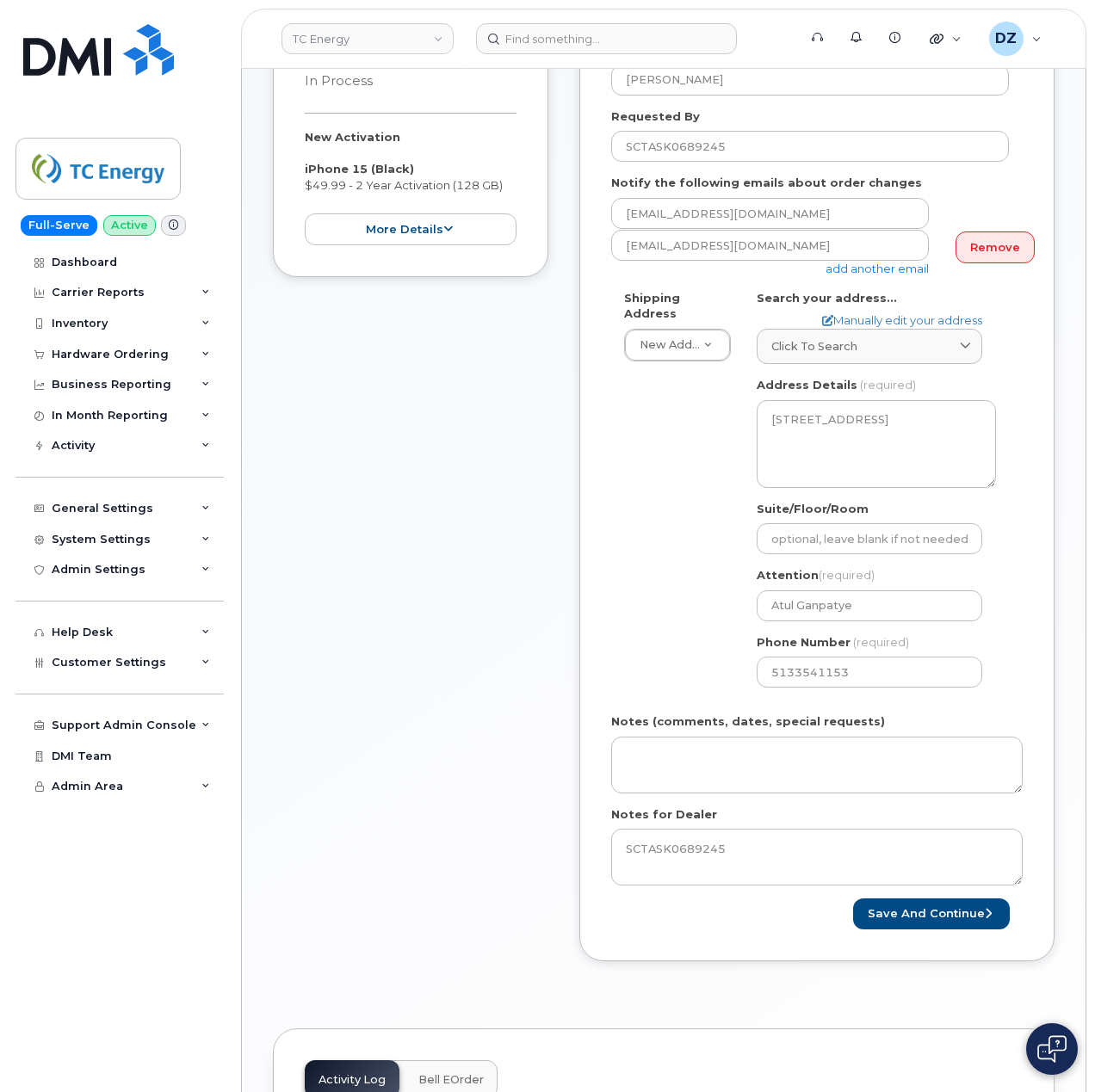
scroll to position [458, 0]
click at [958, 897] on button "Save and Continue" at bounding box center [931, 913] width 157 height 32
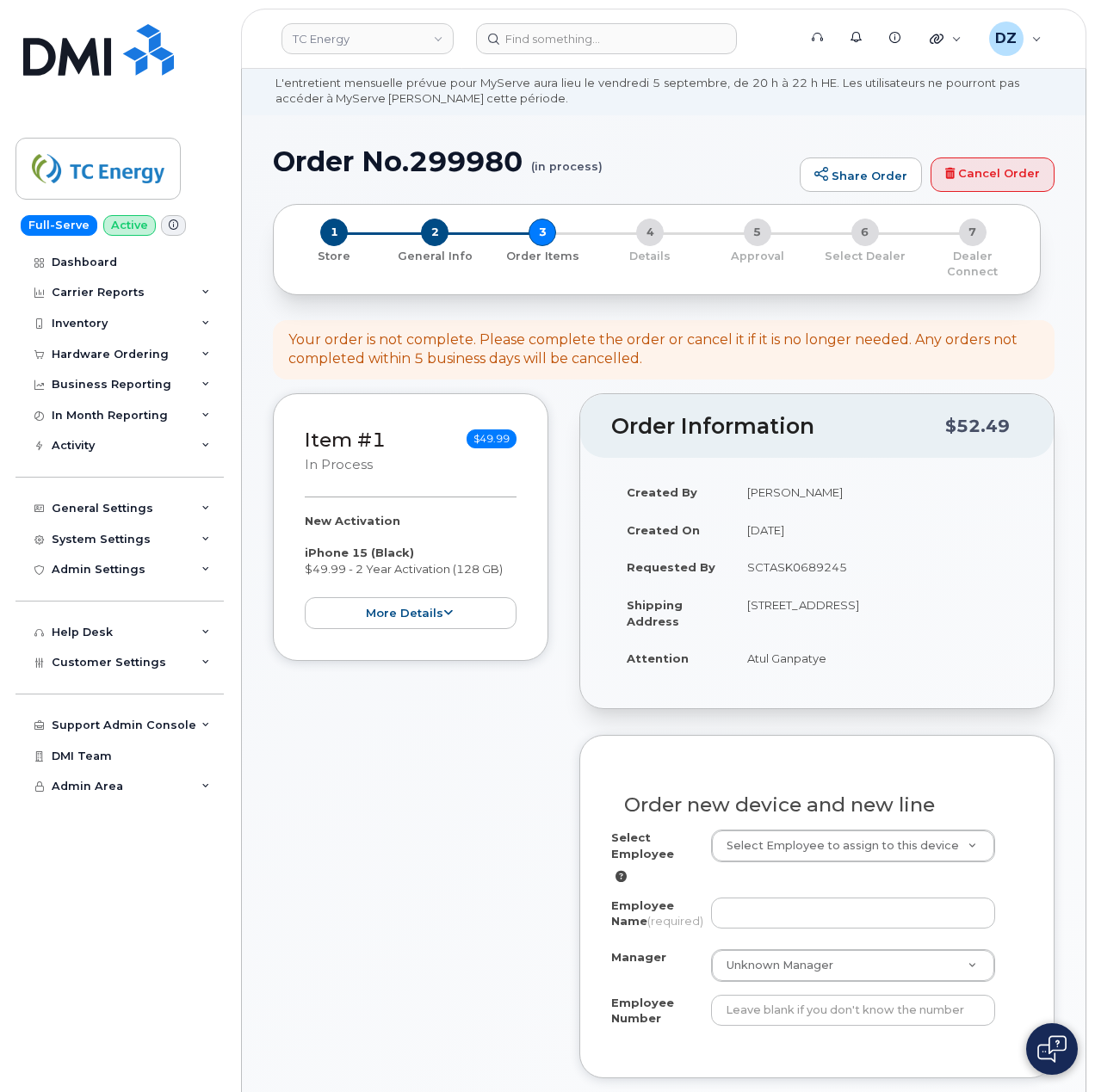
scroll to position [344, 0]
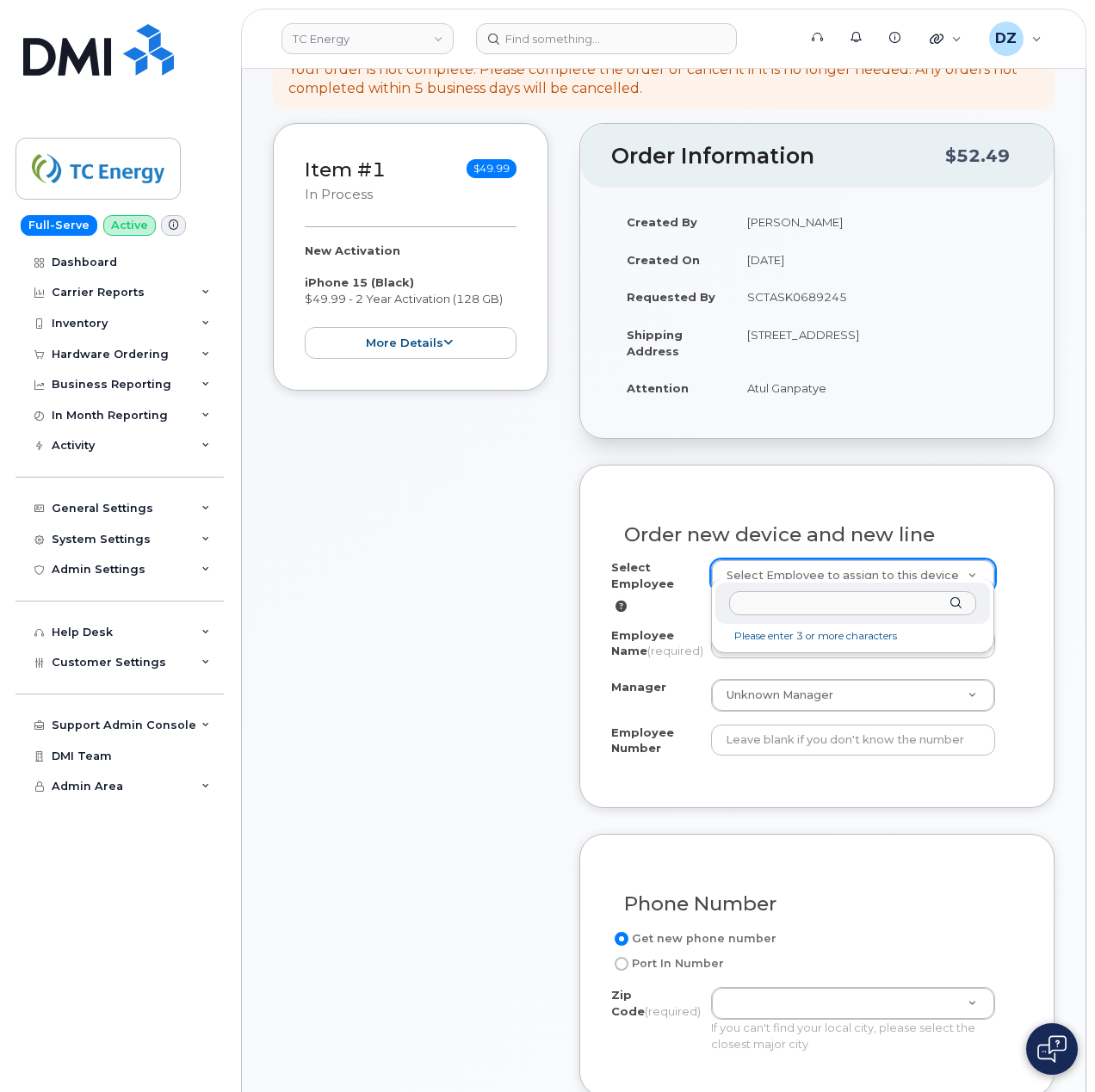
type input "207803"
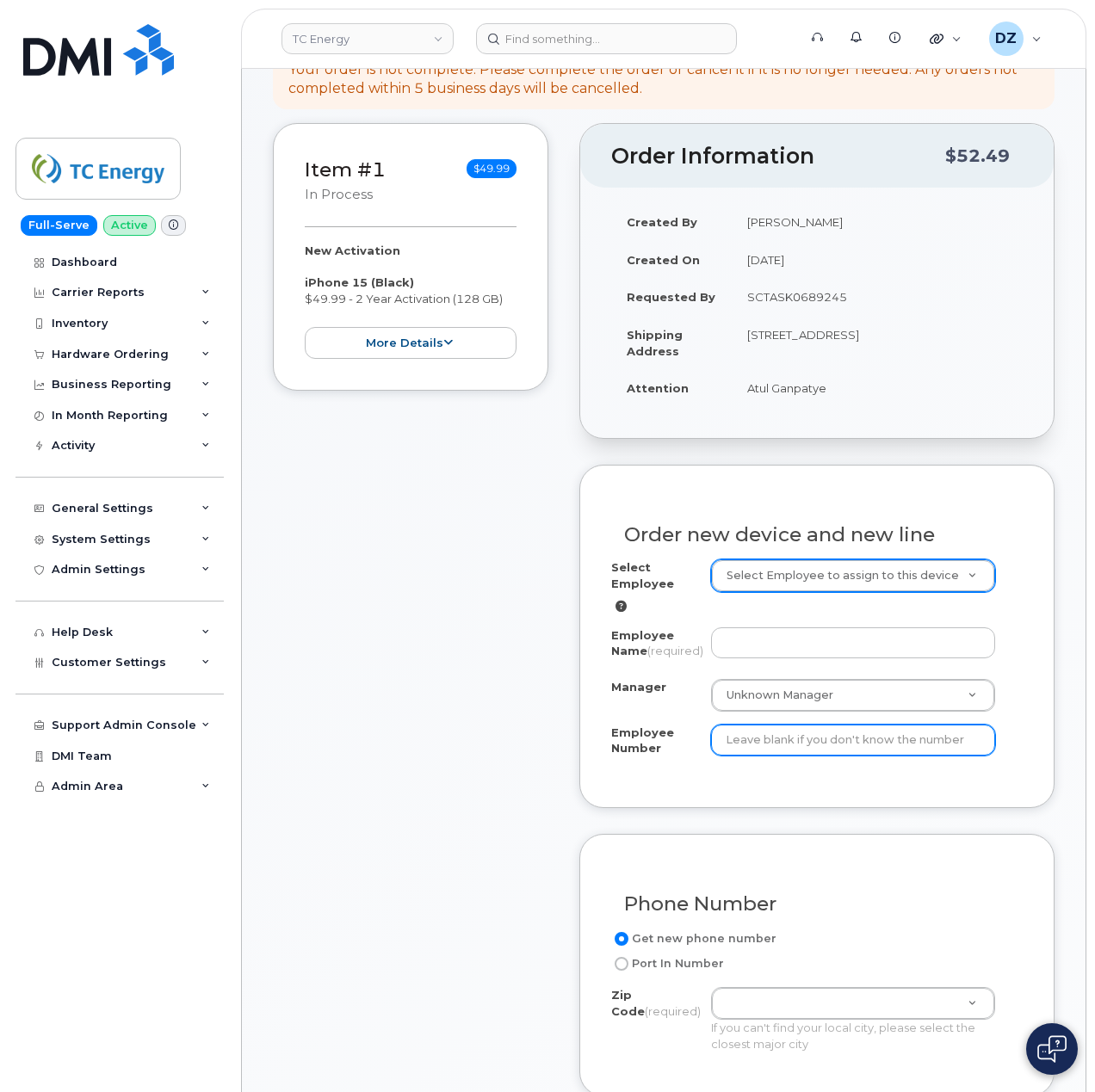
click at [821, 753] on input "Employee Number" at bounding box center [852, 739] width 285 height 31
paste input "207803"
type input "207803"
paste input "Munendra Tomar"
type input "Munendra Tomar"
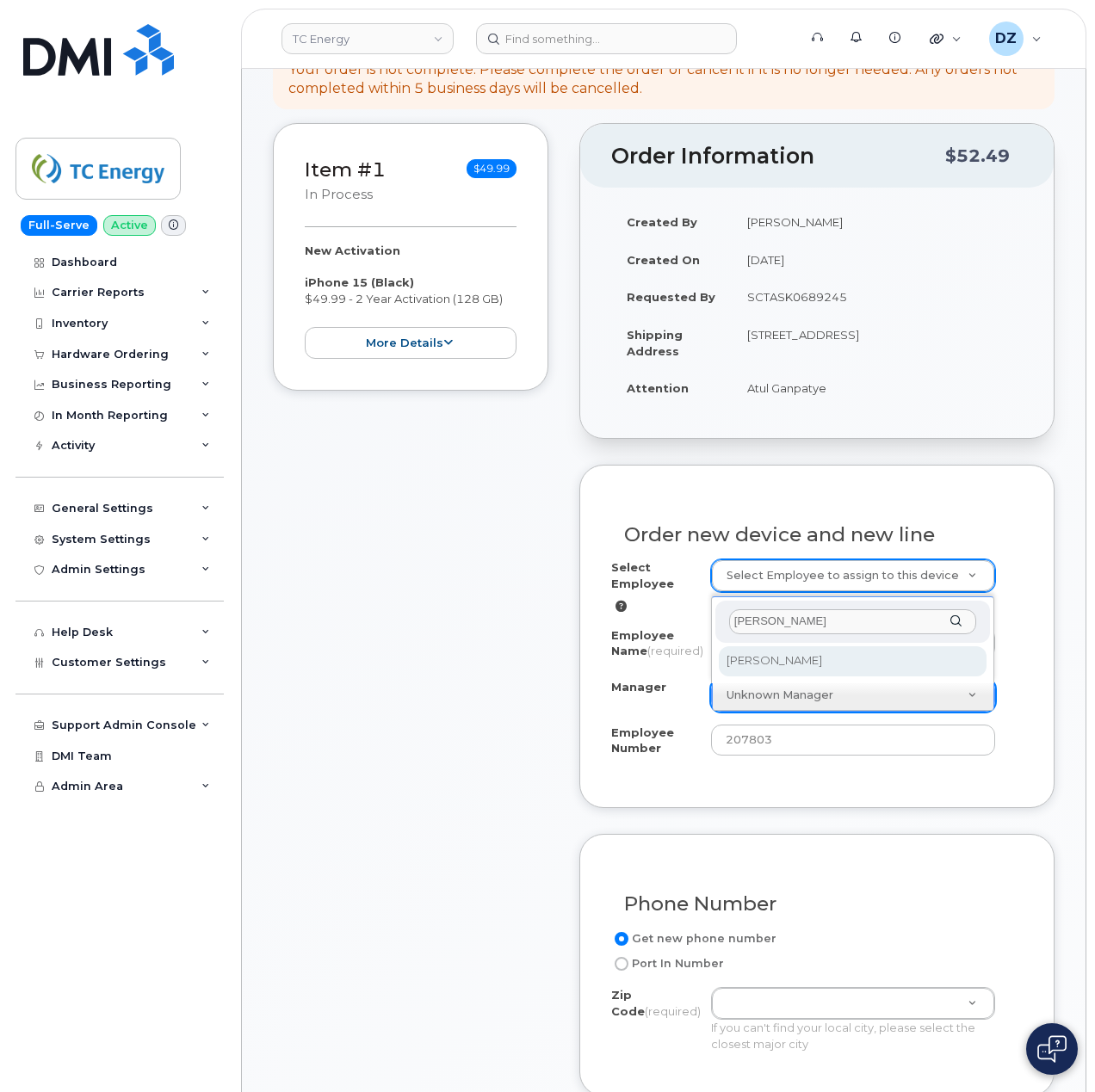
type input "Munendra Tomar"
select select "1885632"
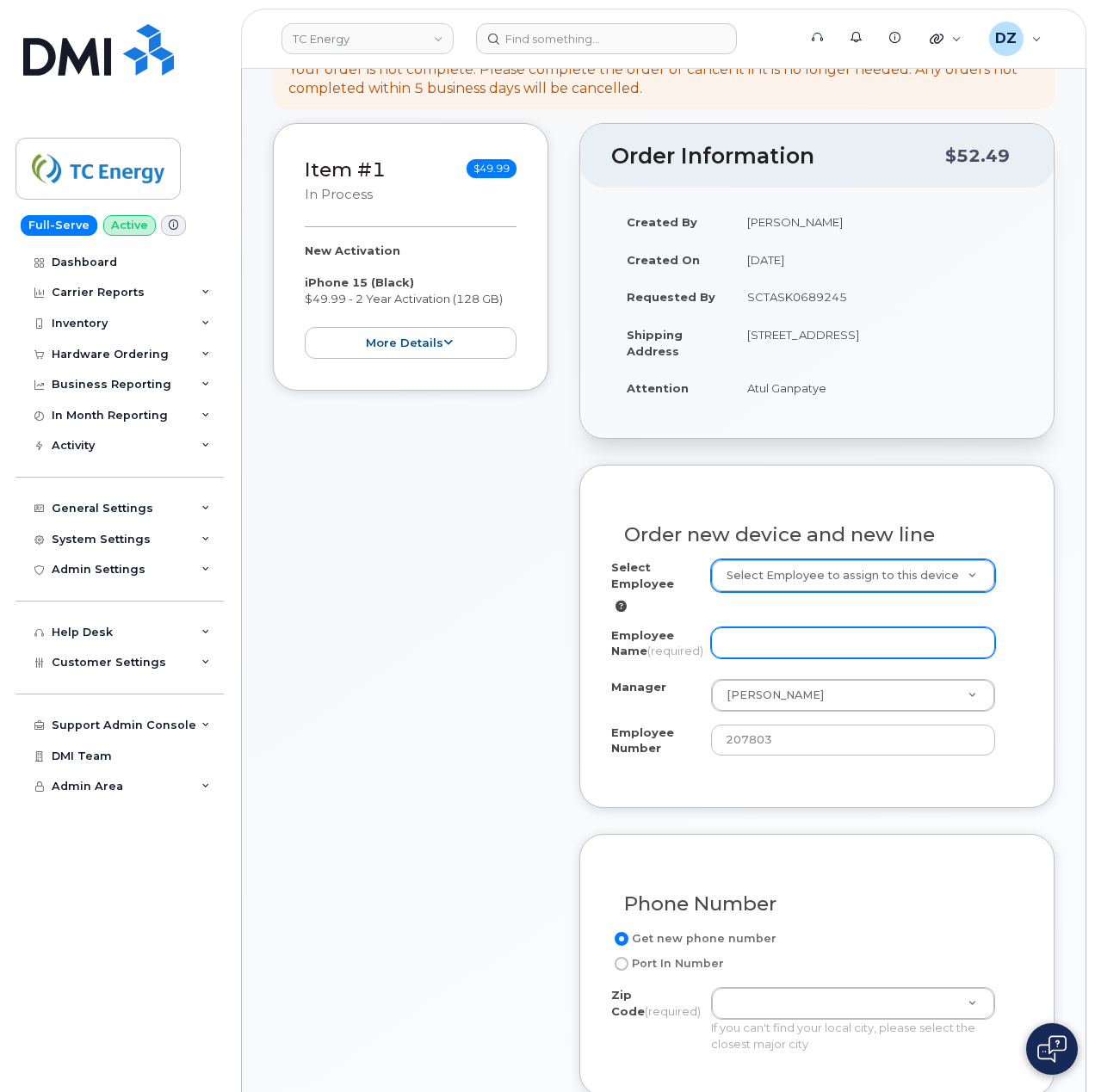
click at [783, 633] on input "Employee Name (required)" at bounding box center [852, 642] width 285 height 31
paste input "Atul Ganpatye"
type input "Atul Ganpatye"
drag, startPoint x: 466, startPoint y: 651, endPoint x: 468, endPoint y: 662, distance: 11.2
click at [466, 651] on div "Item #1 in process $49.99 New Activation iPhone 15 (Black) $49.99 - 2 Year Acti…" at bounding box center [410, 906] width 275 height 1567
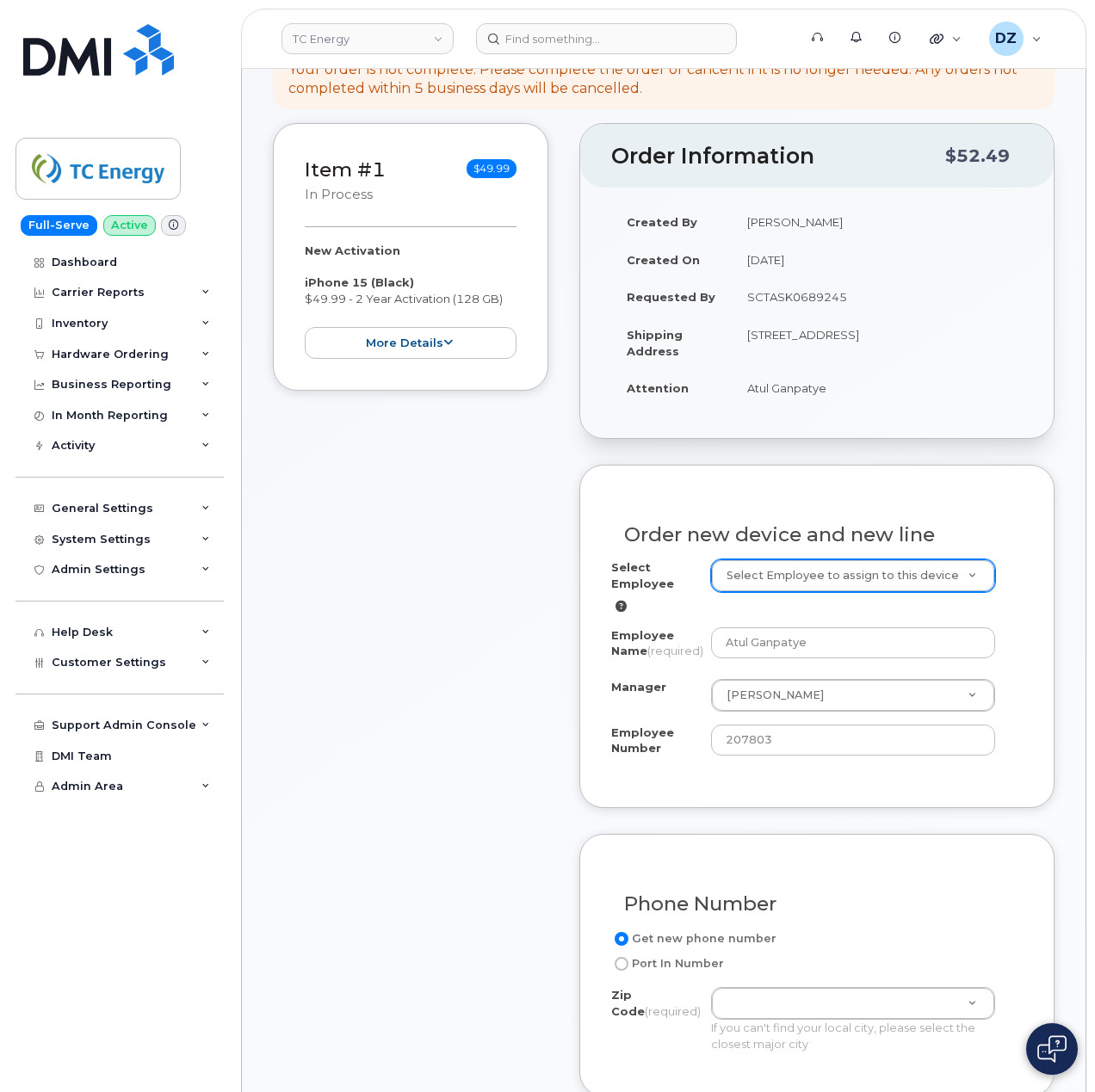
click at [445, 671] on div "Item #1 in process $49.99 New Activation iPhone 15 (Black) $49.99 - 2 Year Acti…" at bounding box center [410, 906] width 275 height 1567
click at [923, 318] on td "7618 Marble Cove Ln KATY TX 77494-4928 UNITED STATES" at bounding box center [877, 342] width 291 height 53
copy td "77494"
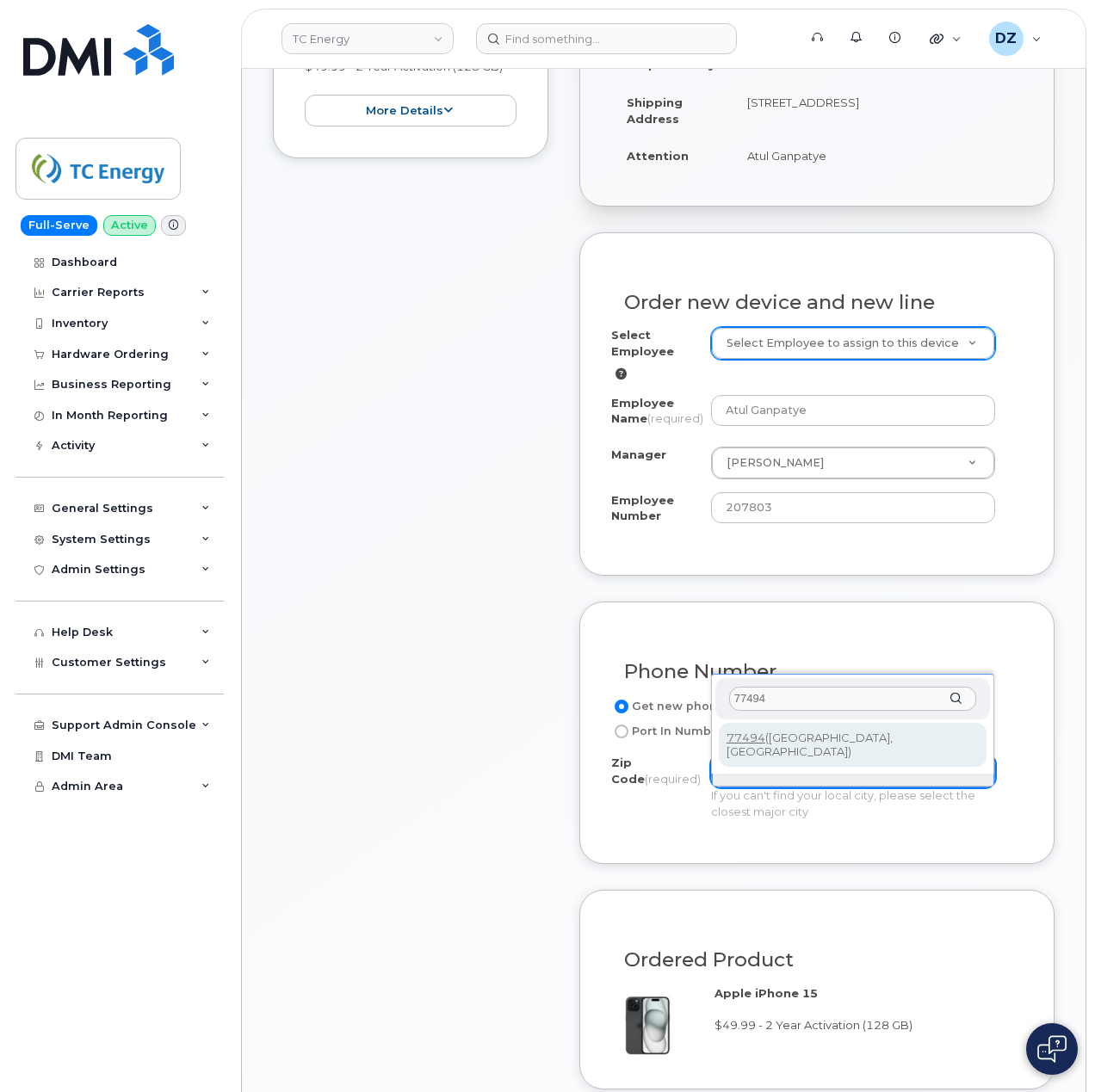
scroll to position [688, 0]
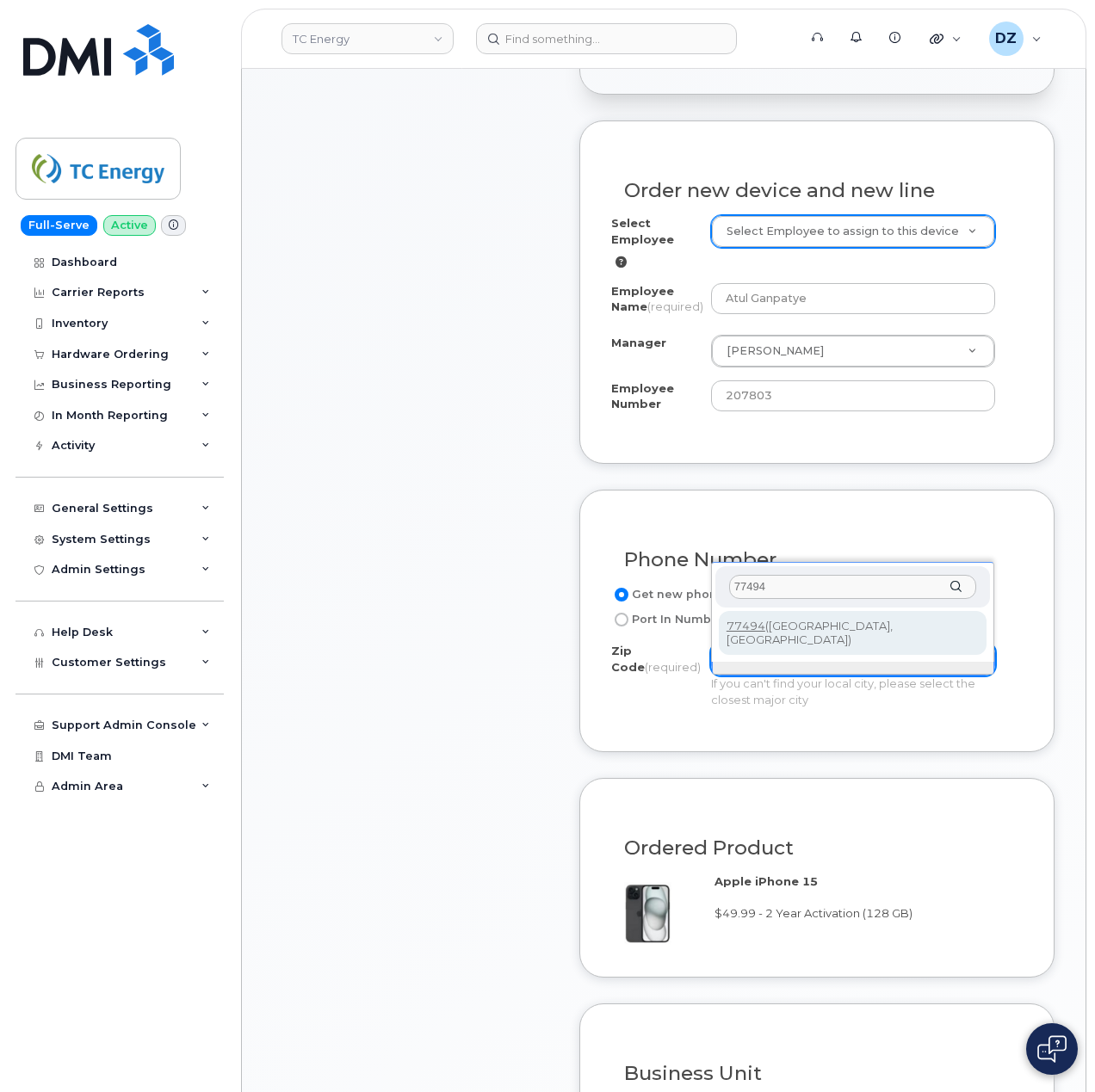
type input "77494"
type input "77494 (Katy, TX)"
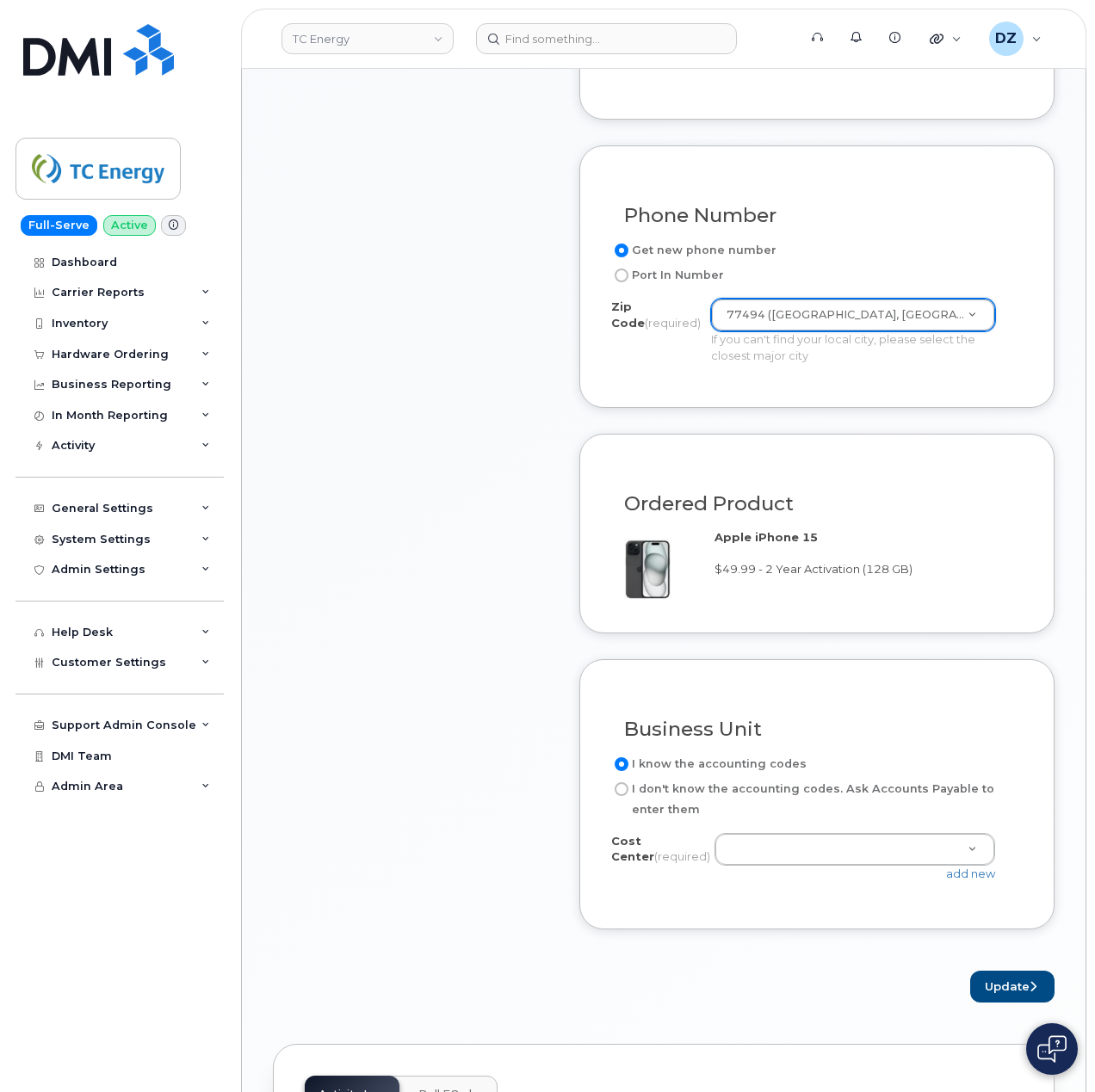
scroll to position [1147, 0]
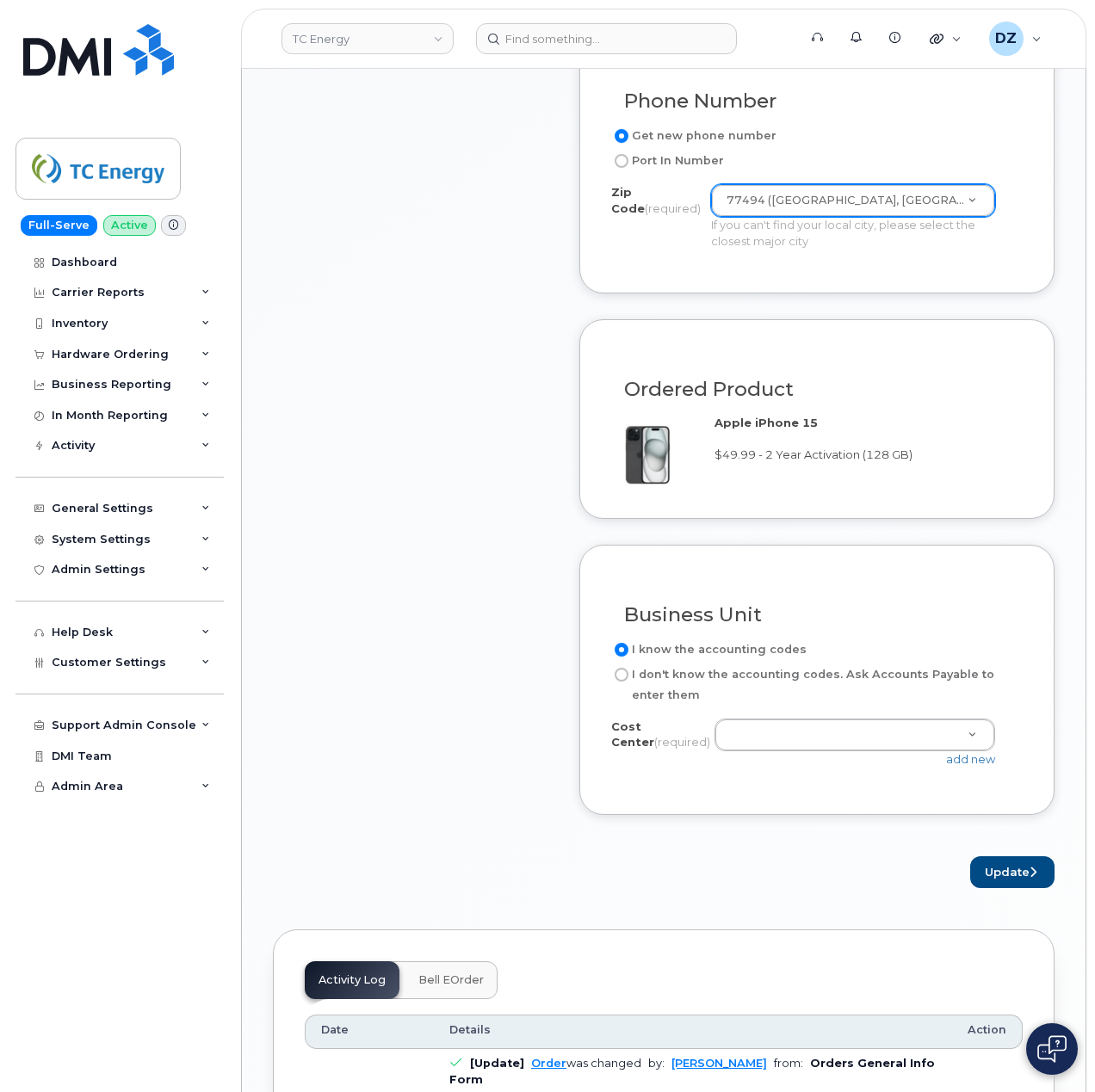
click at [658, 673] on label "I don't know the accounting codes. Ask Accounts Payable to enter them" at bounding box center [809, 685] width 398 height 41
click at [628, 673] on input "I don't know the accounting codes. Ask Accounts Payable to enter them" at bounding box center [621, 674] width 14 height 14
radio input "true"
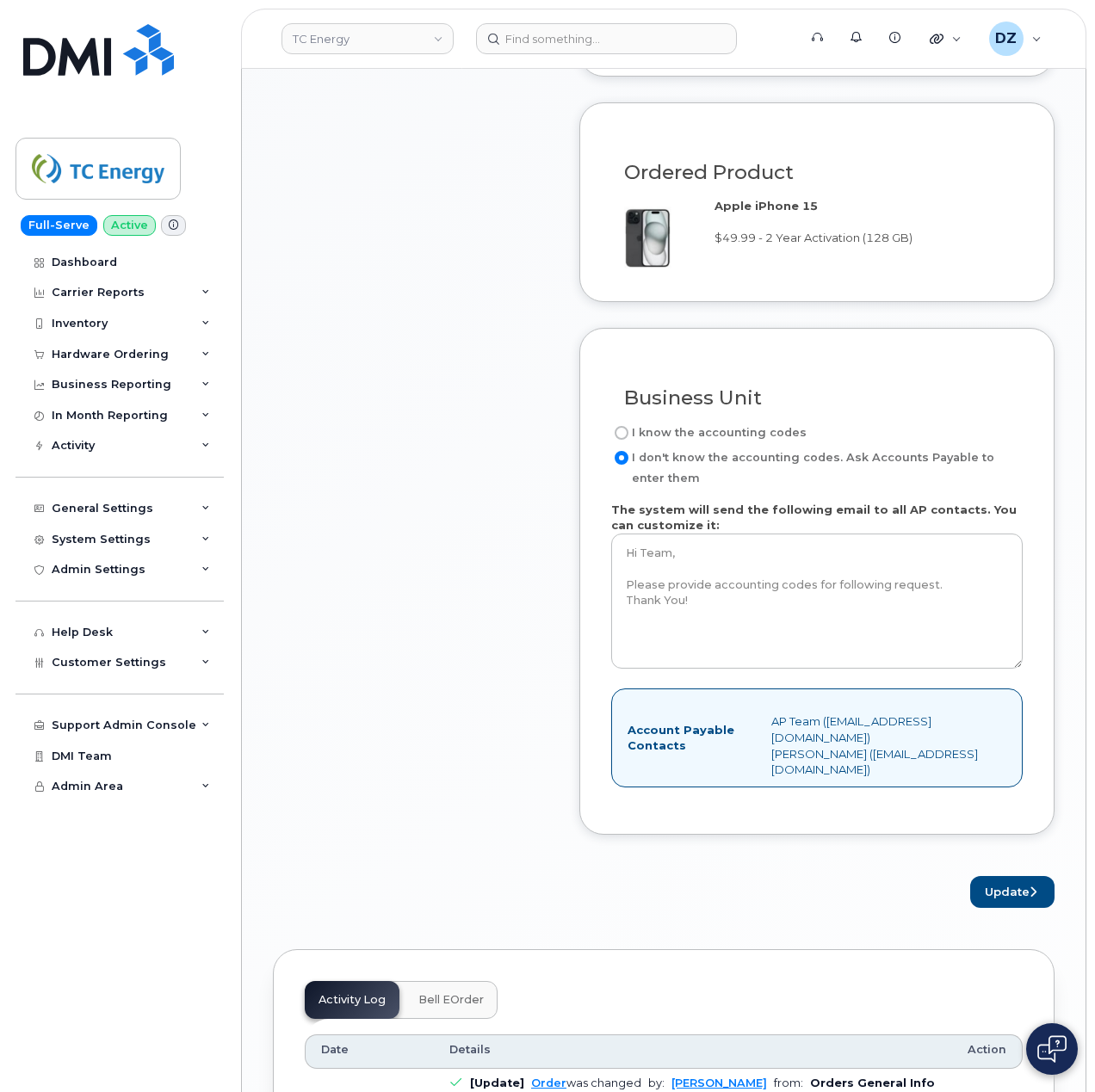
scroll to position [1377, 0]
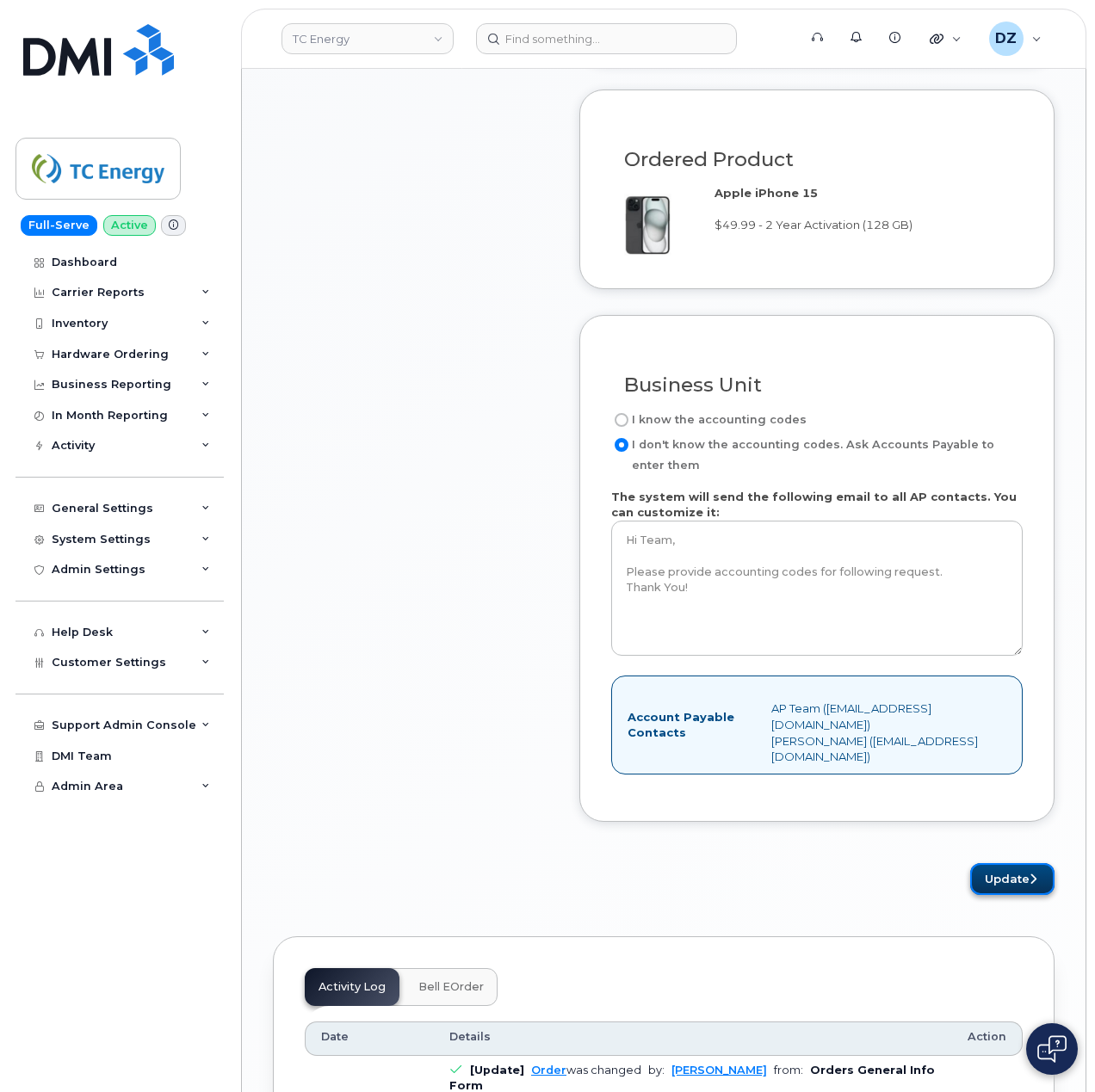
click at [1003, 881] on button "Update" at bounding box center [1012, 879] width 84 height 32
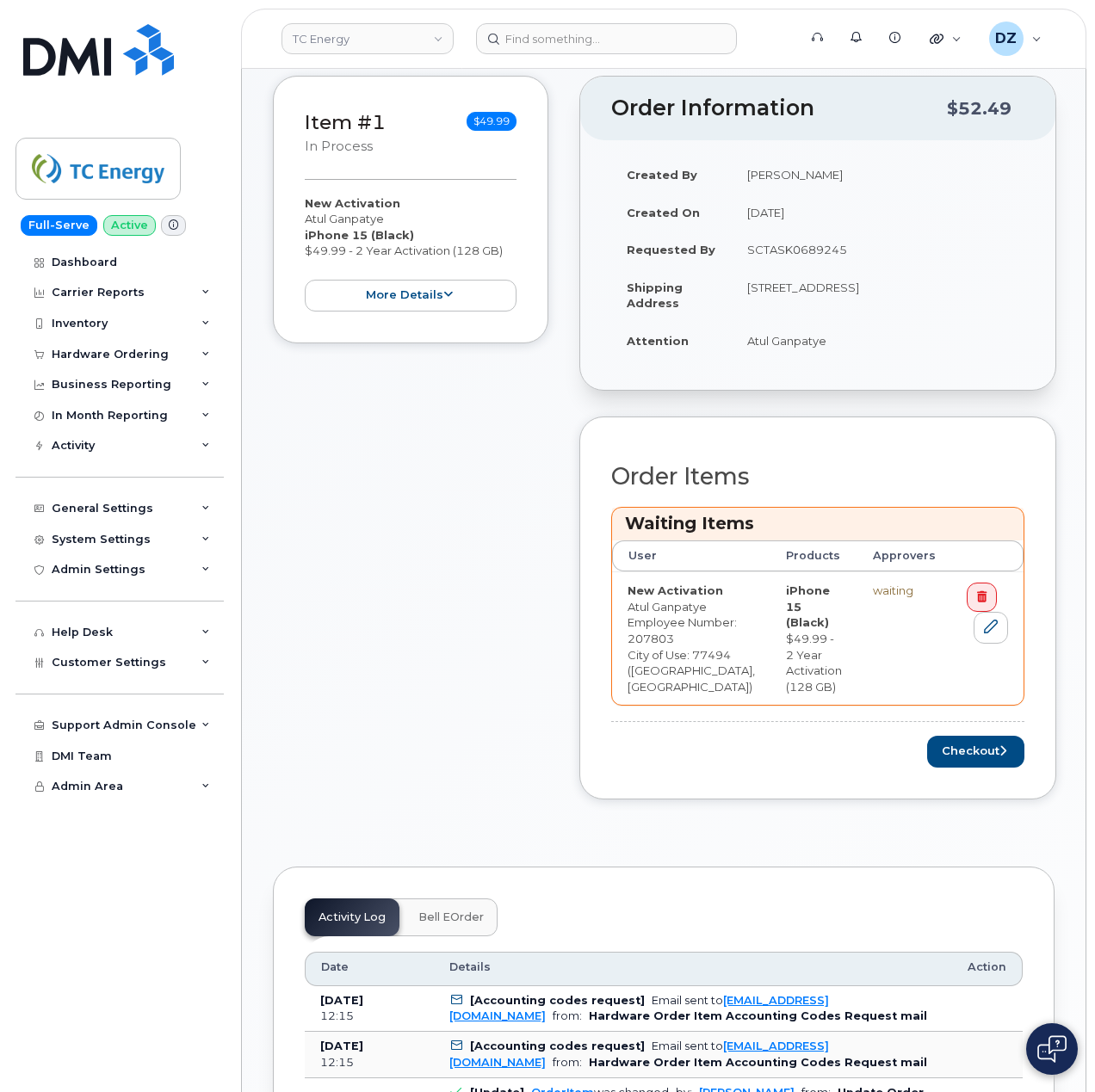
scroll to position [573, 0]
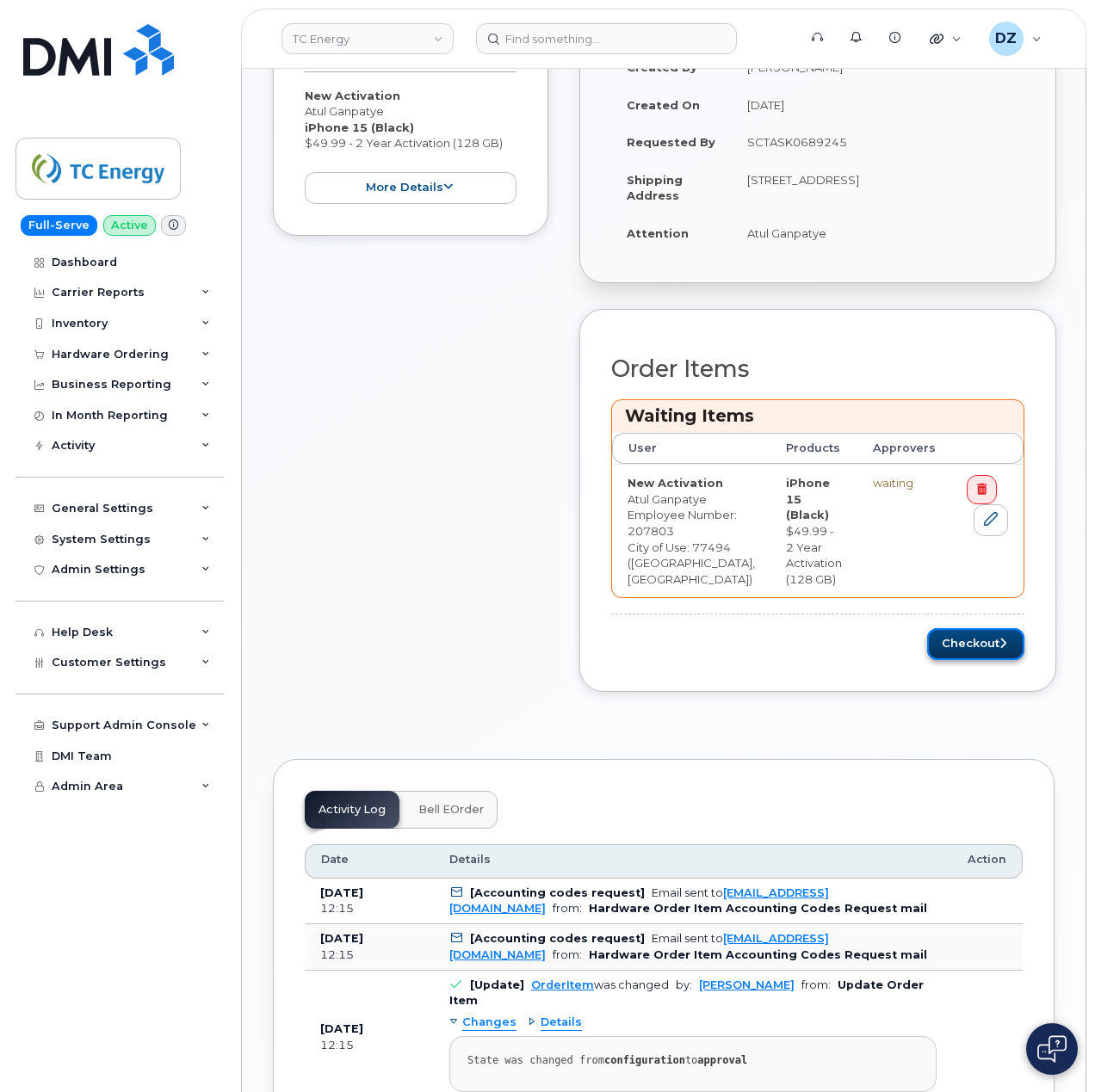
click at [962, 660] on button "Checkout" at bounding box center [976, 644] width 97 height 32
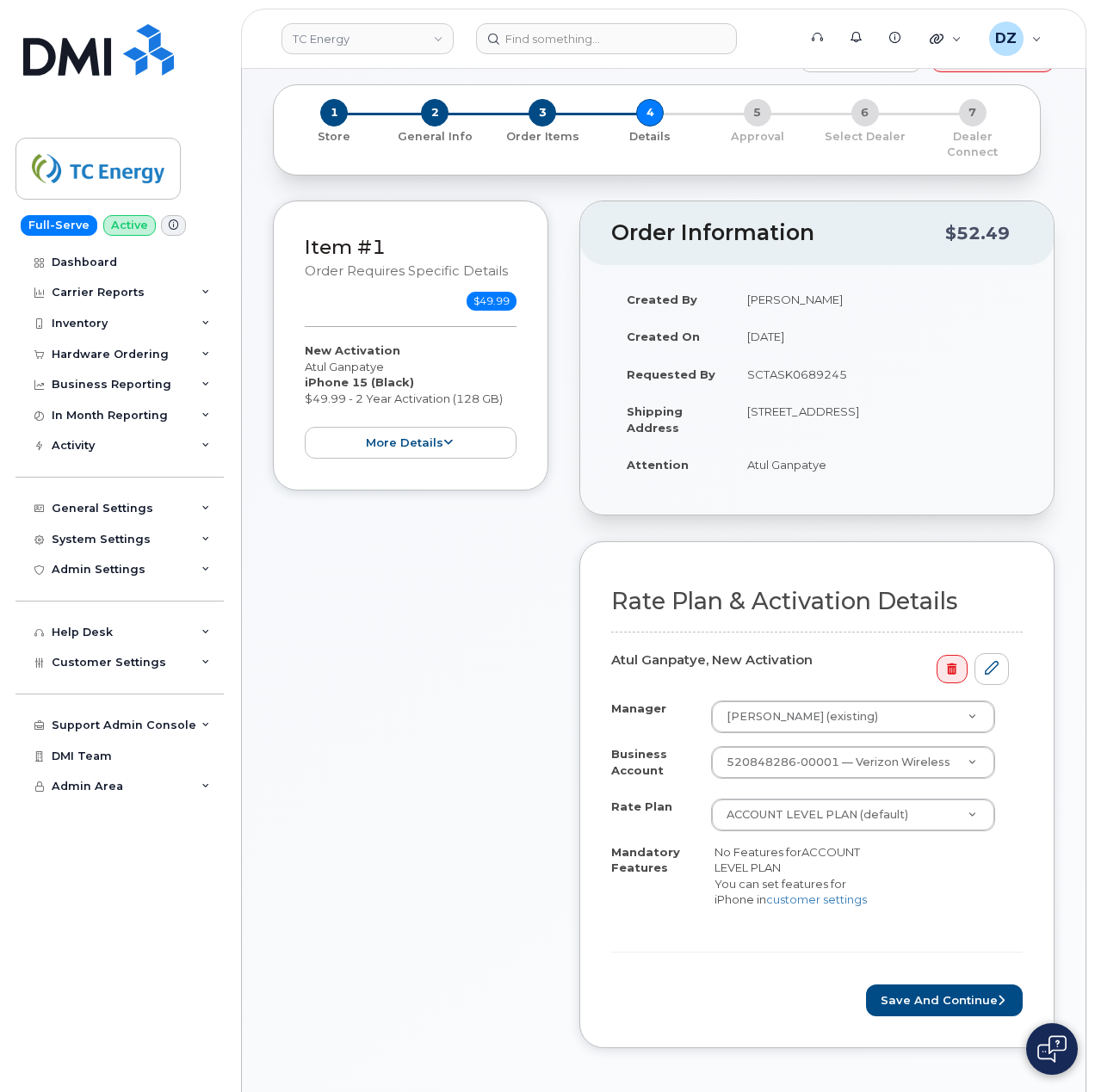
scroll to position [344, 0]
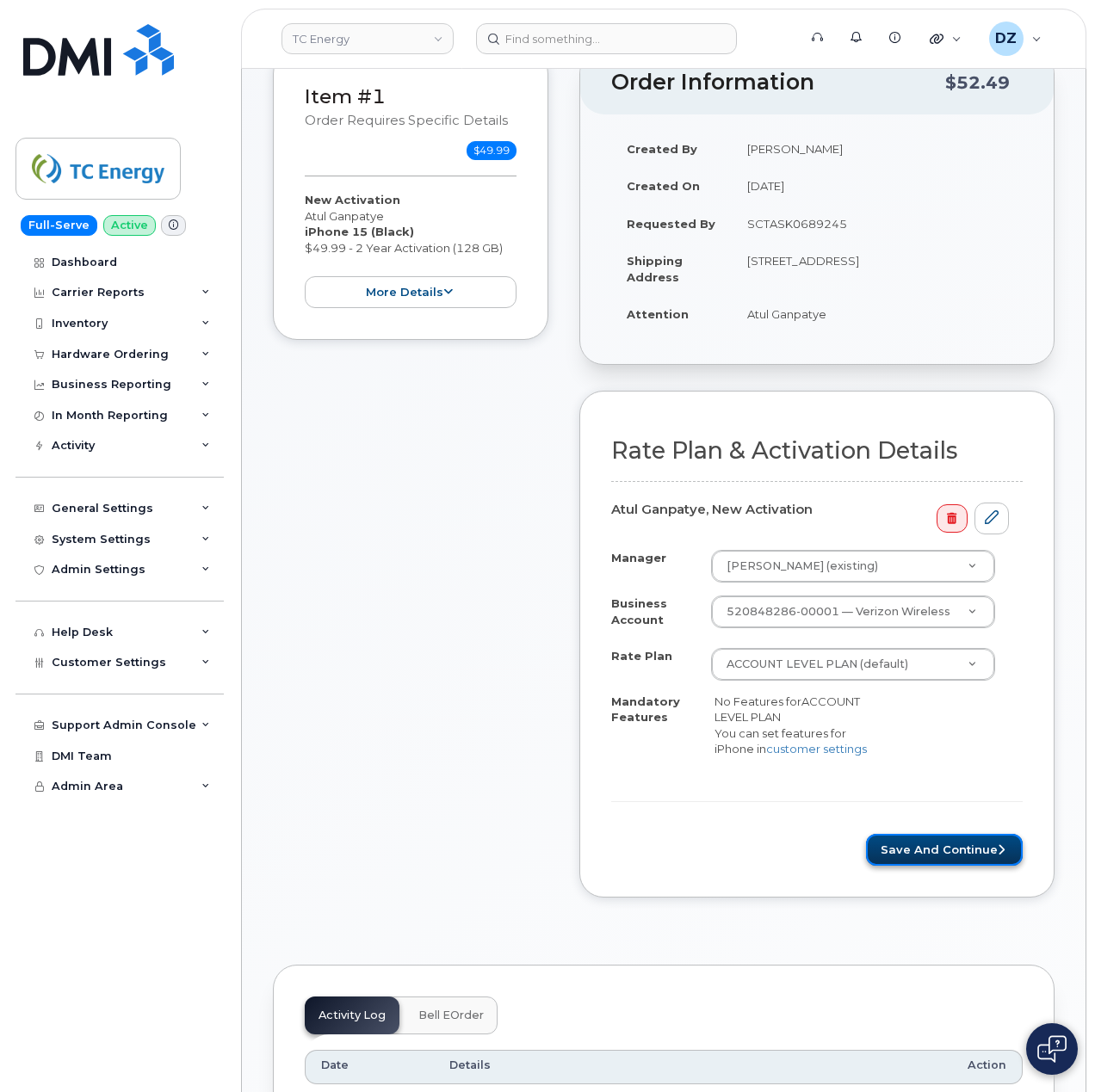
click at [924, 847] on button "Save and Continue" at bounding box center [944, 849] width 157 height 32
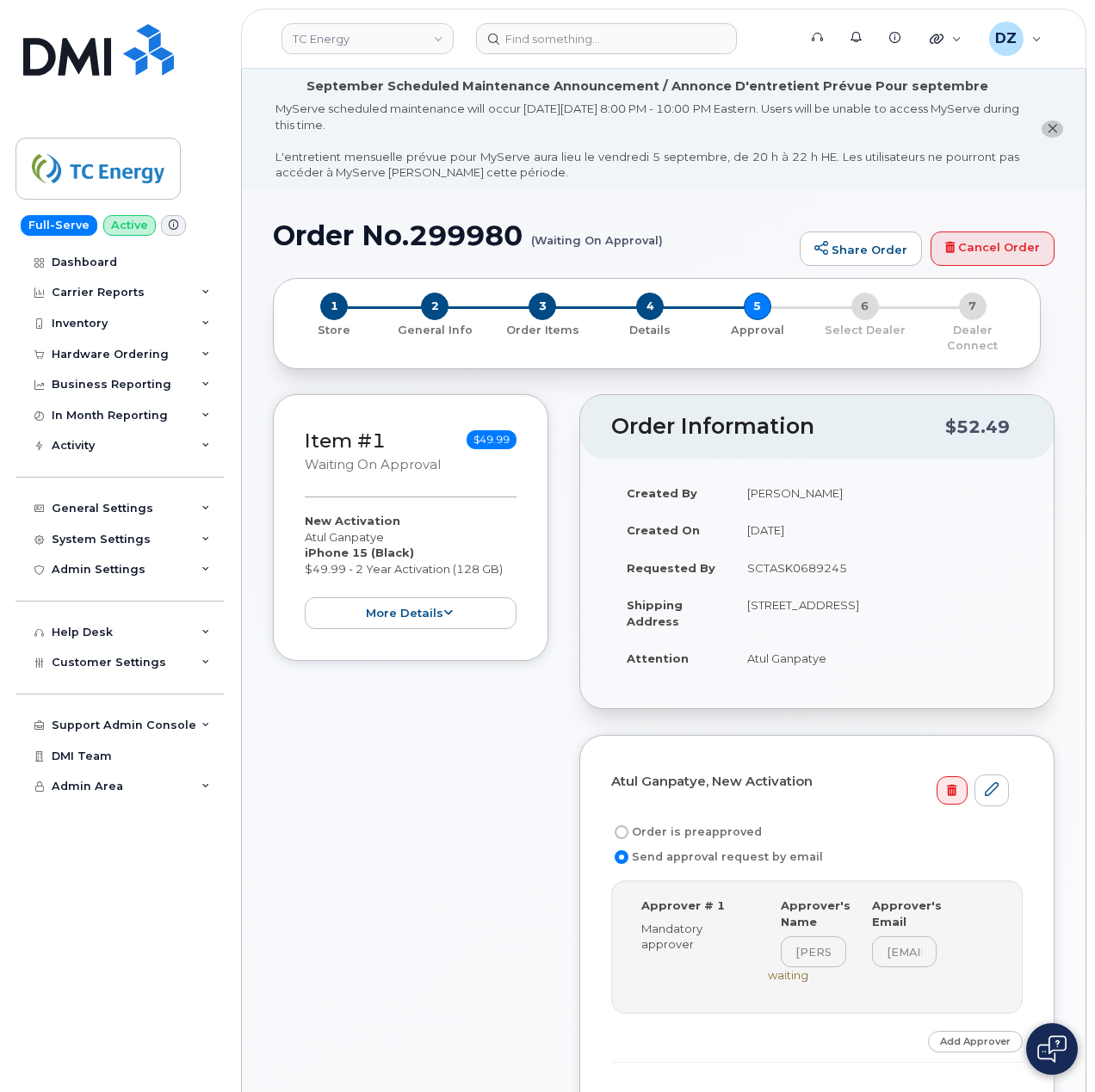
drag, startPoint x: 653, startPoint y: 813, endPoint x: 924, endPoint y: 608, distance: 339.8
click at [653, 821] on label "Order is preapproved" at bounding box center [685, 832] width 150 height 21
click at [628, 825] on input "Order is preapproved" at bounding box center [621, 832] width 14 height 14
radio input "true"
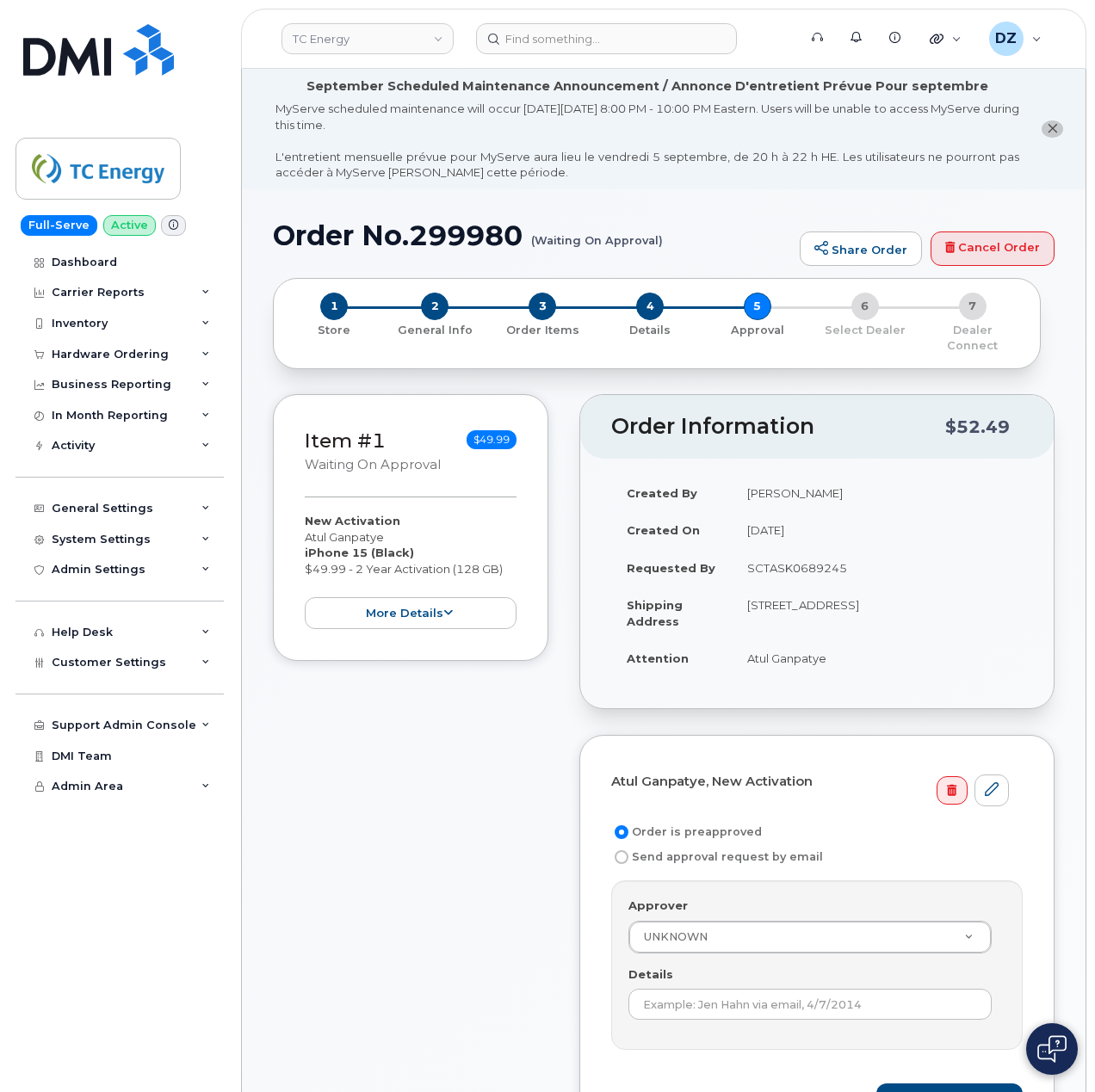
click at [787, 555] on td "SCTASK0689245" at bounding box center [877, 567] width 291 height 38
copy td "SCTASK0689245"
click at [697, 992] on input "Details" at bounding box center [809, 1003] width 363 height 31
paste input "SCTASK0689245"
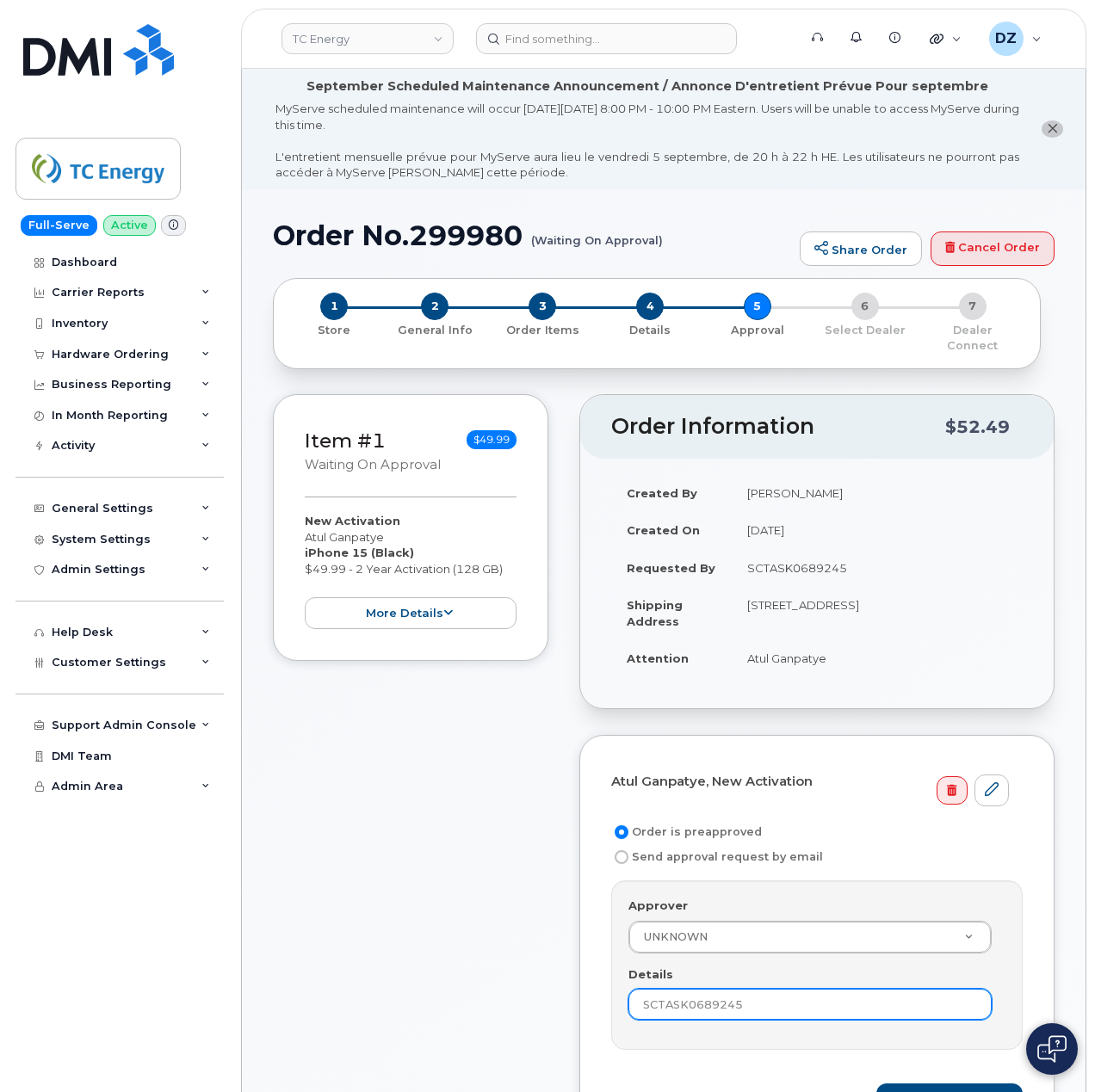
type input "SCTASK0689245"
click at [411, 934] on div "Item #1 Waiting On Approval $49.99 New Activation Atul Ganpatye iPhone 15 (Blac…" at bounding box center [410, 783] width 275 height 778
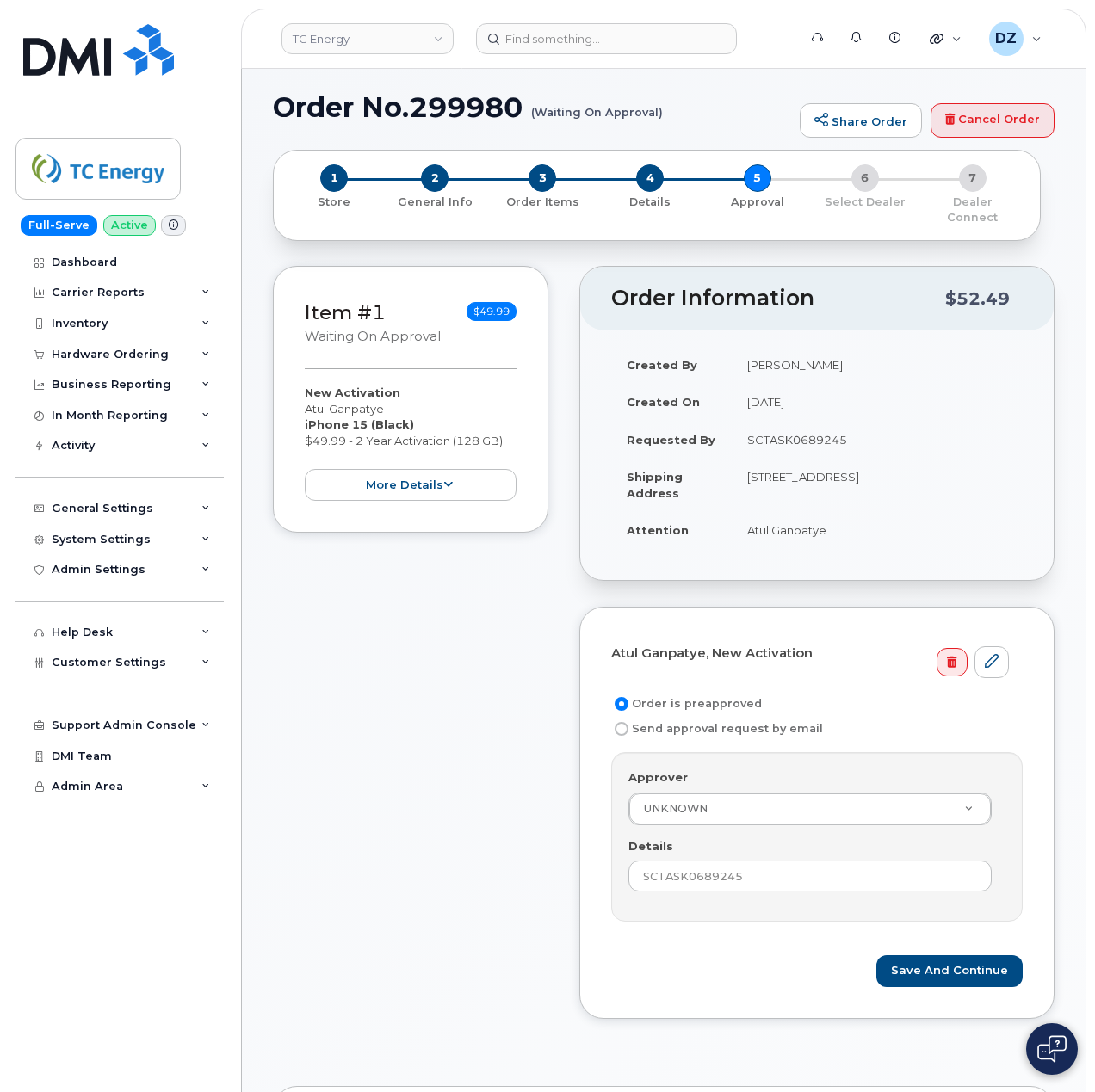
scroll to position [344, 0]
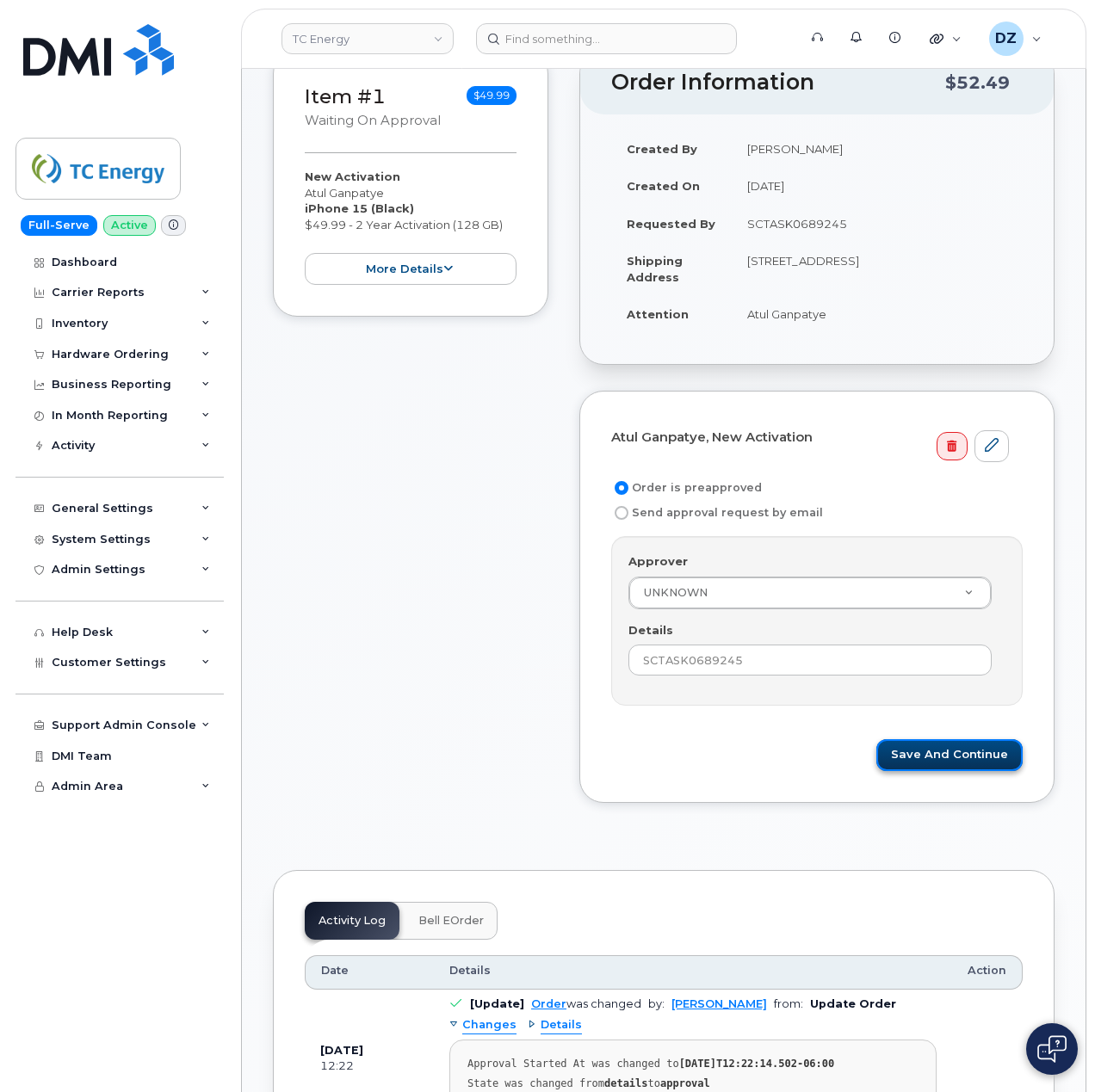
click at [961, 743] on button "Save and Continue" at bounding box center [948, 755] width 147 height 32
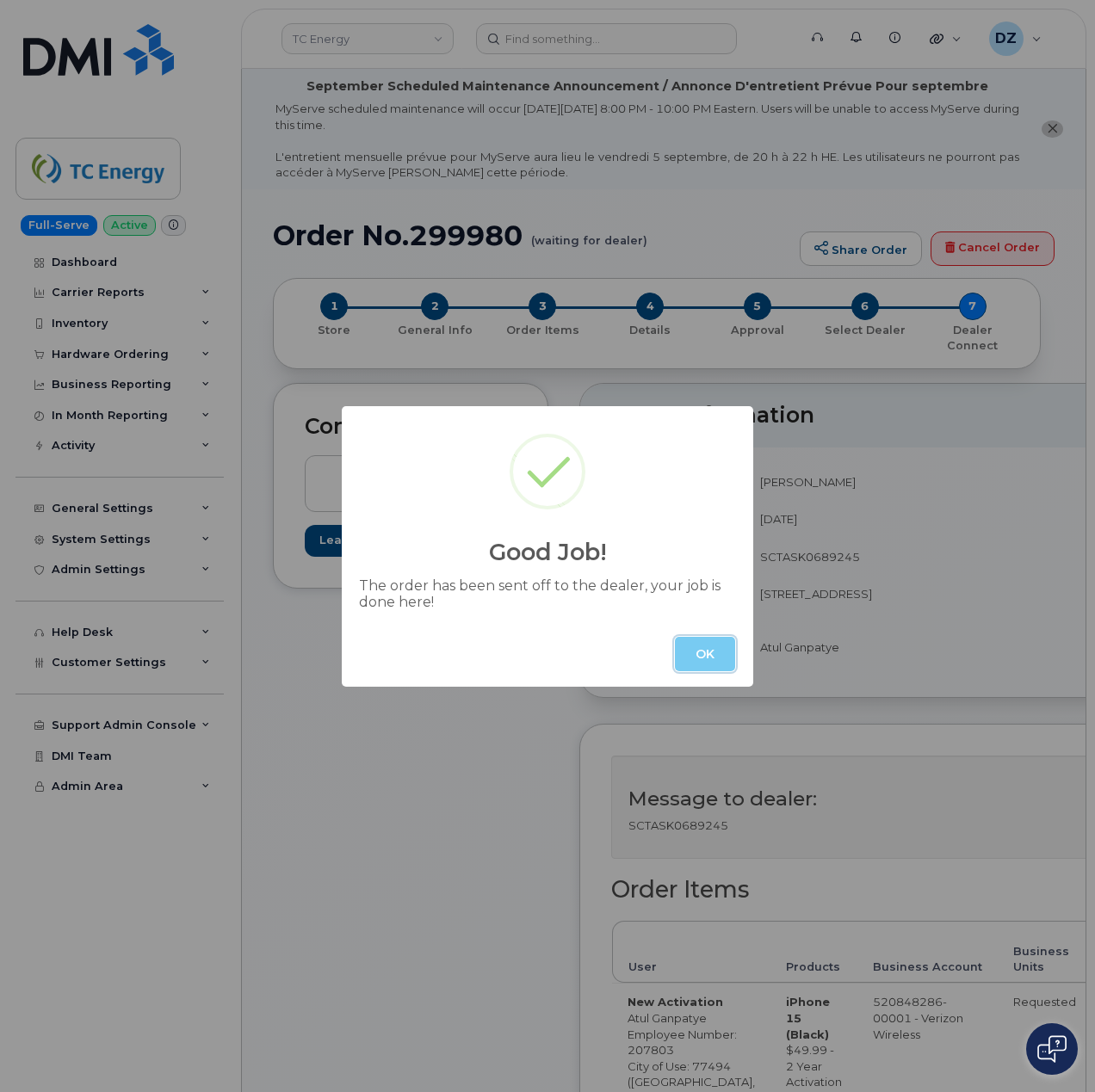
click at [717, 652] on button "OK" at bounding box center [705, 653] width 61 height 35
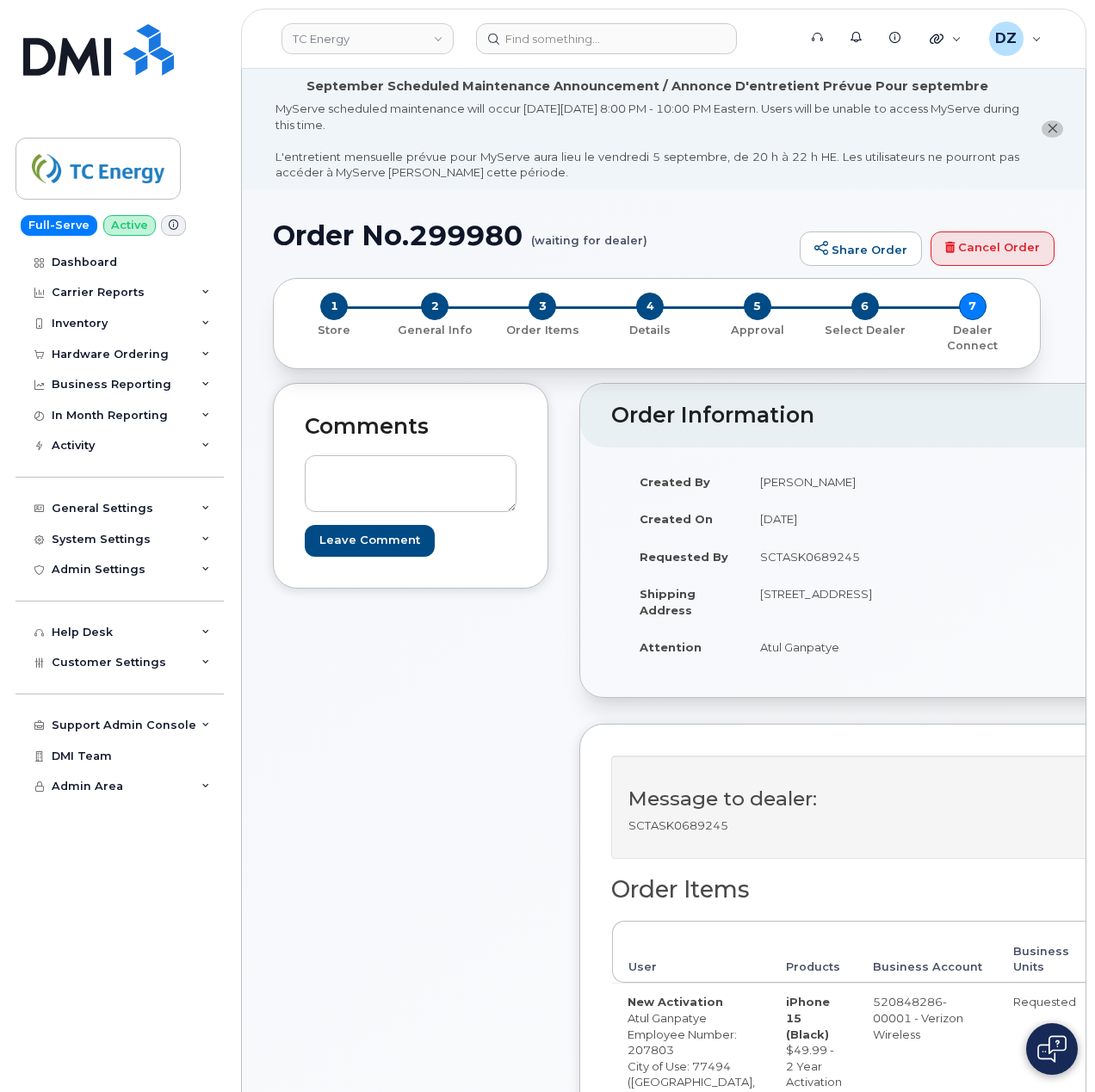
click at [318, 241] on h1 "Order No.299980 (waiting for dealer)" at bounding box center [531, 235] width 518 height 30
click at [430, 228] on h1 "Order No.299980 (waiting for dealer)" at bounding box center [531, 235] width 518 height 30
copy h1 "Order No.299980"
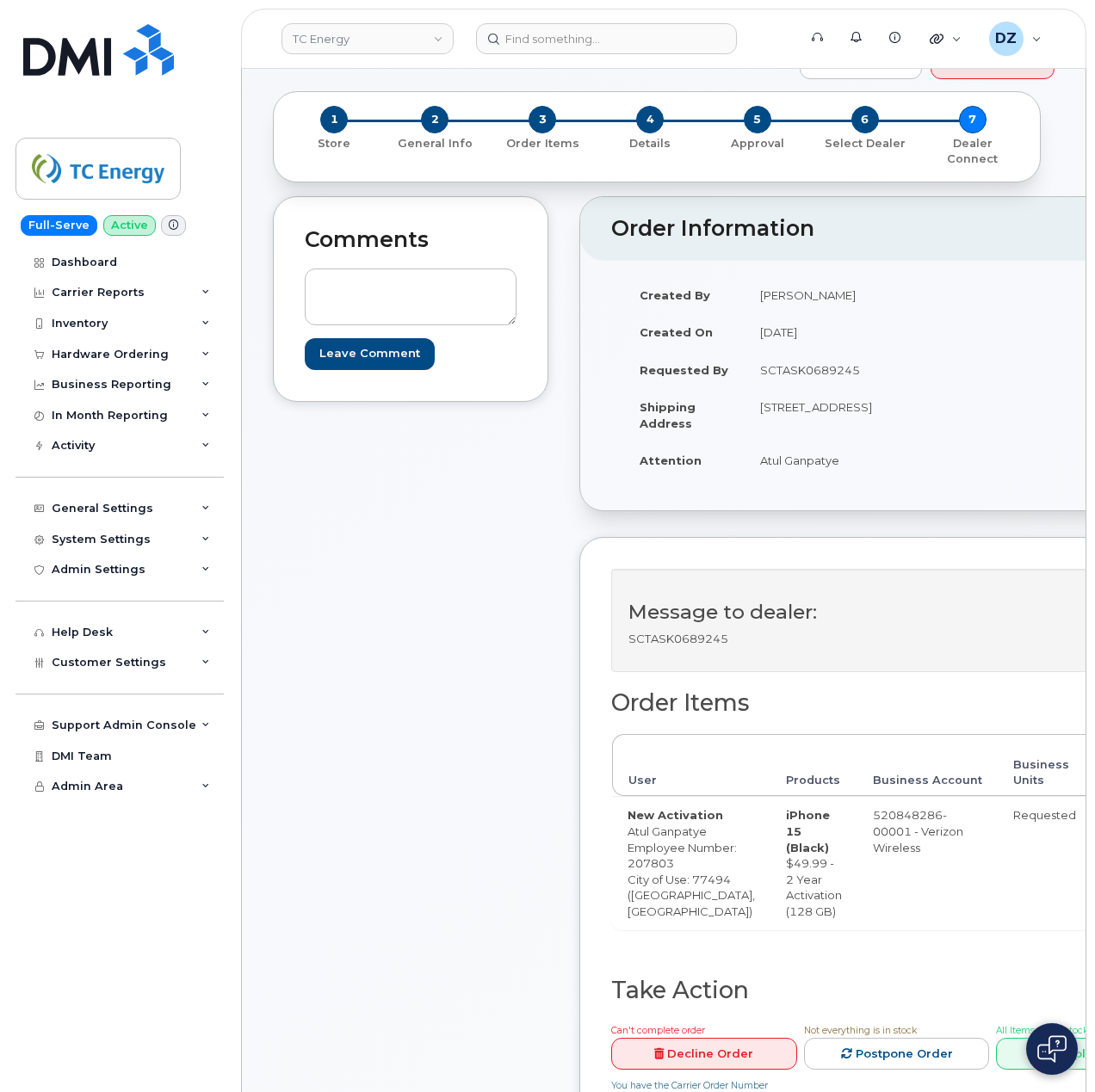
scroll to position [458, 0]
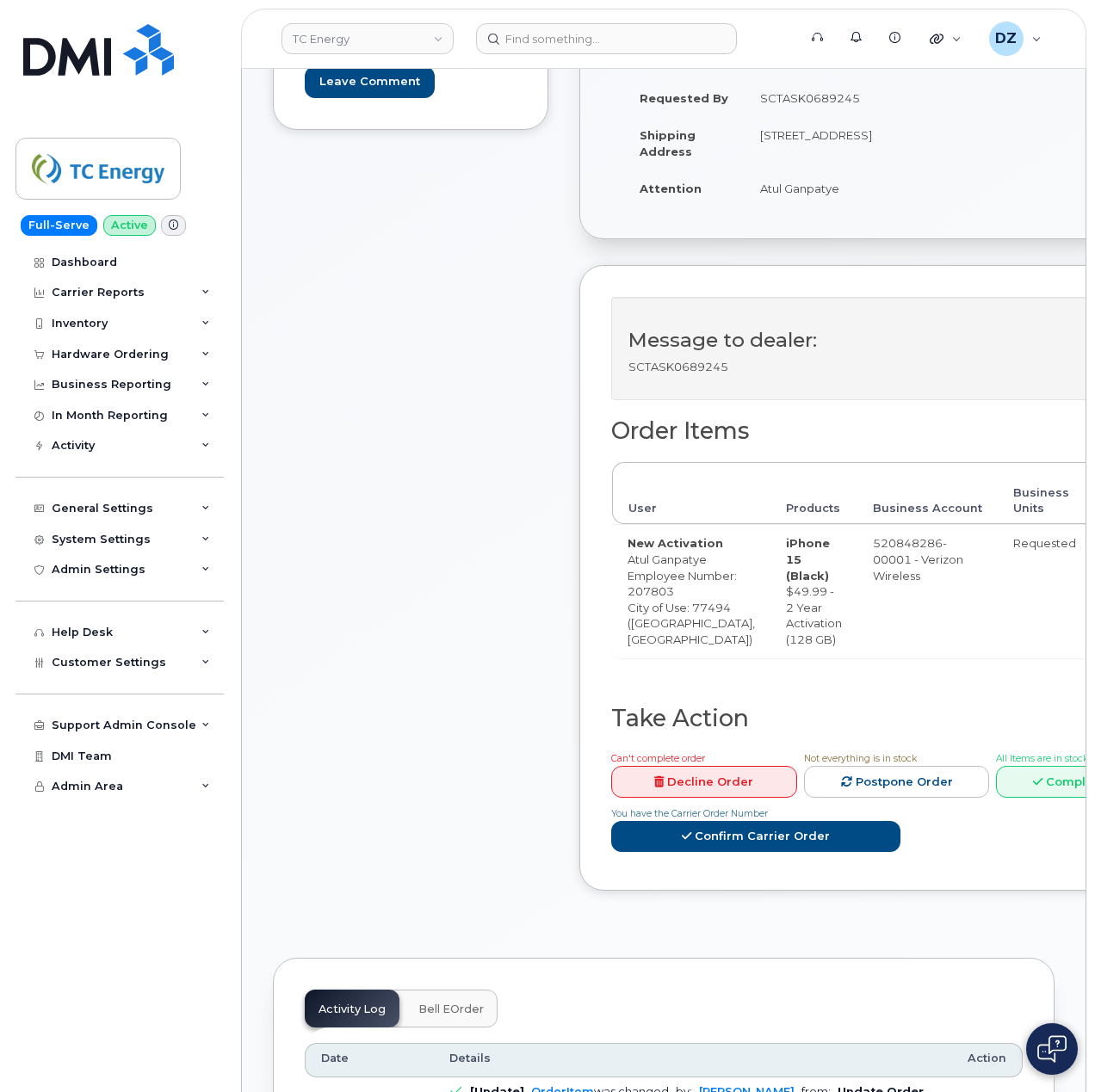
click at [814, 852] on div "You have the Carrier Order Number Confirm Carrier Order" at bounding box center [755, 829] width 289 height 49
click at [818, 852] on link "Confirm Carrier Order" at bounding box center [755, 836] width 289 height 32
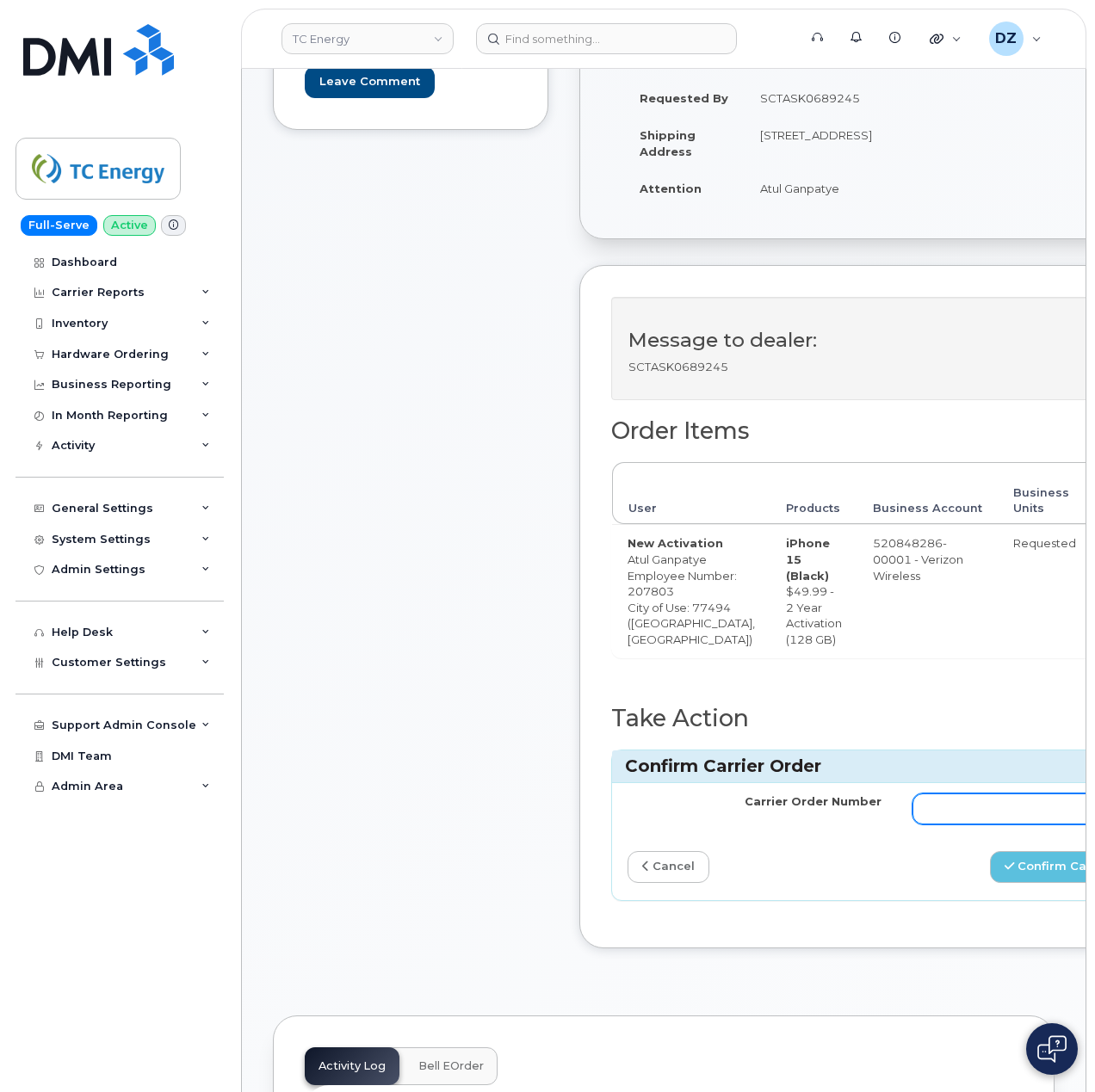
click at [985, 824] on input "Carrier Order Number" at bounding box center [1039, 808] width 254 height 31
paste input "MB3000591617757"
type input "MB3000591617757"
click at [990, 883] on button "Confirm Carrier Order" at bounding box center [1078, 867] width 177 height 32
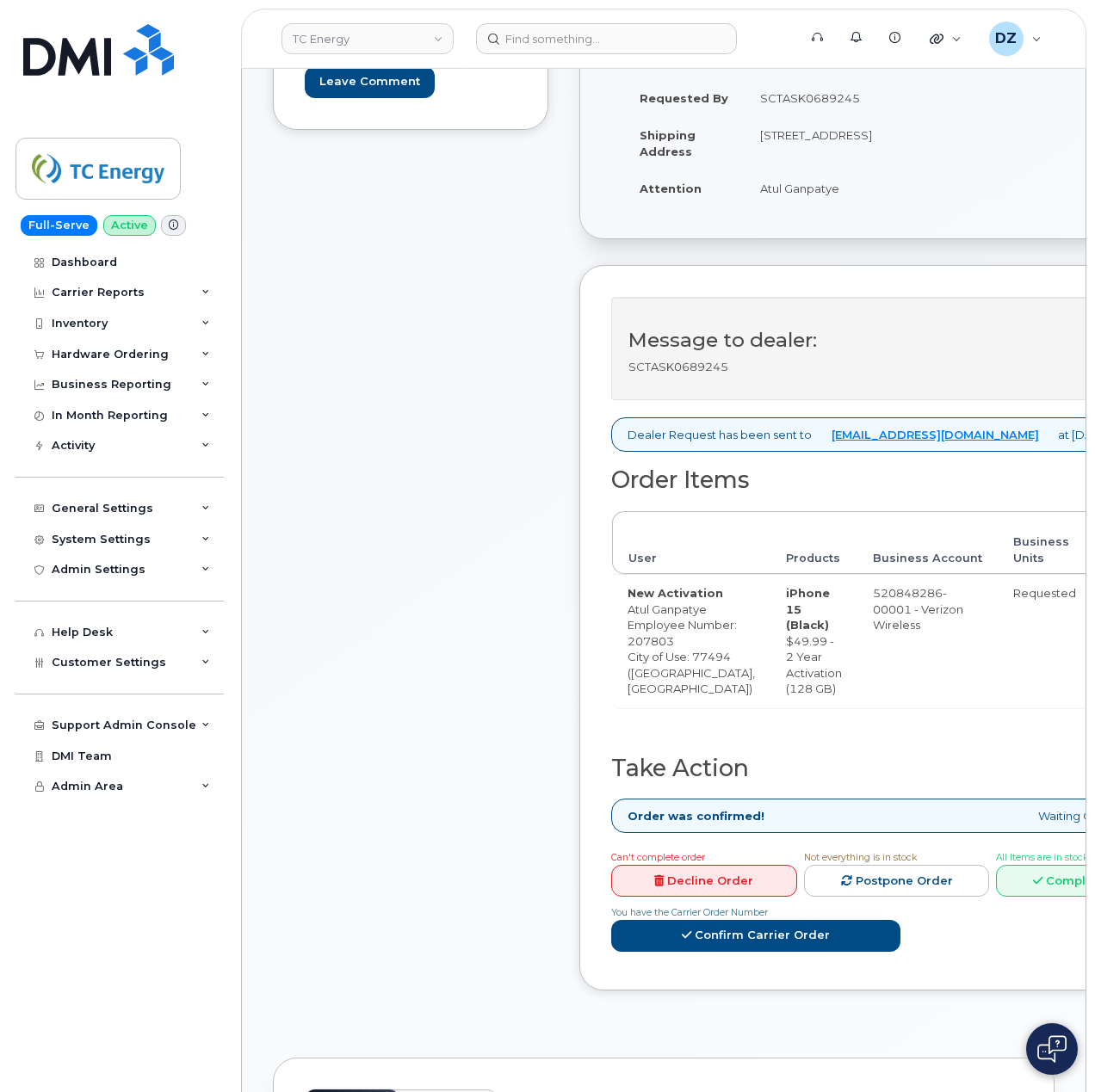
scroll to position [688, 0]
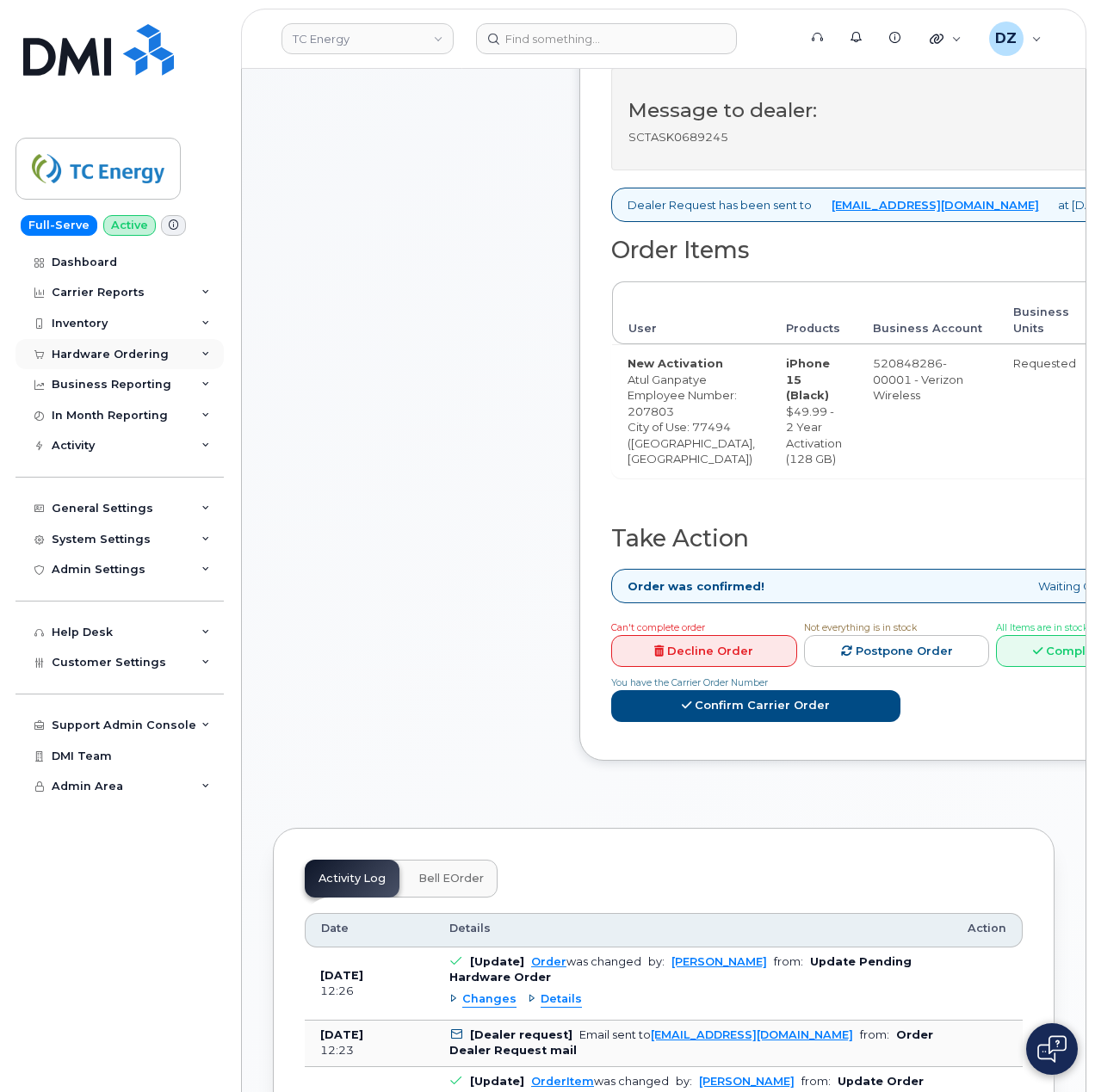
click at [112, 351] on div "Hardware Ordering" at bounding box center [109, 354] width 117 height 14
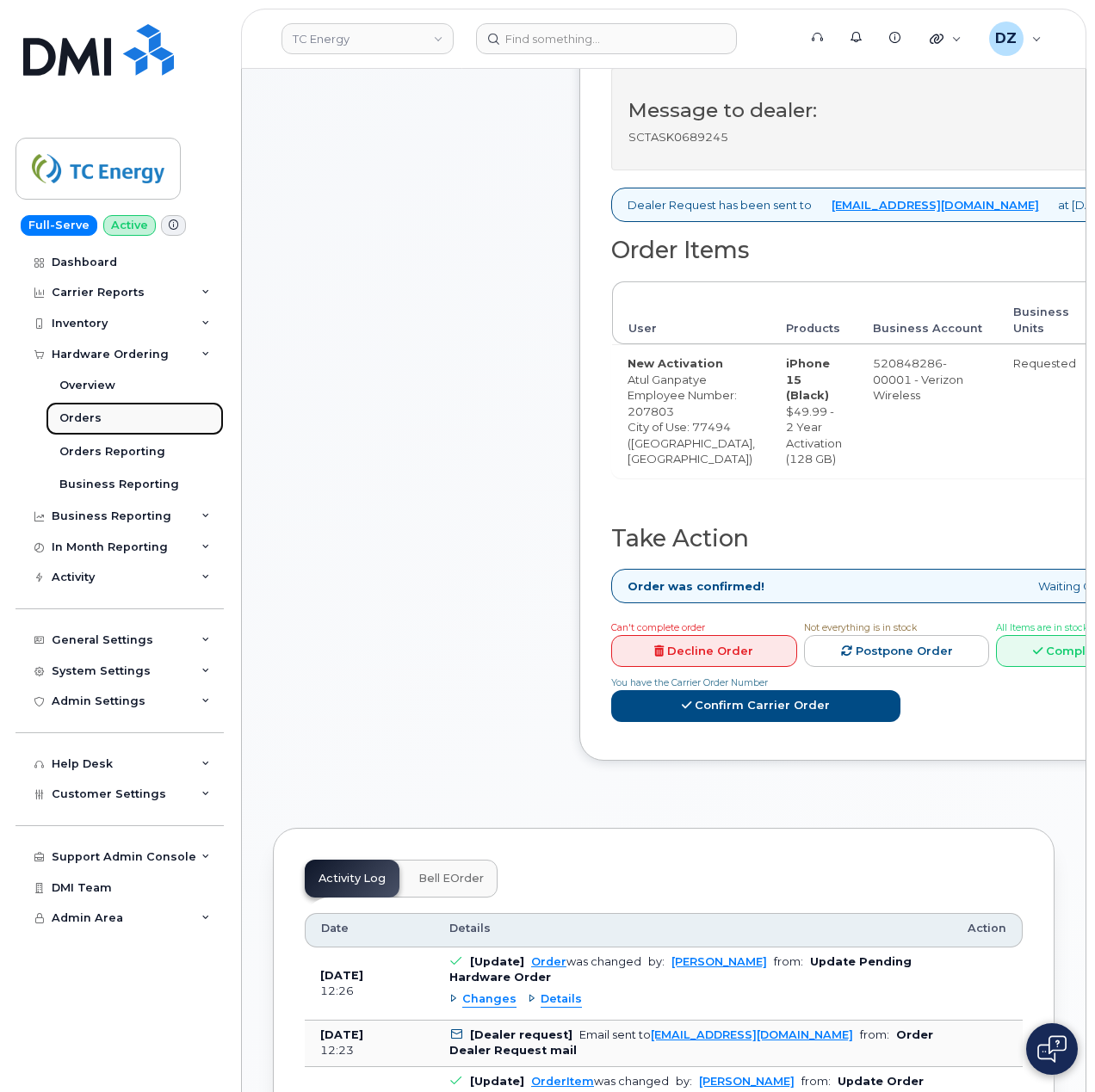
click at [128, 421] on link "Orders" at bounding box center [134, 417] width 178 height 33
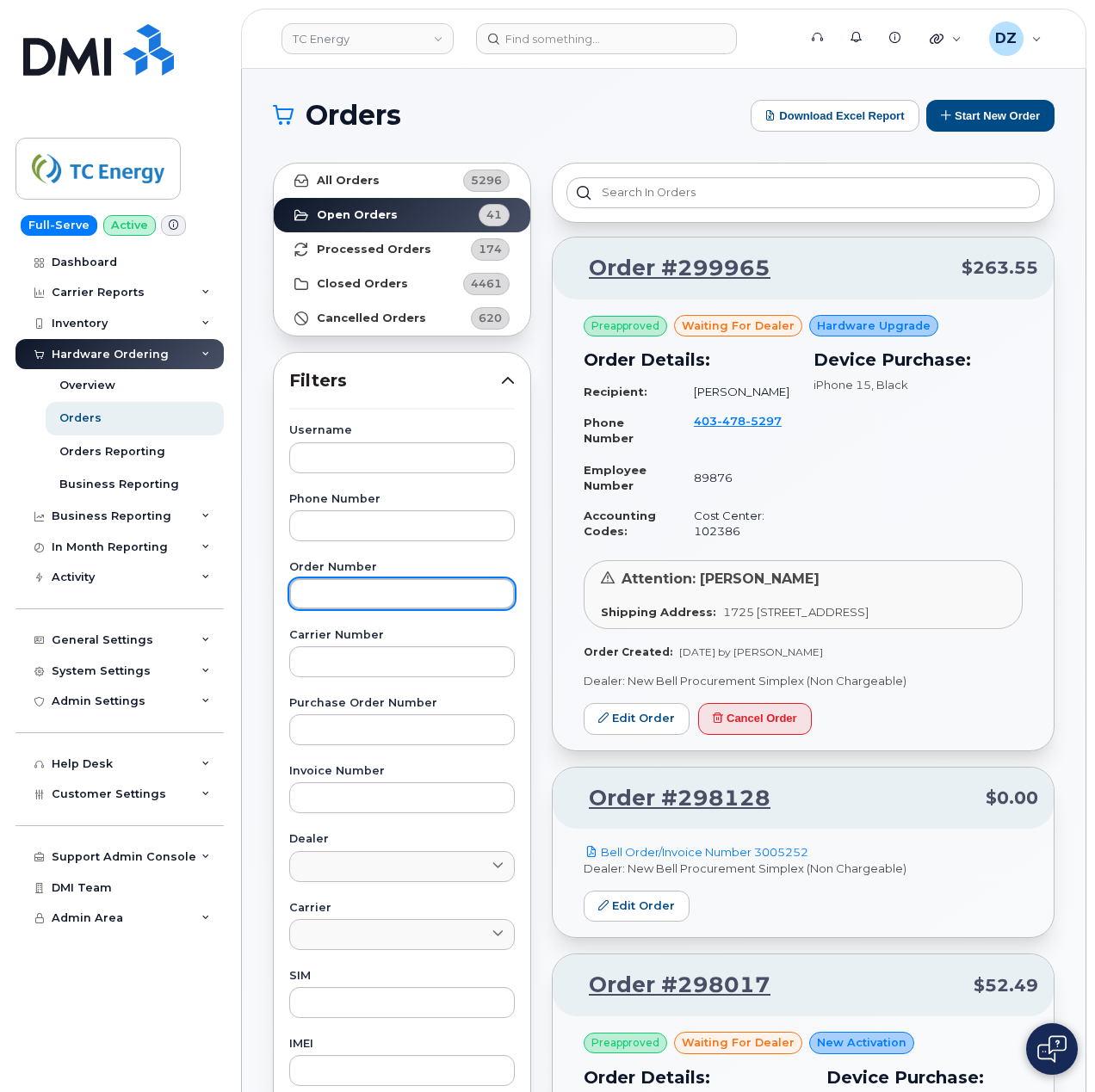
click at [343, 592] on input "text" at bounding box center [402, 593] width 226 height 31
paste input "299747"
type input "299747"
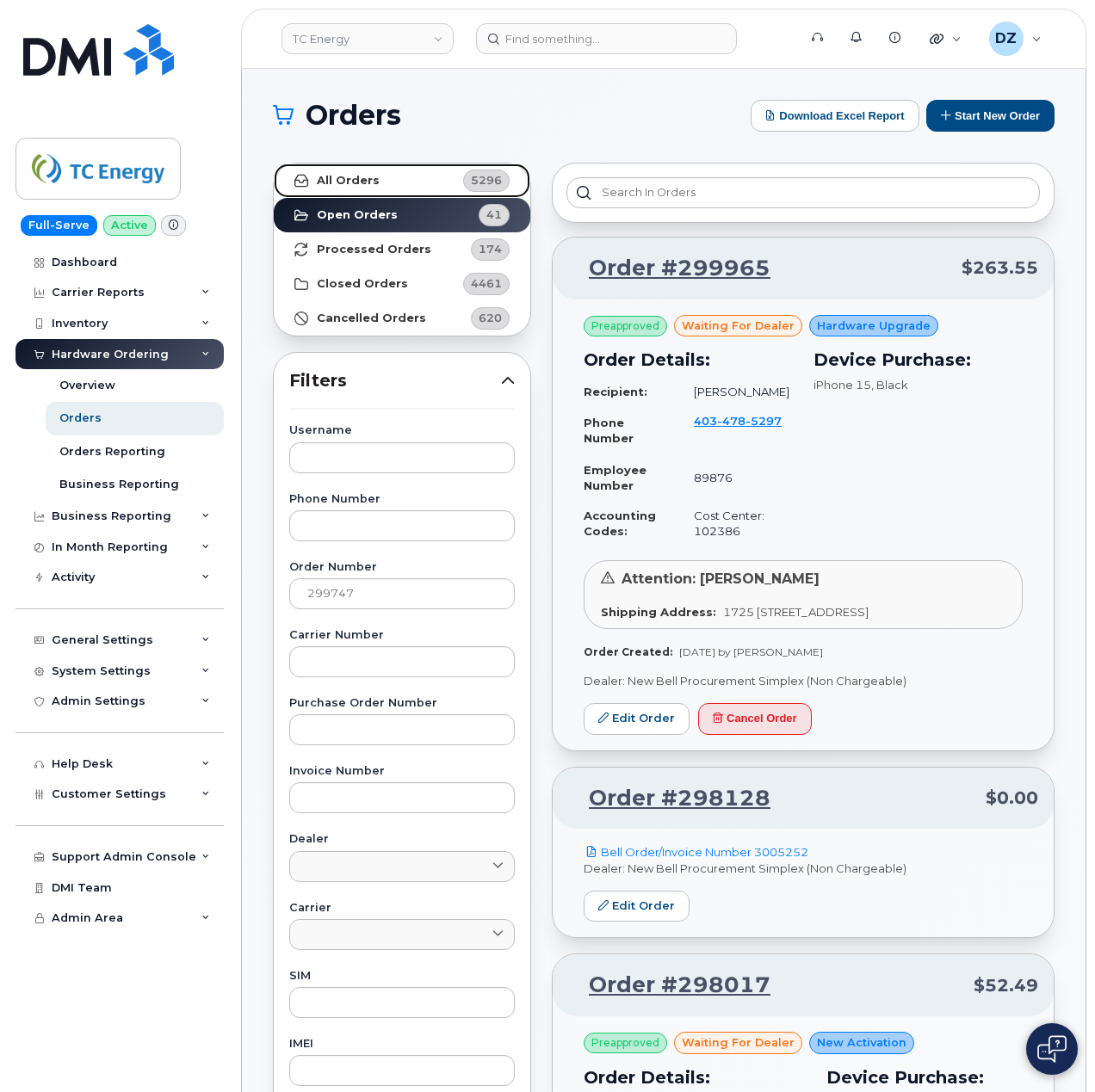
click at [372, 180] on strong "All Orders" at bounding box center [347, 180] width 63 height 14
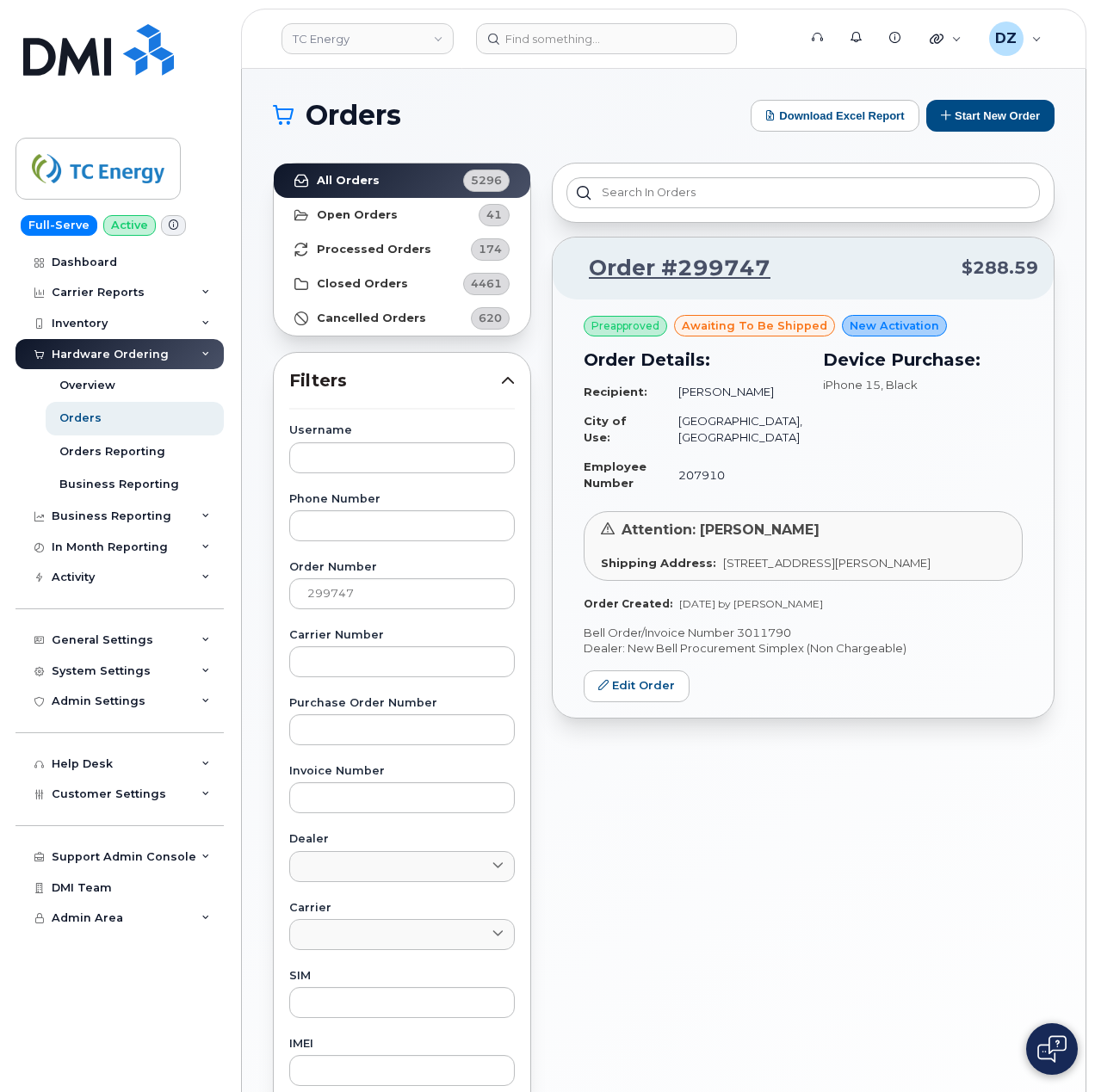
click at [769, 641] on p "Bell Order/Invoice Number 3011790" at bounding box center [803, 633] width 439 height 17
click at [778, 641] on p "Bell Order/Invoice Number 3011790" at bounding box center [803, 633] width 439 height 17
copy p "3011790"
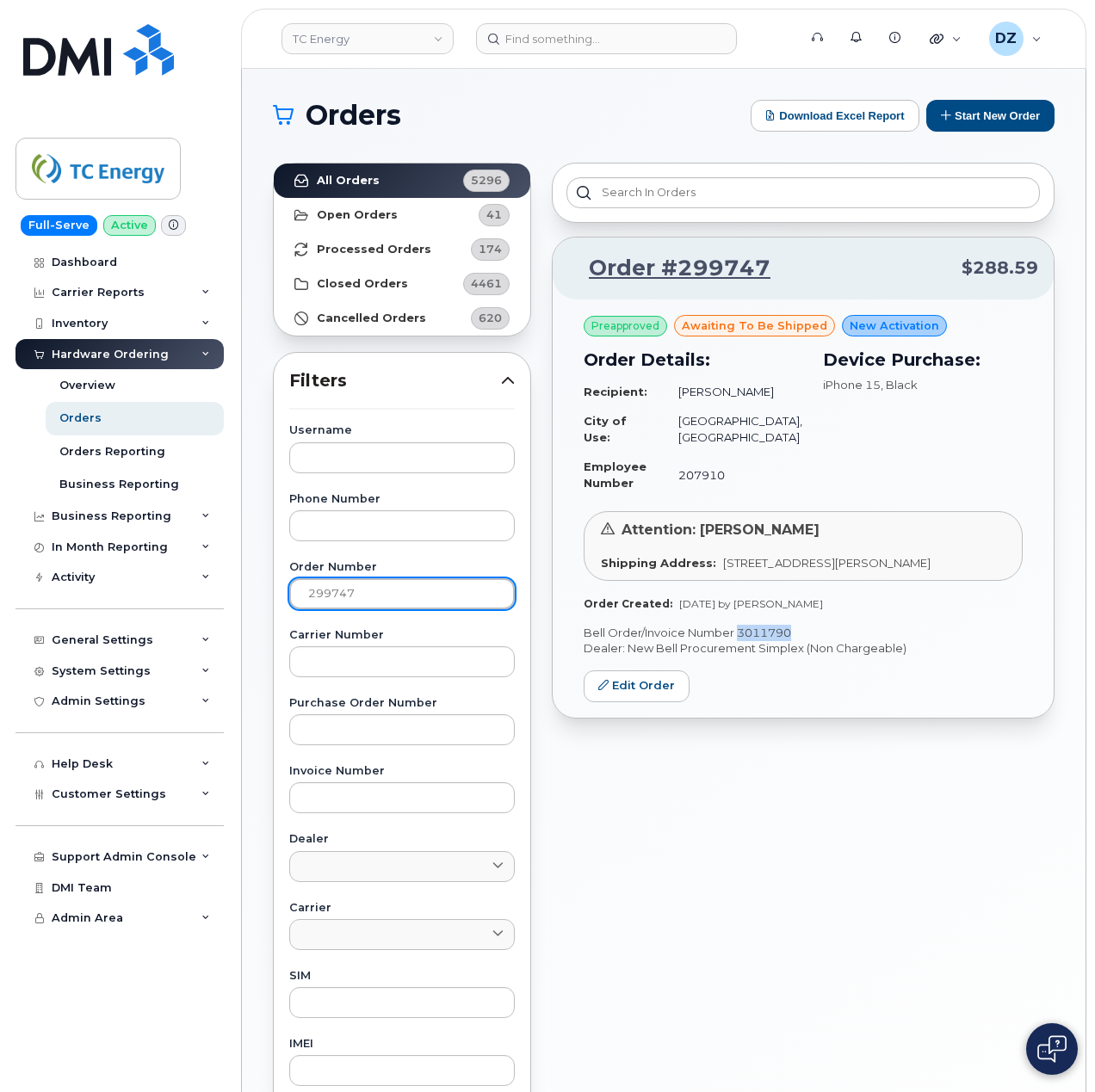
click at [339, 593] on input "299747" at bounding box center [402, 593] width 226 height 31
click at [1019, 116] on button "Start New Order" at bounding box center [990, 116] width 128 height 32
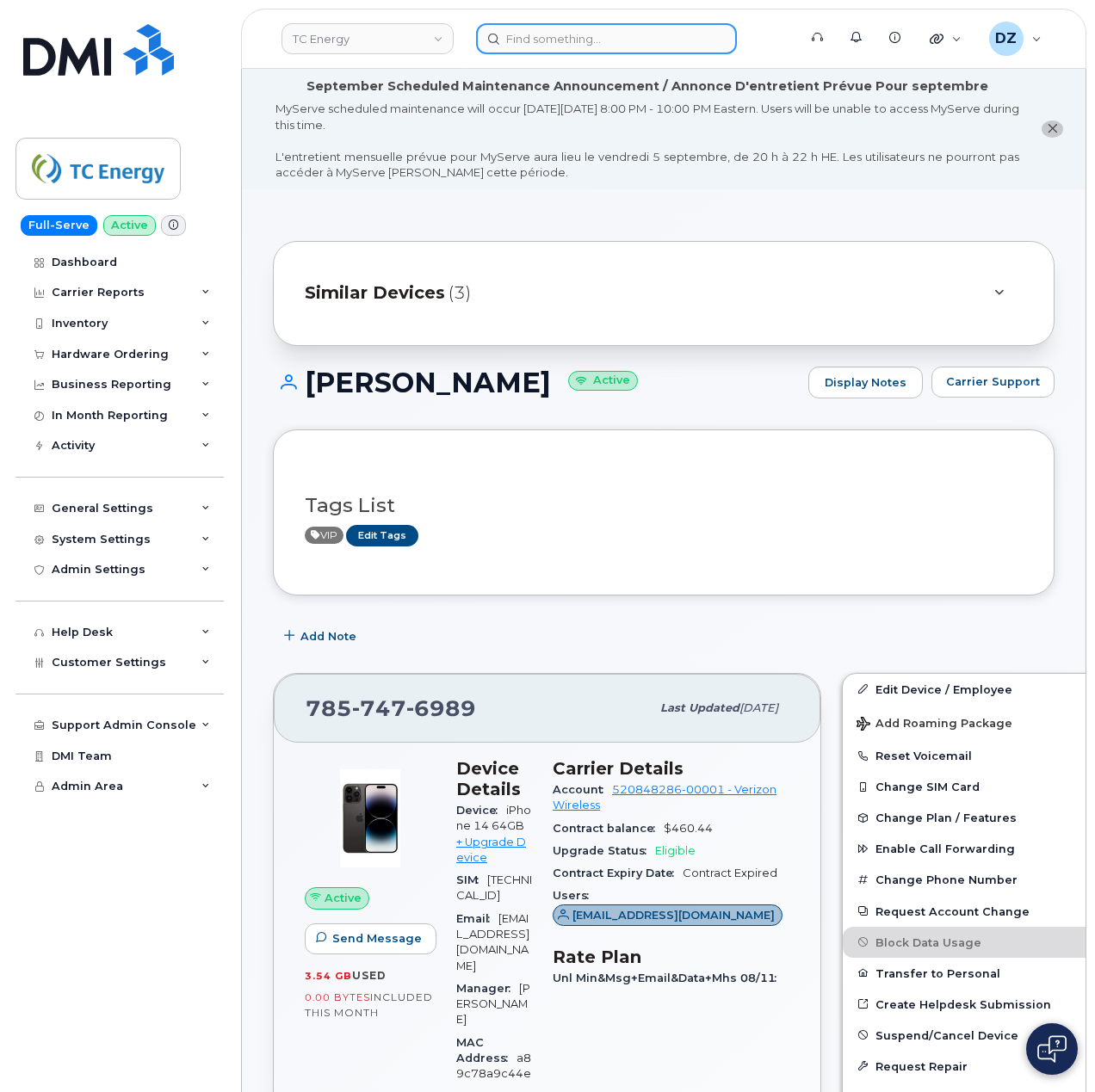
click at [544, 42] on input at bounding box center [606, 38] width 260 height 31
paste input "3374039465"
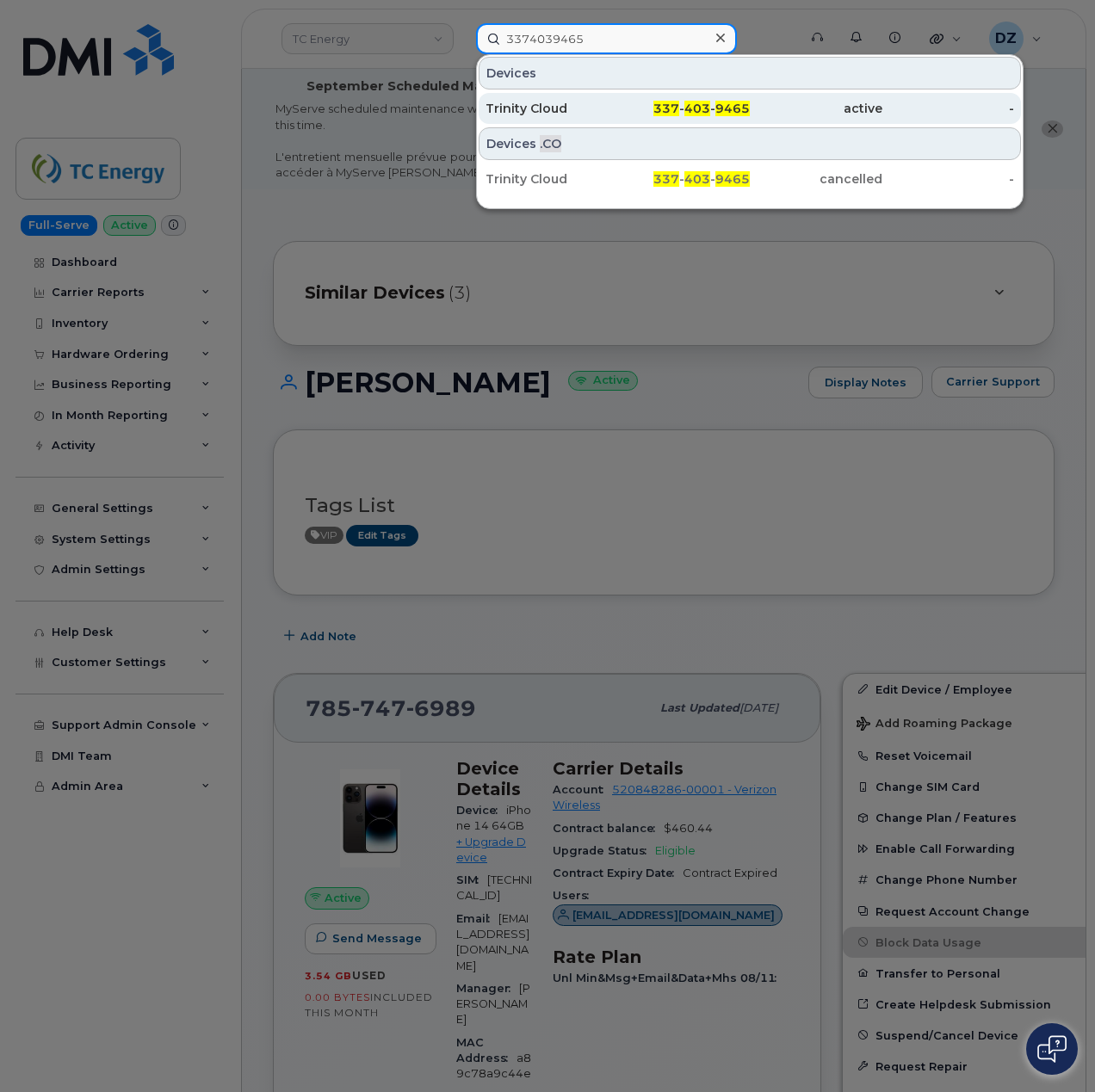
type input "3374039465"
click at [575, 106] on div "Trinity Cloud" at bounding box center [552, 108] width 133 height 17
